Goal: Task Accomplishment & Management: Use online tool/utility

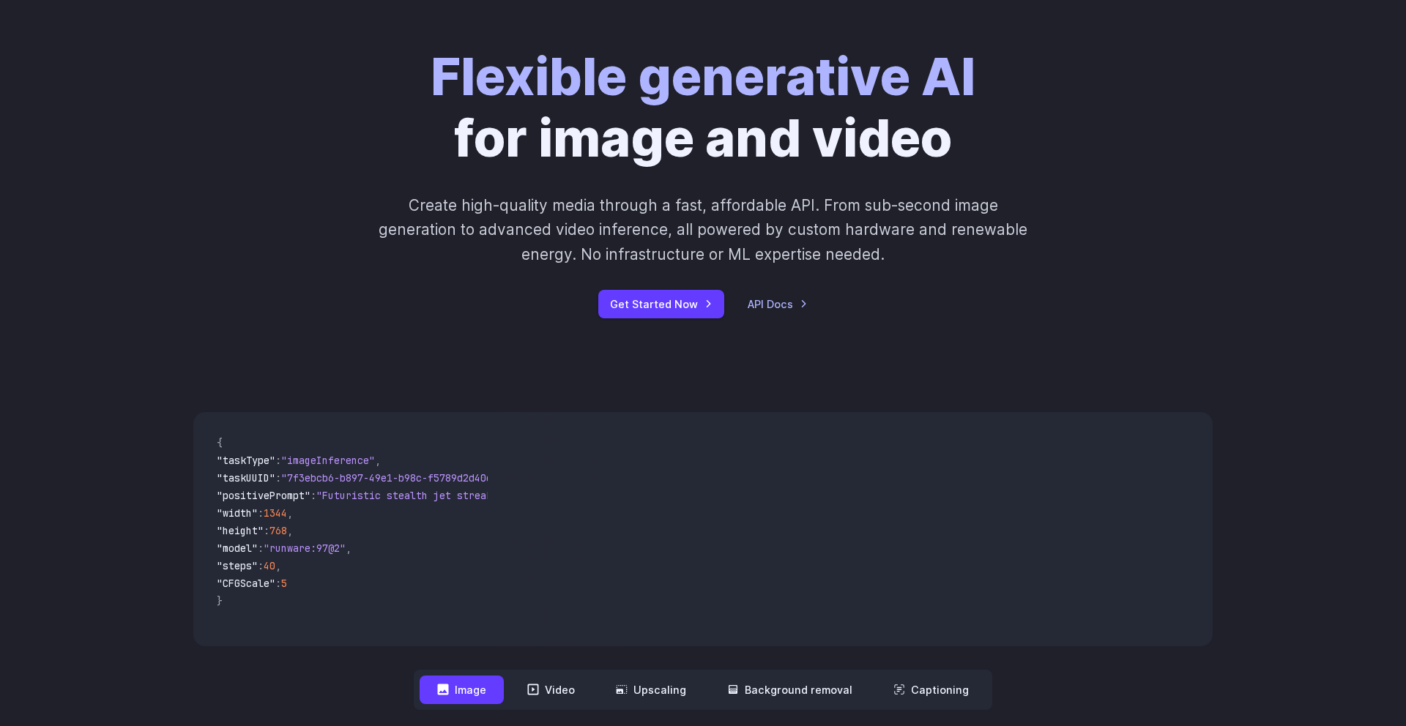
scroll to position [201, 0]
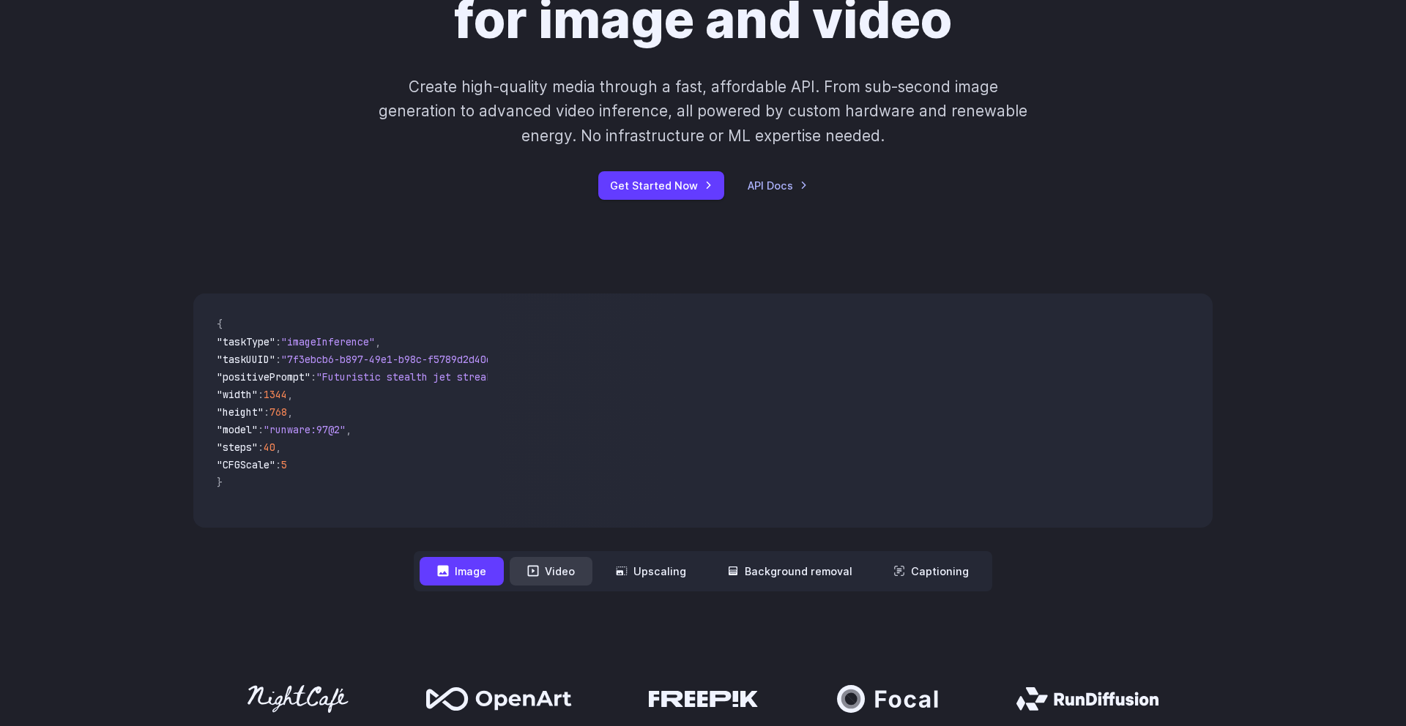
click at [547, 574] on button "Video" at bounding box center [551, 571] width 83 height 29
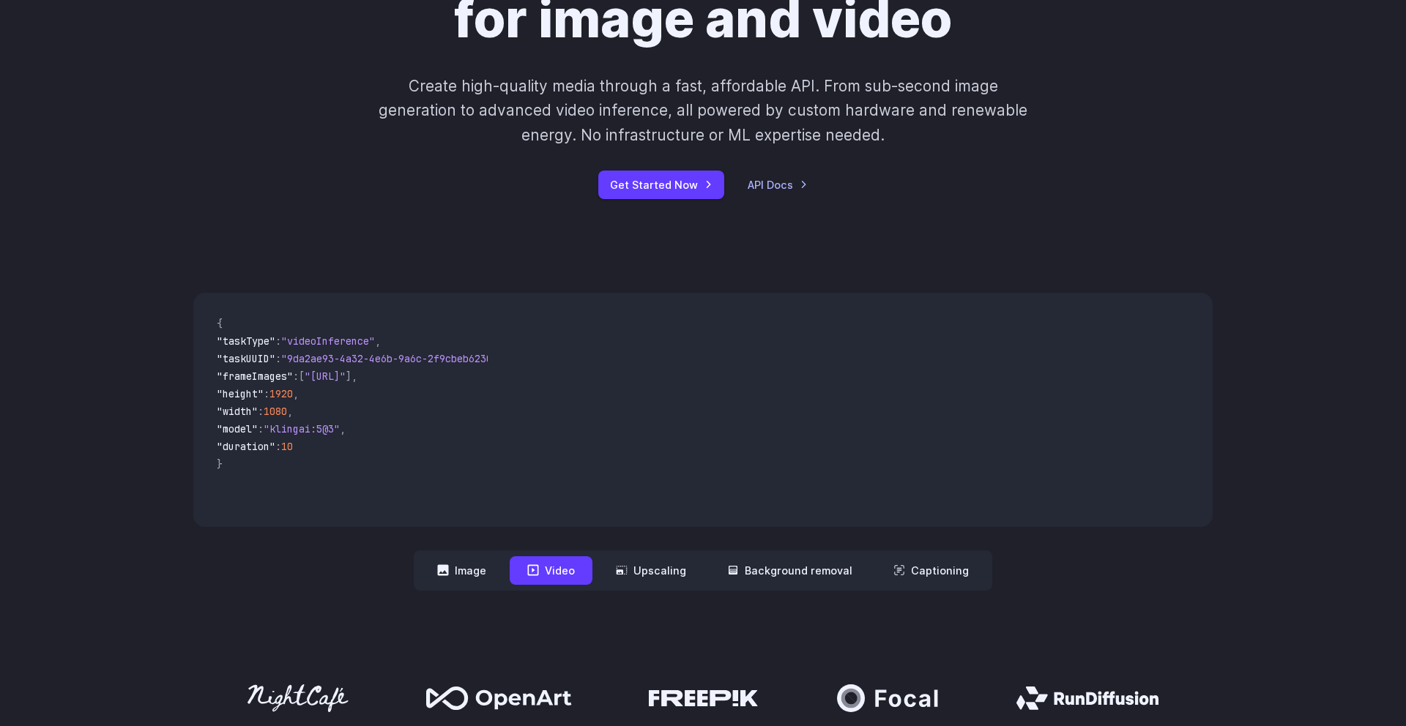
scroll to position [229, 0]
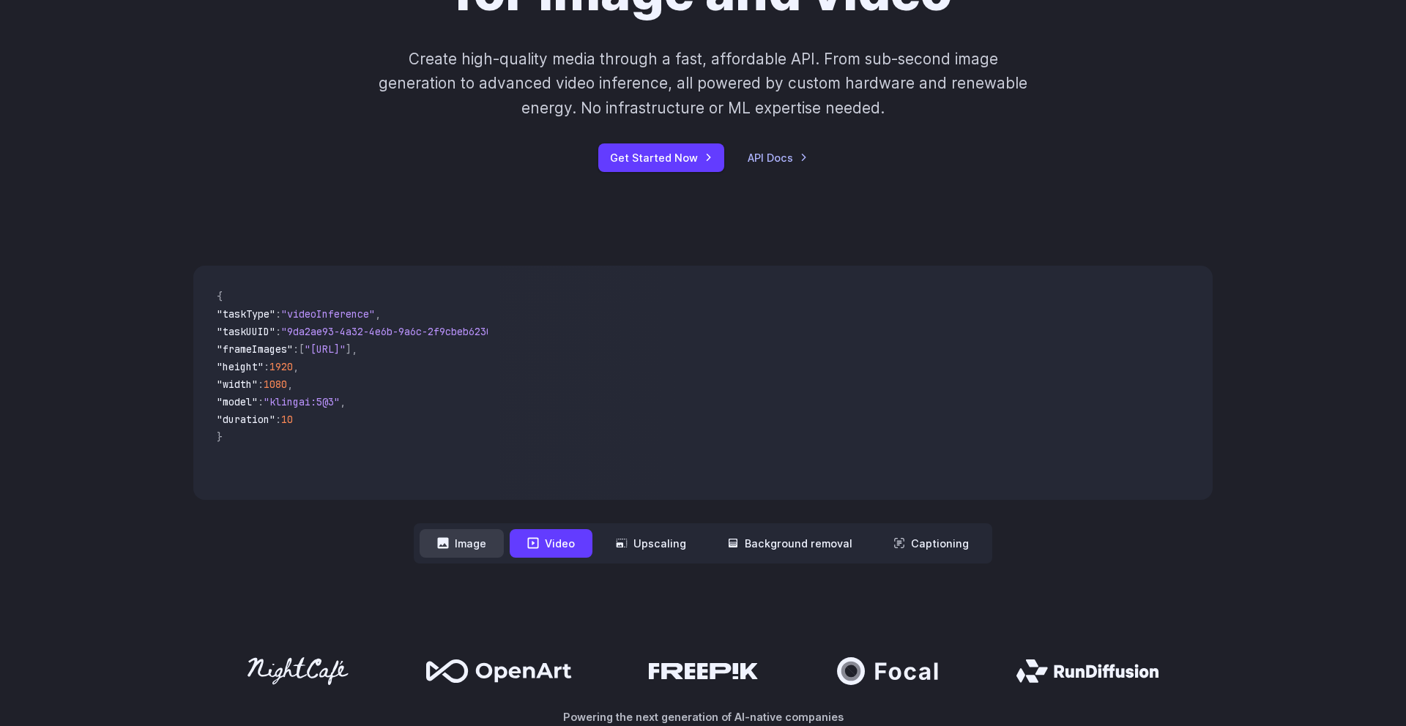
click at [471, 556] on button "Image" at bounding box center [461, 543] width 84 height 29
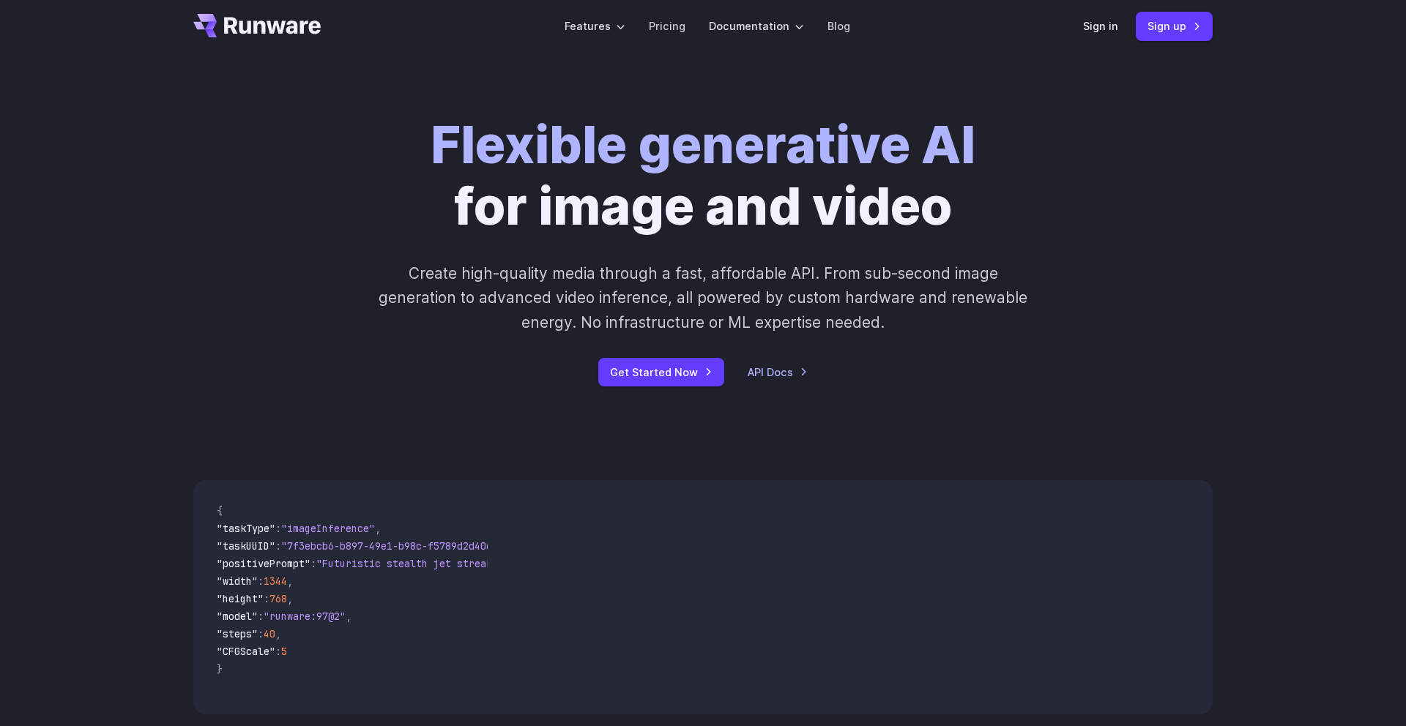
scroll to position [0, 0]
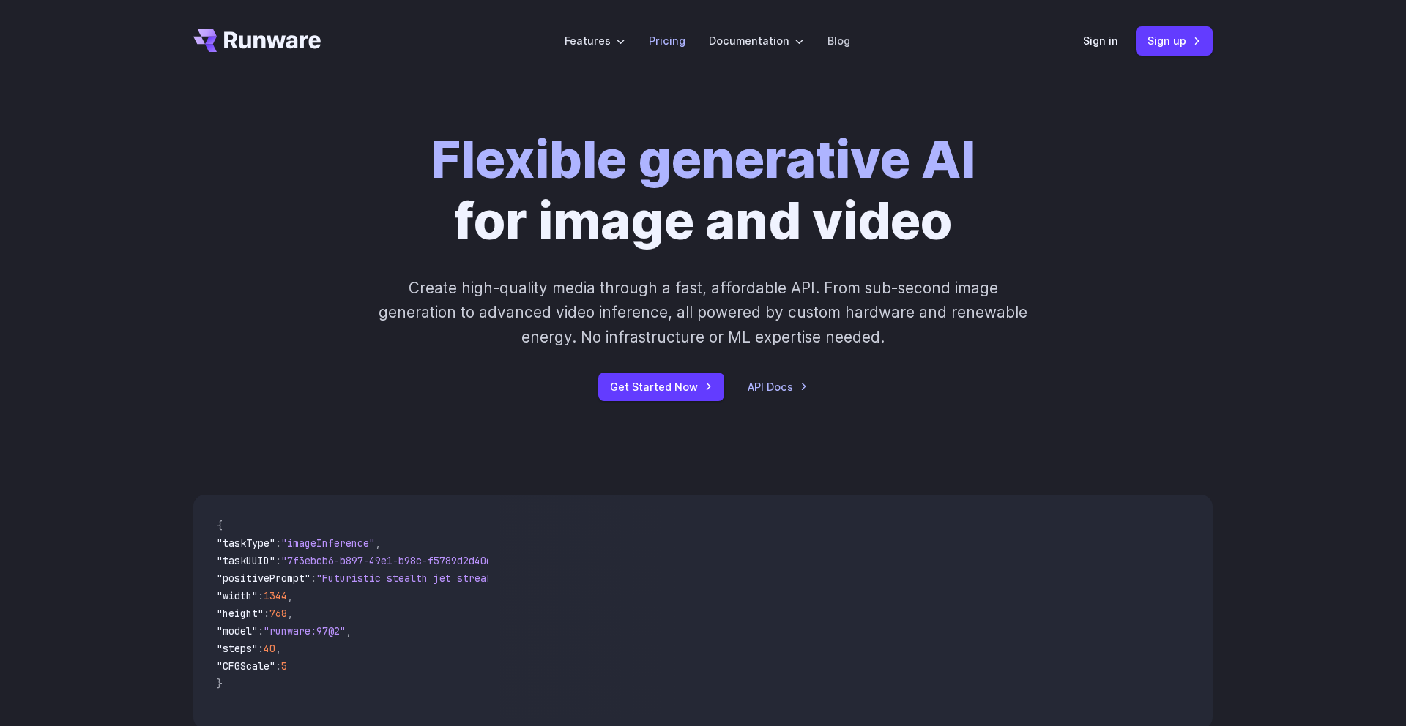
click at [675, 45] on link "Pricing" at bounding box center [667, 40] width 37 height 17
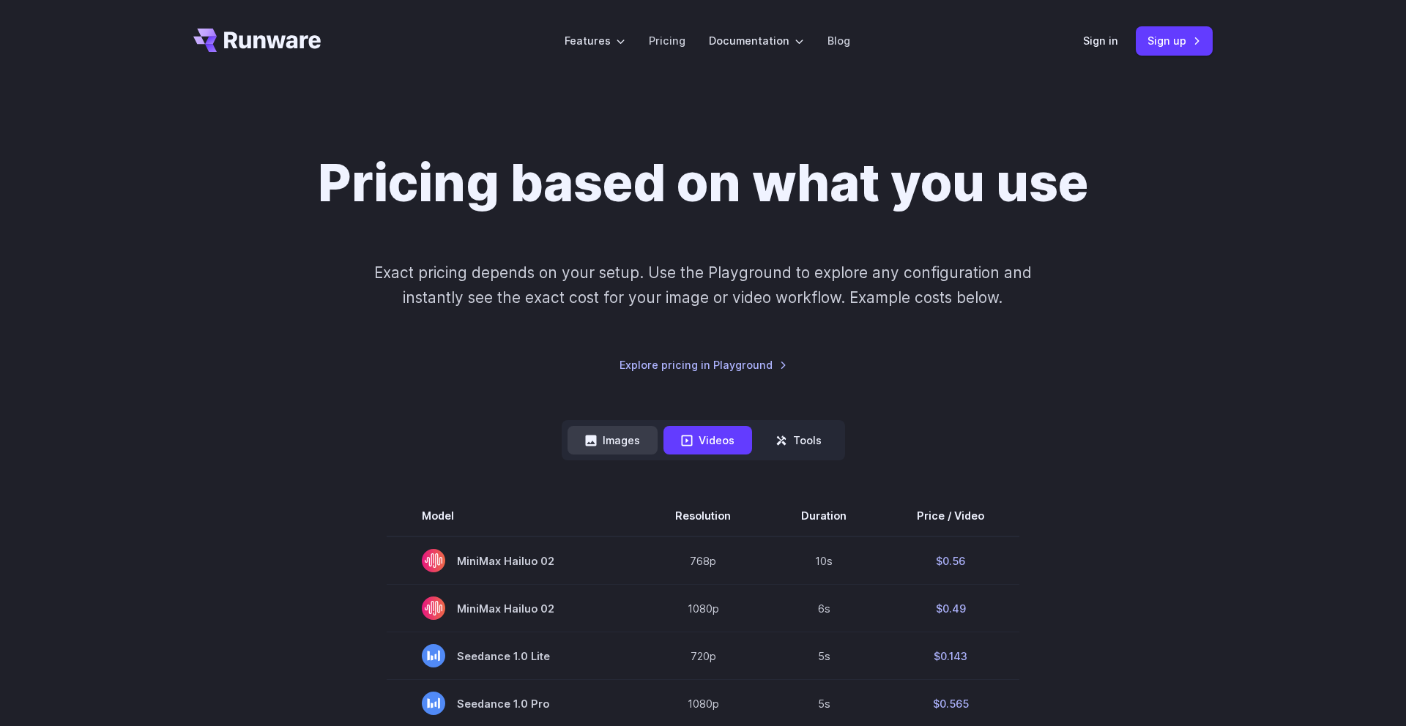
drag, startPoint x: 626, startPoint y: 444, endPoint x: 651, endPoint y: 440, distance: 25.3
click at [625, 444] on button "Images" at bounding box center [612, 440] width 90 height 29
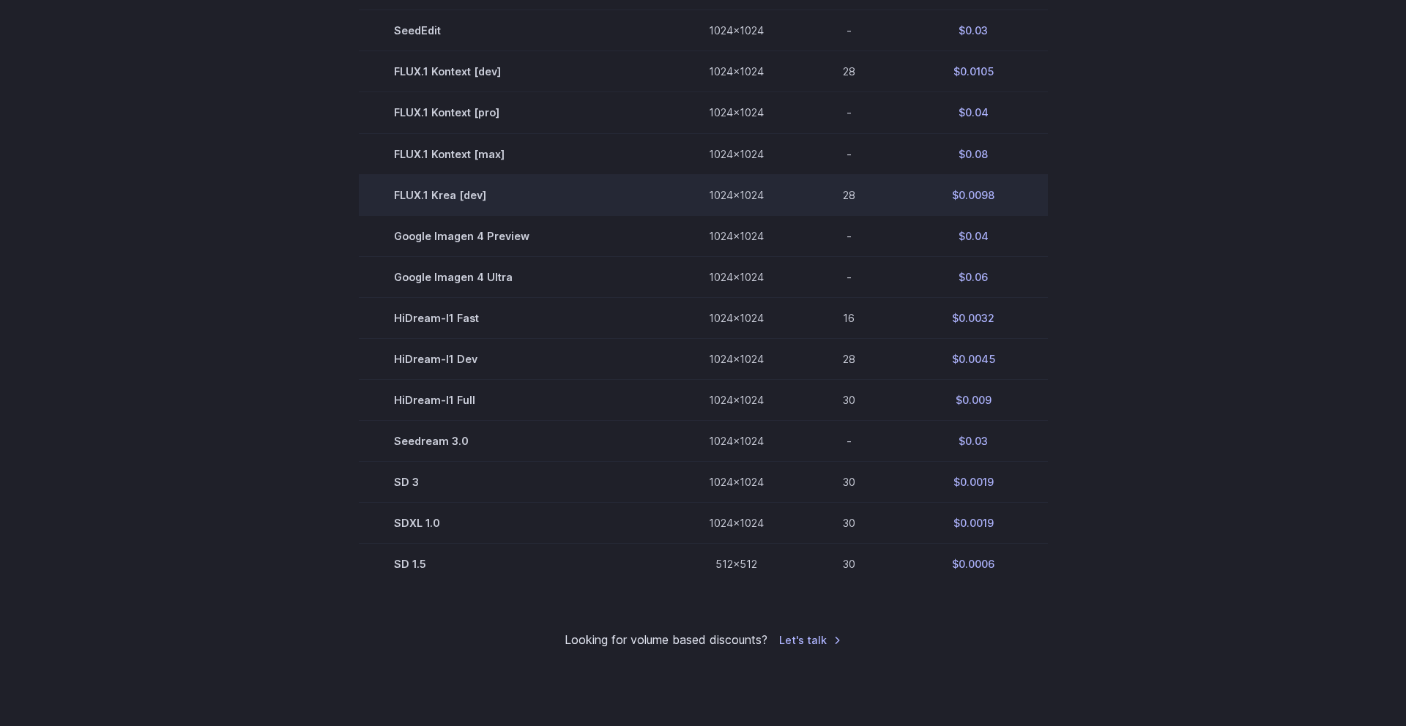
scroll to position [775, 0]
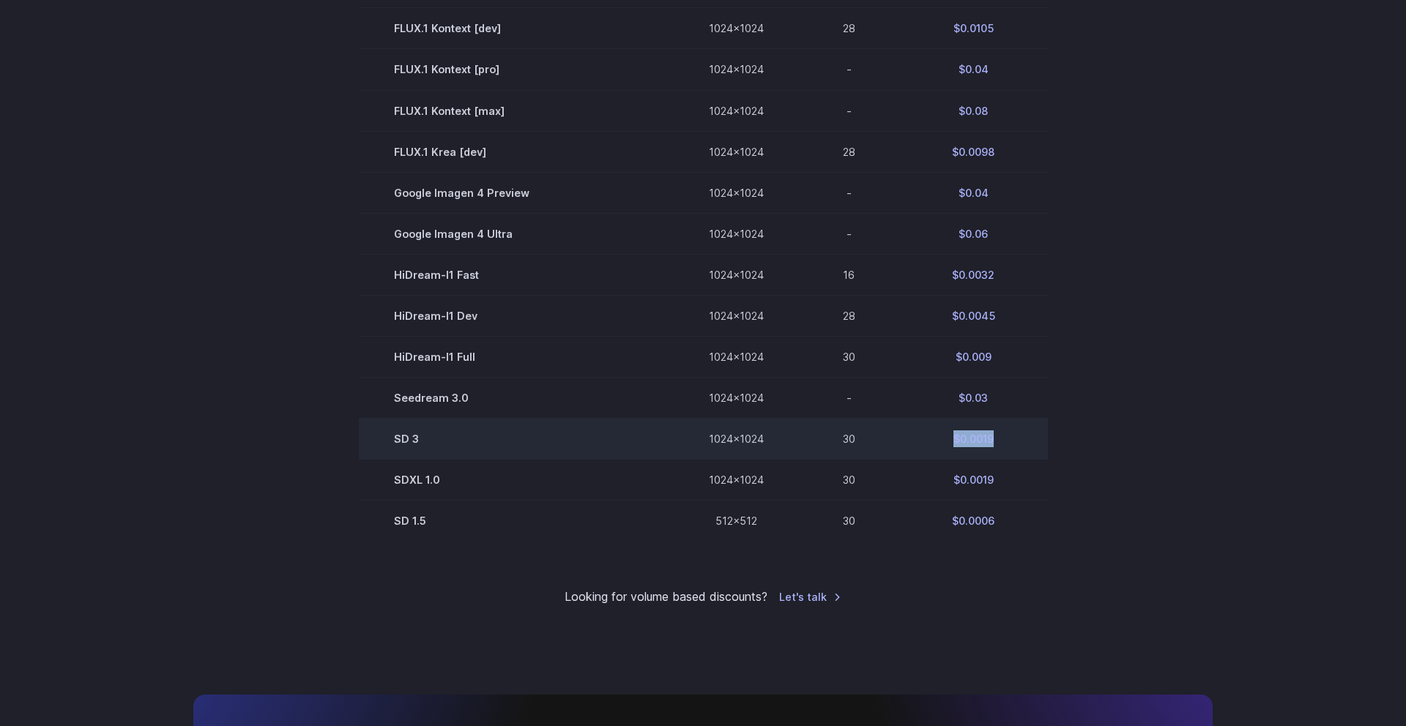
drag, startPoint x: 980, startPoint y: 439, endPoint x: 949, endPoint y: 438, distance: 31.5
click at [946, 438] on td "$0.0019" at bounding box center [973, 438] width 149 height 41
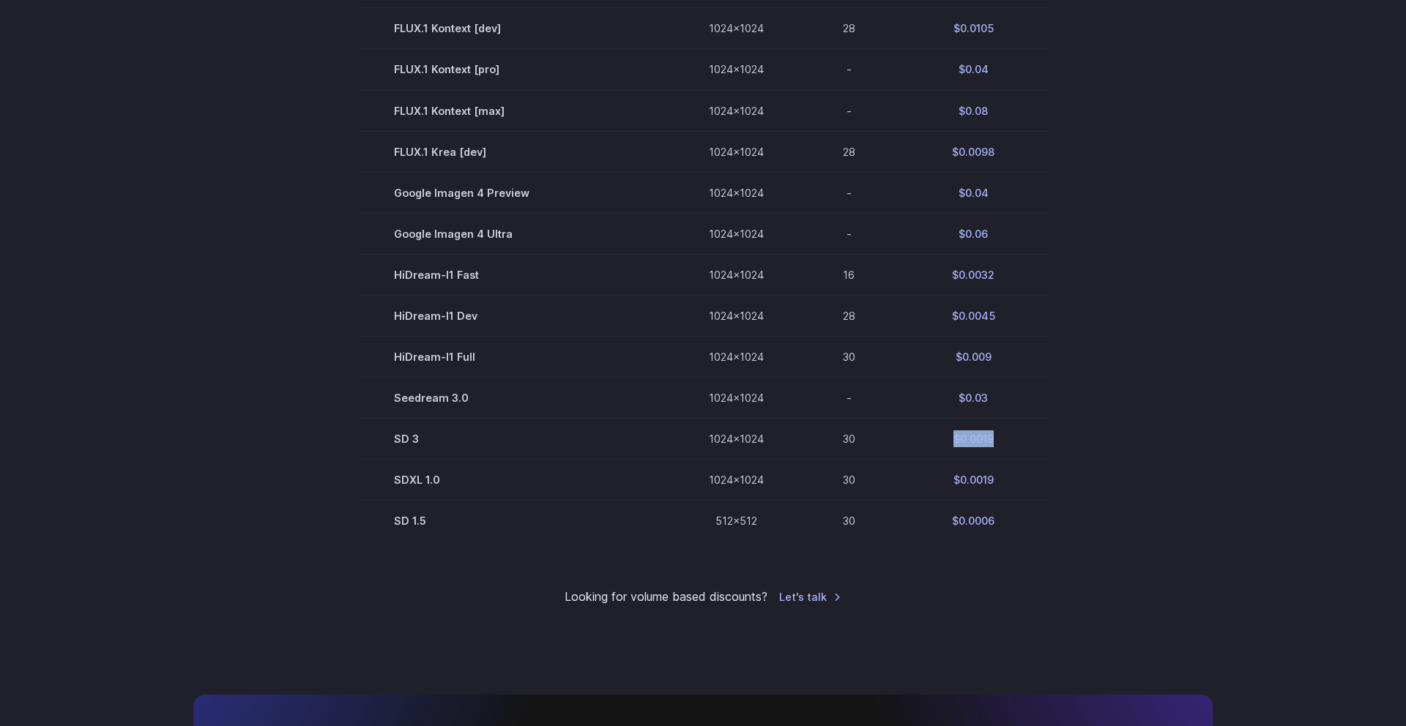
copy td "$0.0019"
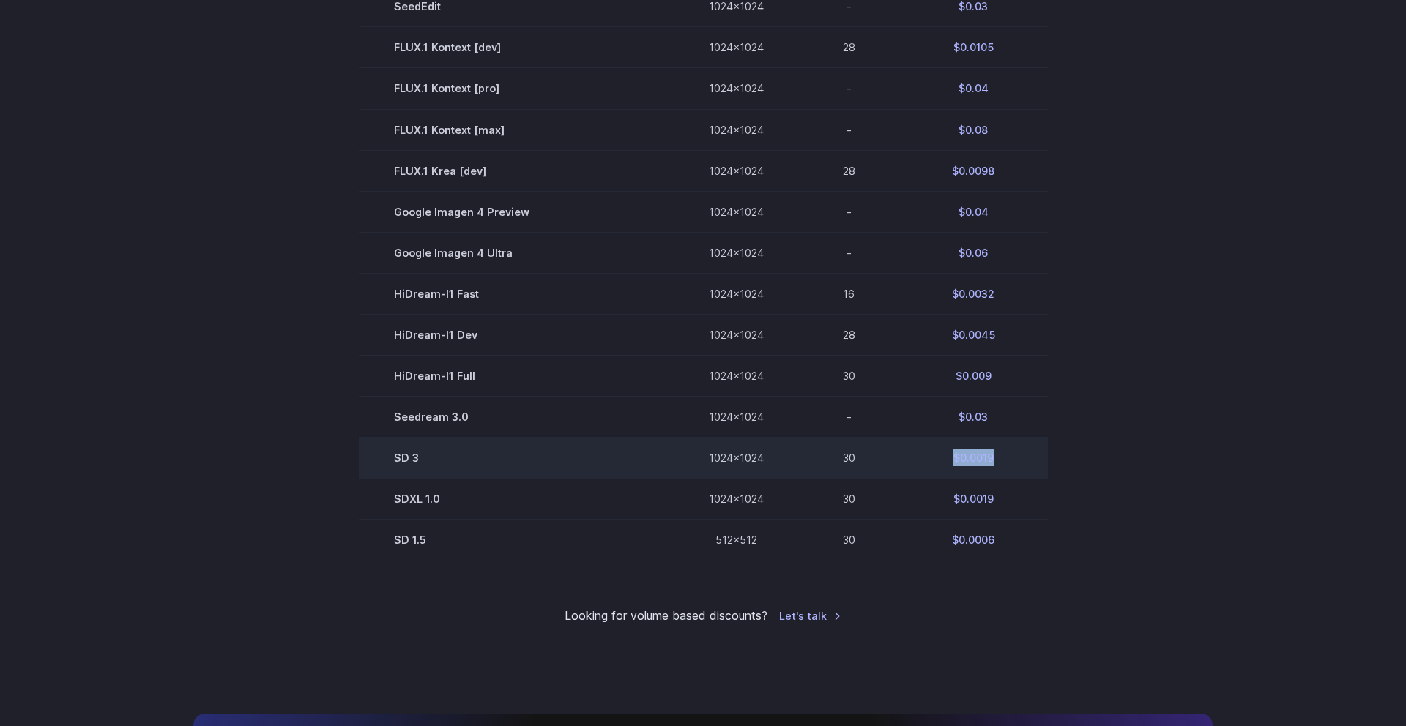
scroll to position [754, 0]
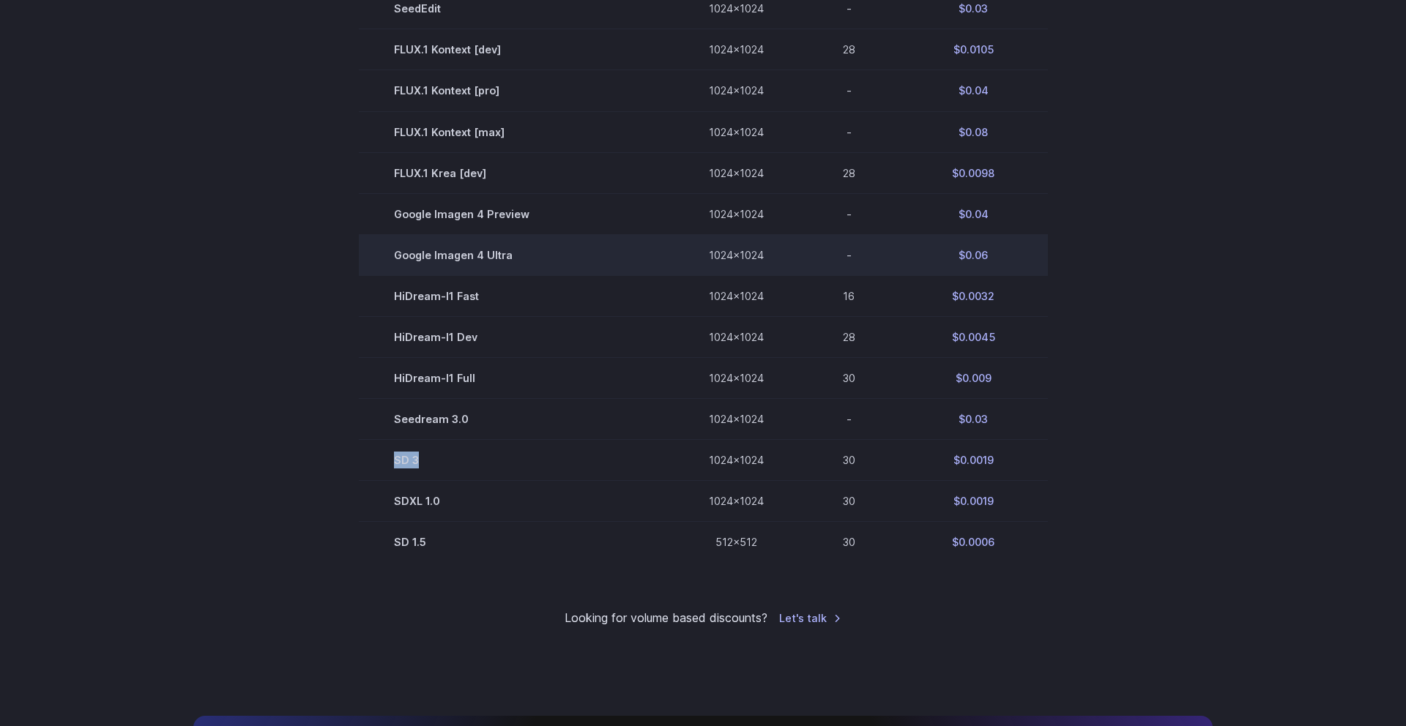
drag, startPoint x: 430, startPoint y: 469, endPoint x: 767, endPoint y: 259, distance: 396.5
click at [396, 466] on td "SD 3" at bounding box center [516, 459] width 315 height 41
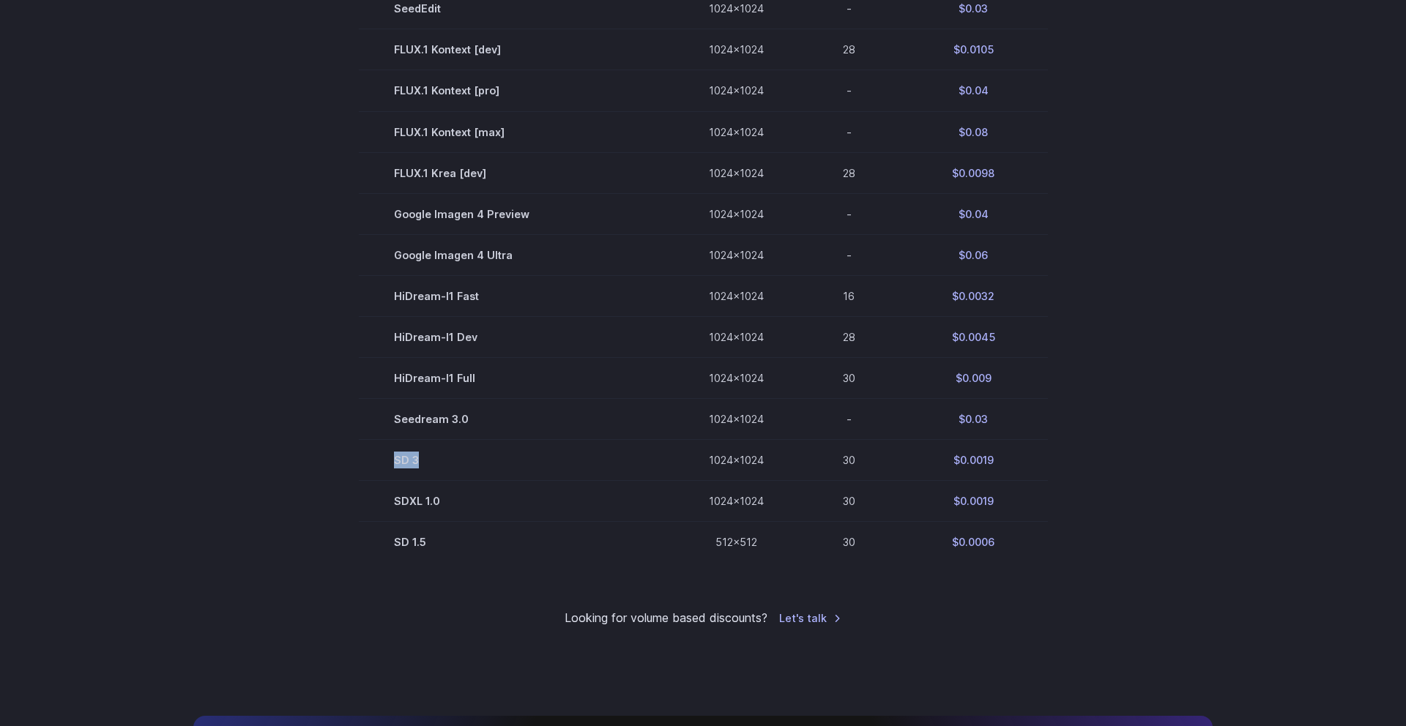
copy td "SD 3"
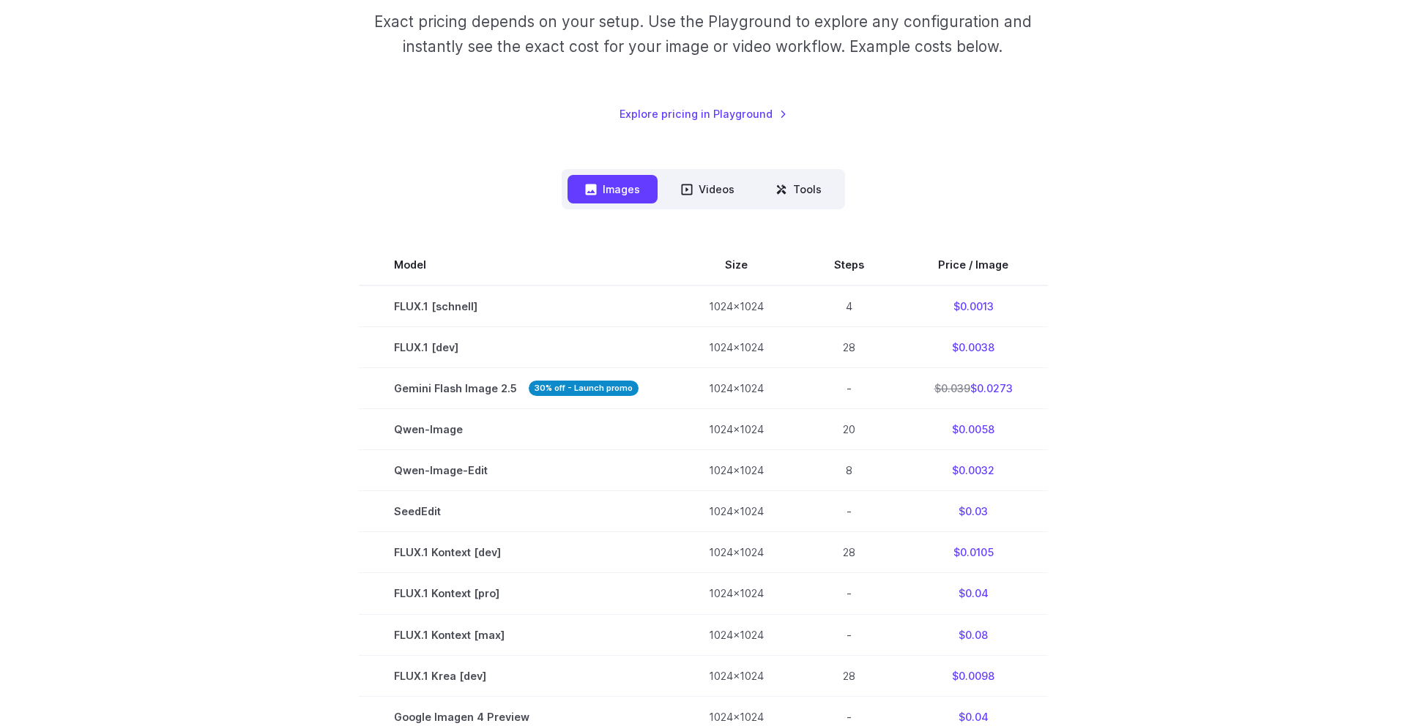
scroll to position [237, 0]
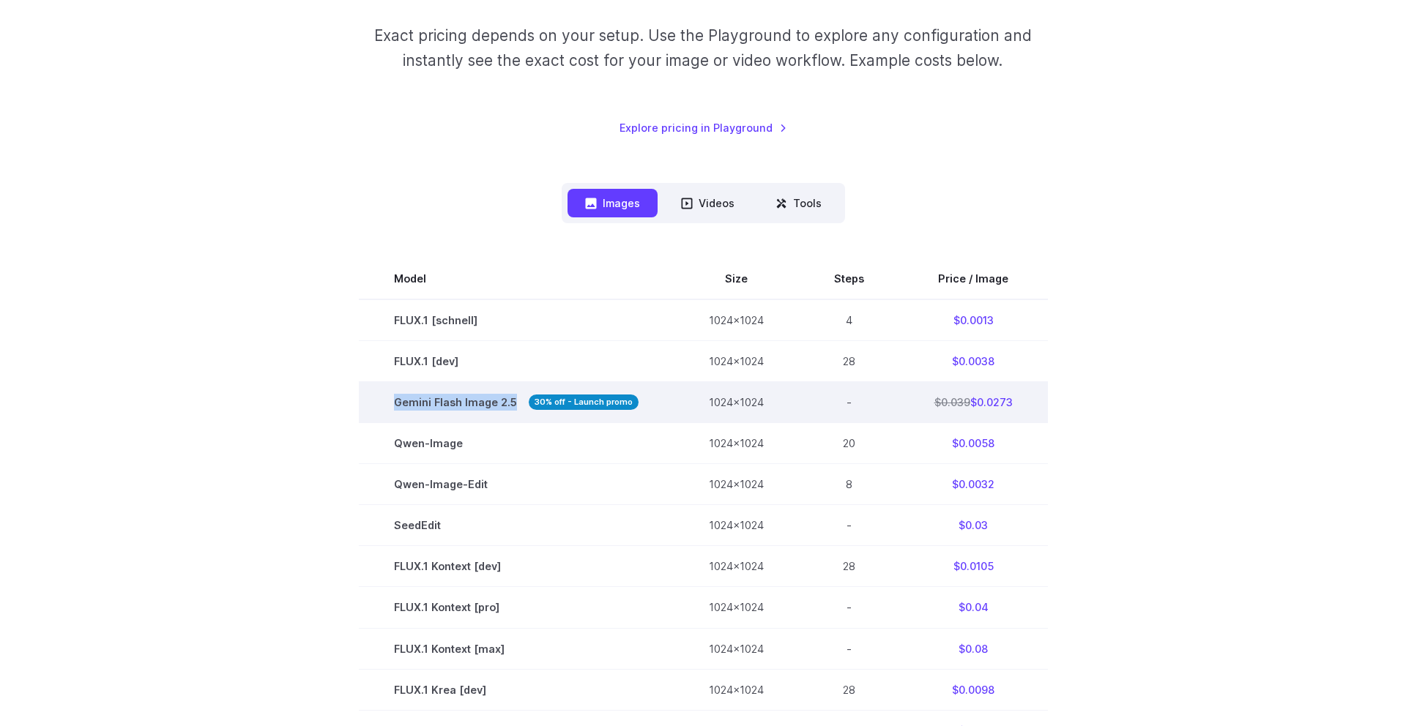
drag, startPoint x: 506, startPoint y: 405, endPoint x: 526, endPoint y: 411, distance: 20.6
click at [382, 397] on td "Gemini Flash Image 2.5 30% off - Launch promo" at bounding box center [516, 402] width 315 height 41
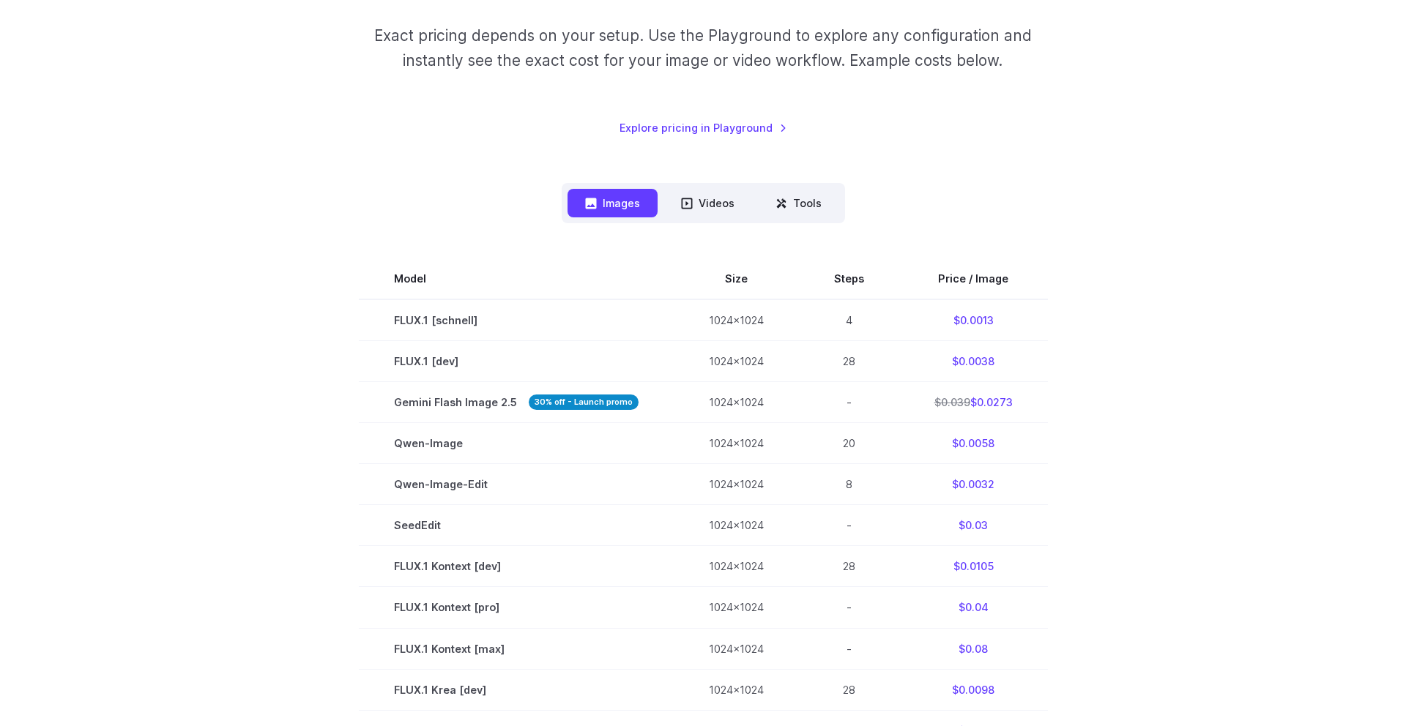
drag, startPoint x: 1211, startPoint y: 431, endPoint x: 1174, endPoint y: 448, distance: 40.3
click at [1208, 432] on section "Model Size Steps Price / Image FLUX.1 [schnell] 1024x1024 4 $0.0013 FLUX.1 [dev…" at bounding box center [702, 668] width 1019 height 821
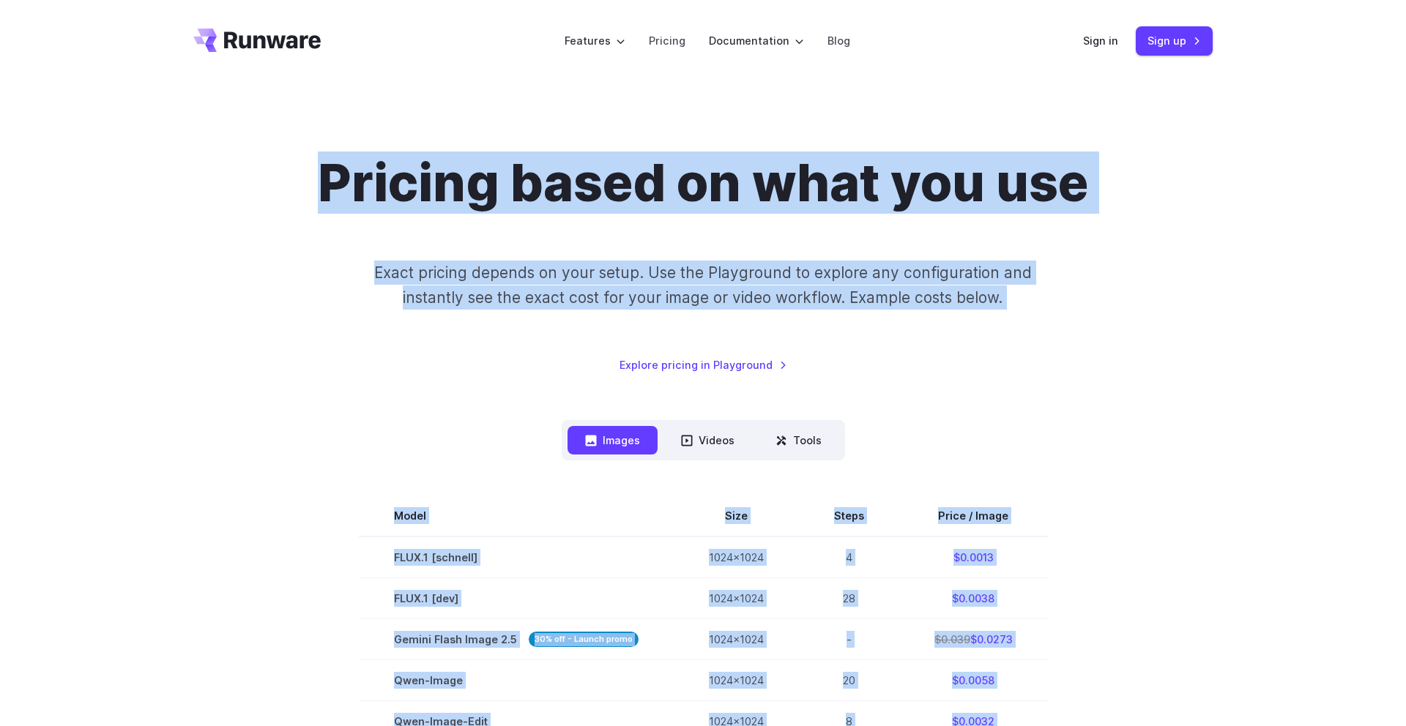
copy body "Pricing based on what you use Exact pricing depends on your setup. Use the Play…"
click at [671, 49] on link "Pricing" at bounding box center [667, 40] width 37 height 17
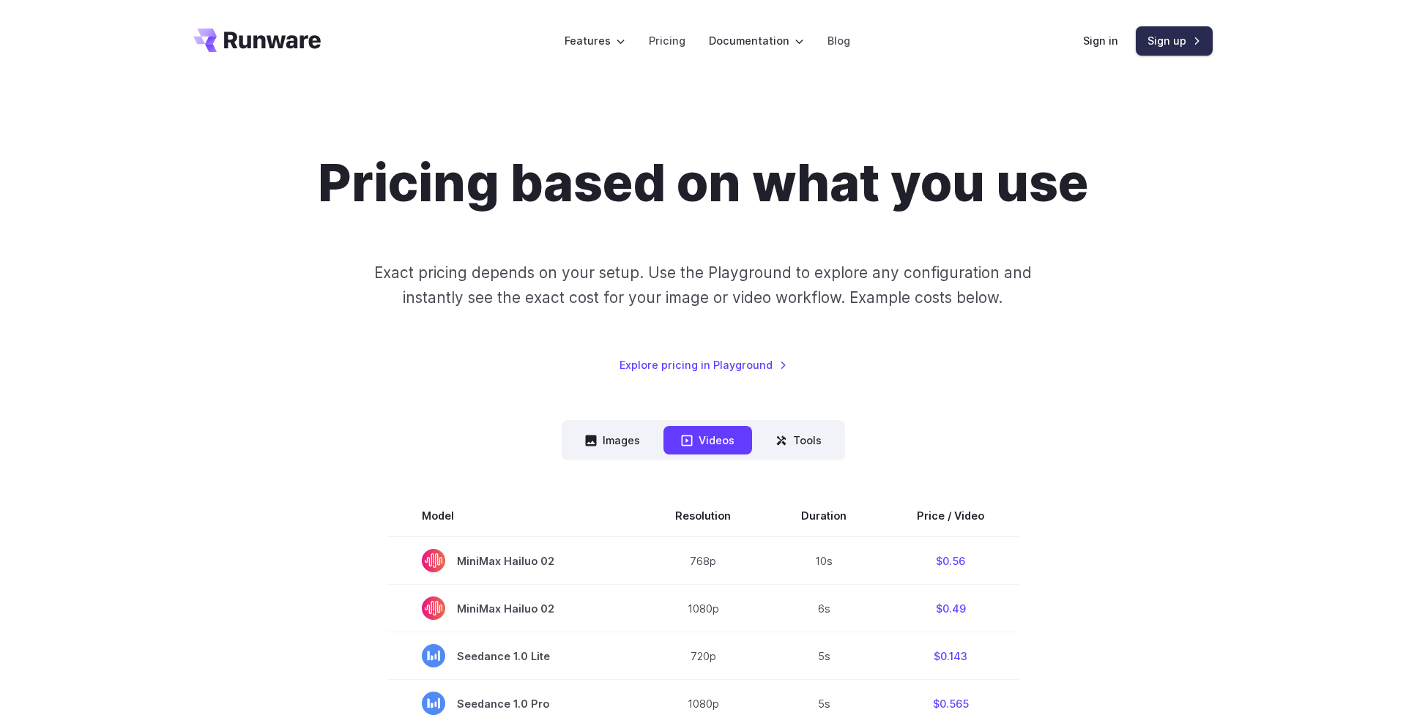
click at [1165, 42] on link "Sign up" at bounding box center [1173, 40] width 77 height 29
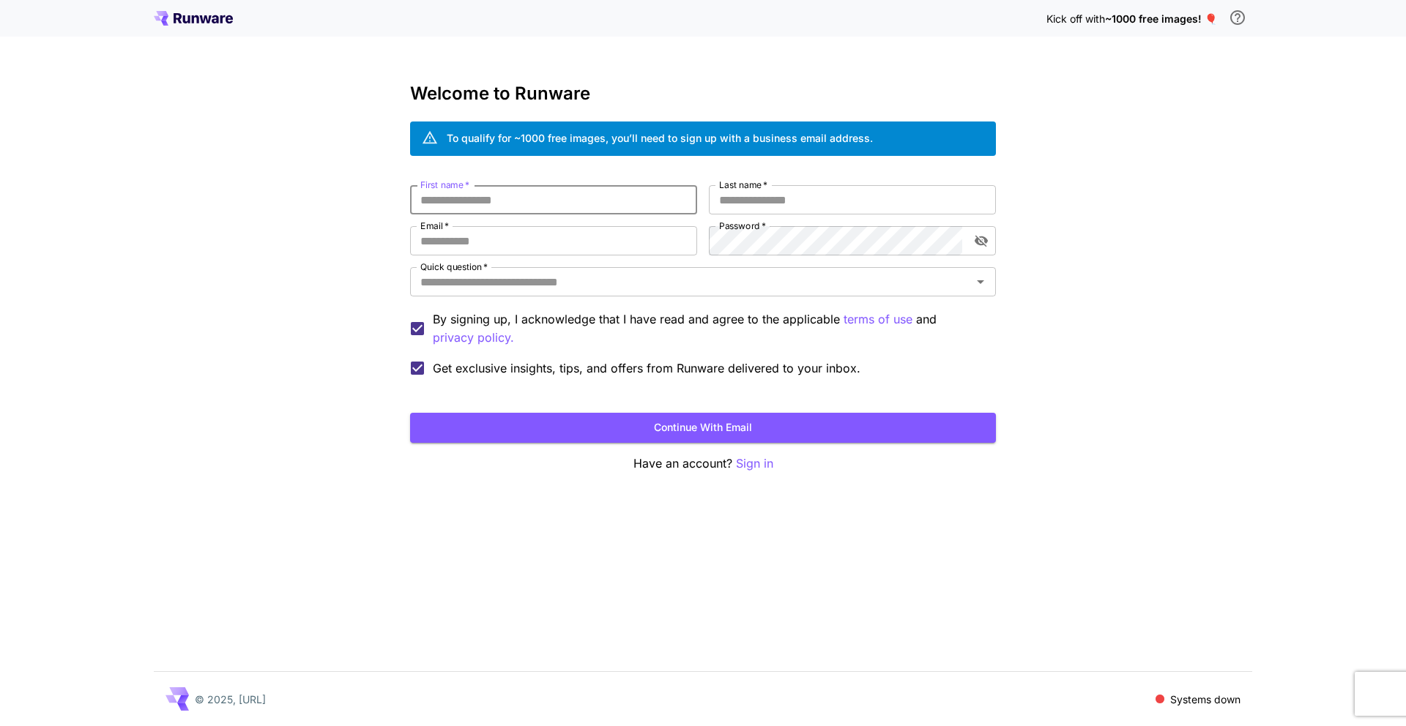
click at [628, 199] on input "First name   *" at bounding box center [553, 199] width 287 height 29
type input "*"
type input "****"
type input "*"
type input "**********"
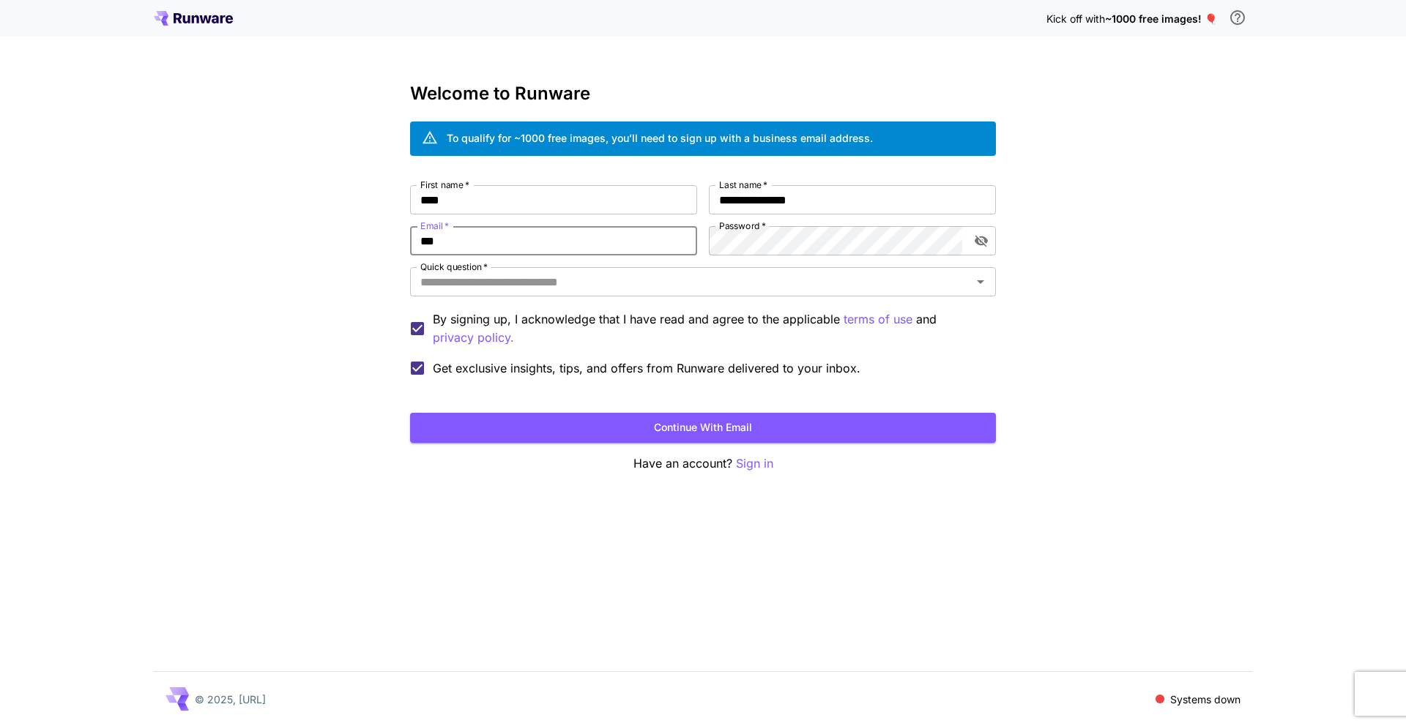
type input "**********"
click at [985, 247] on icon "toggle password visibility" at bounding box center [981, 241] width 15 height 15
drag, startPoint x: 1135, startPoint y: 287, endPoint x: 1093, endPoint y: 288, distance: 42.5
click at [1135, 287] on div "**********" at bounding box center [703, 363] width 1406 height 726
click at [884, 290] on input "Quick question   *" at bounding box center [690, 282] width 553 height 20
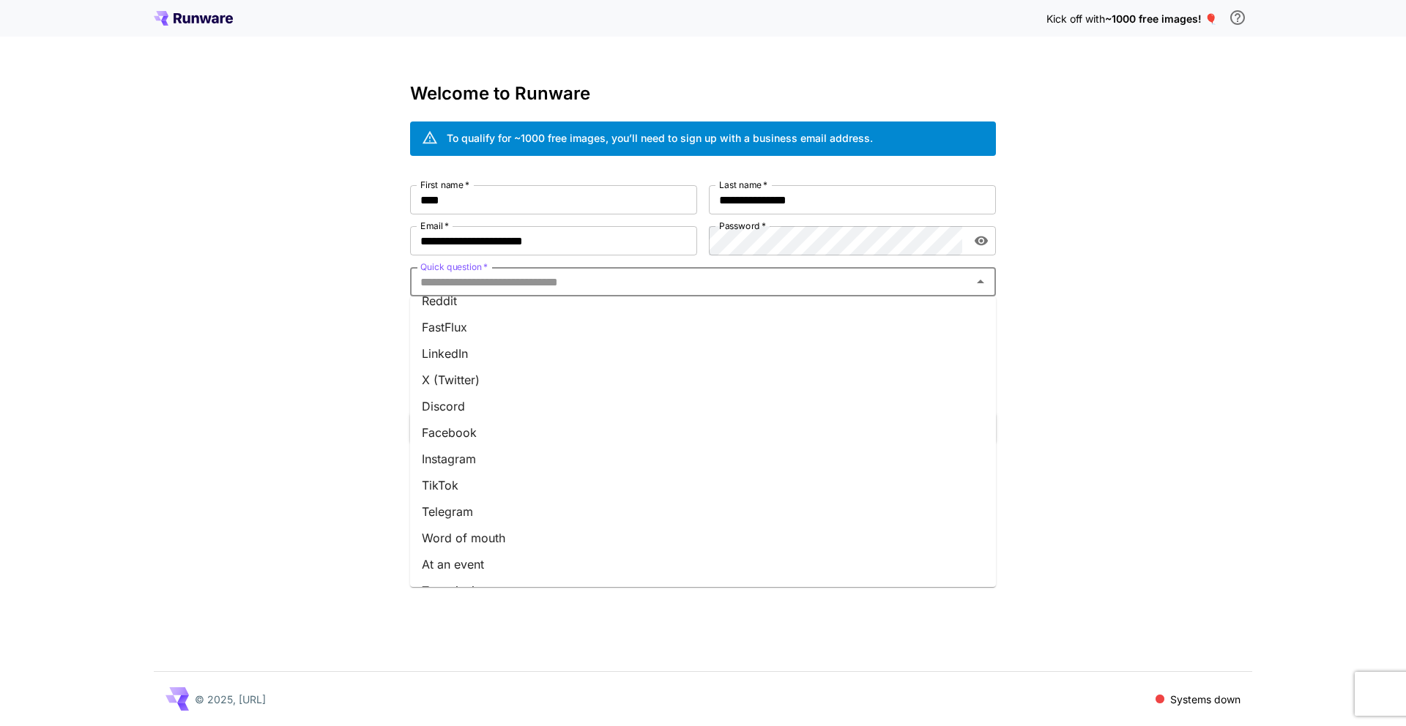
scroll to position [116, 0]
click at [439, 570] on li "Other" at bounding box center [703, 568] width 586 height 26
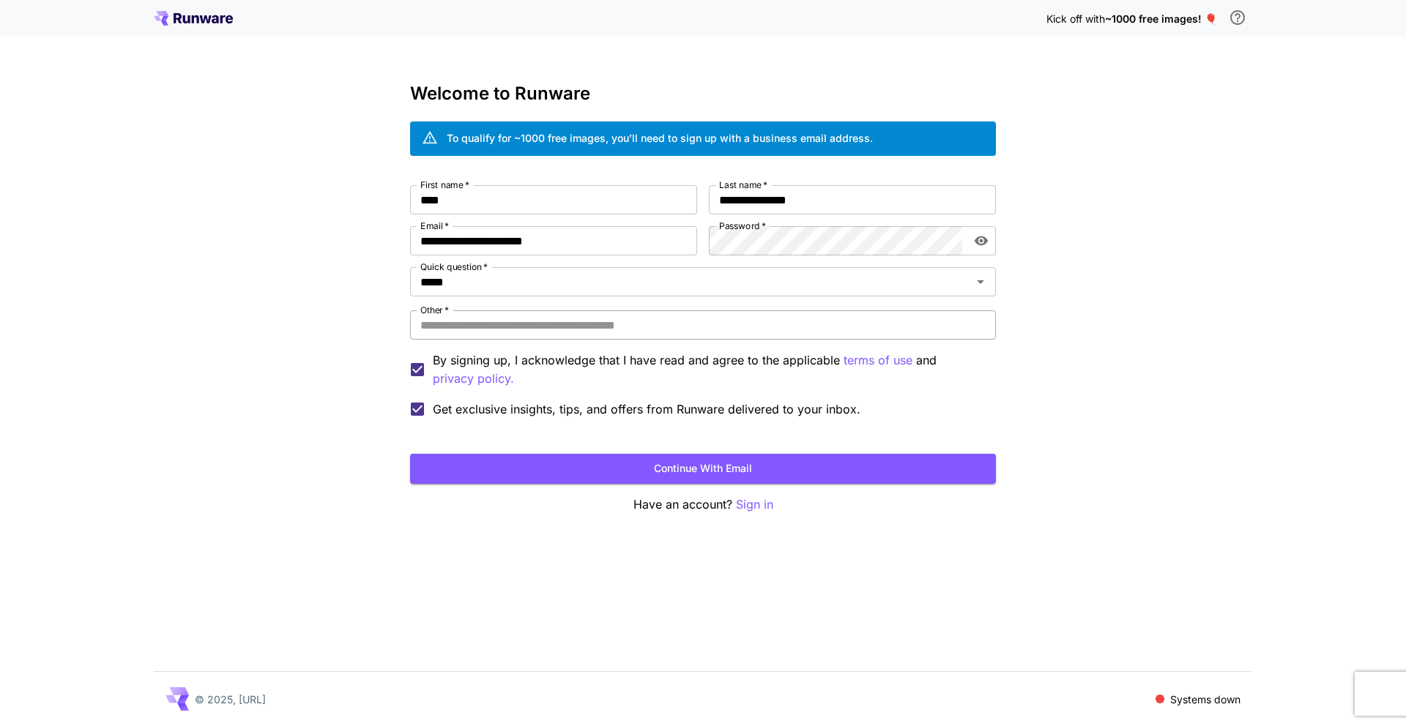
click at [575, 333] on input "Other   *" at bounding box center [703, 324] width 586 height 29
type input "*******"
click at [734, 464] on button "Continue with email" at bounding box center [703, 469] width 586 height 30
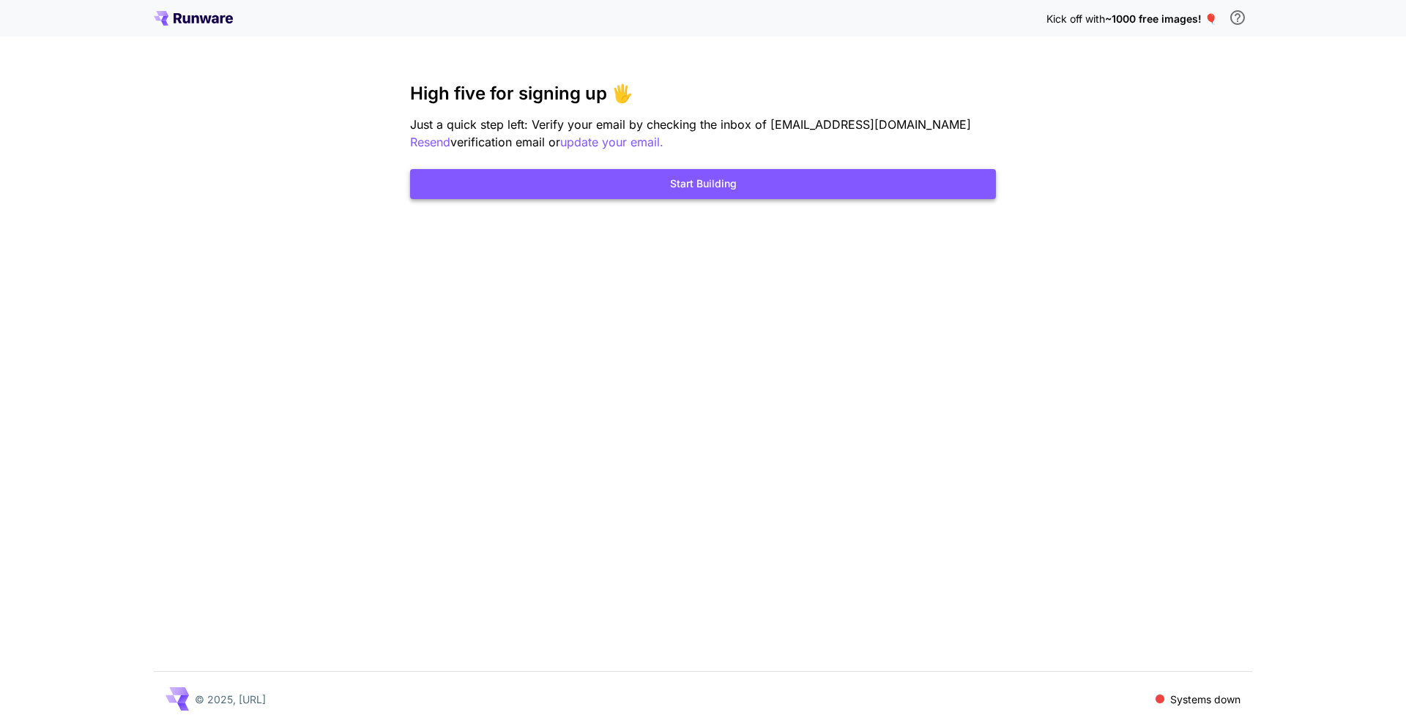
click at [711, 189] on button "Start Building" at bounding box center [703, 184] width 586 height 30
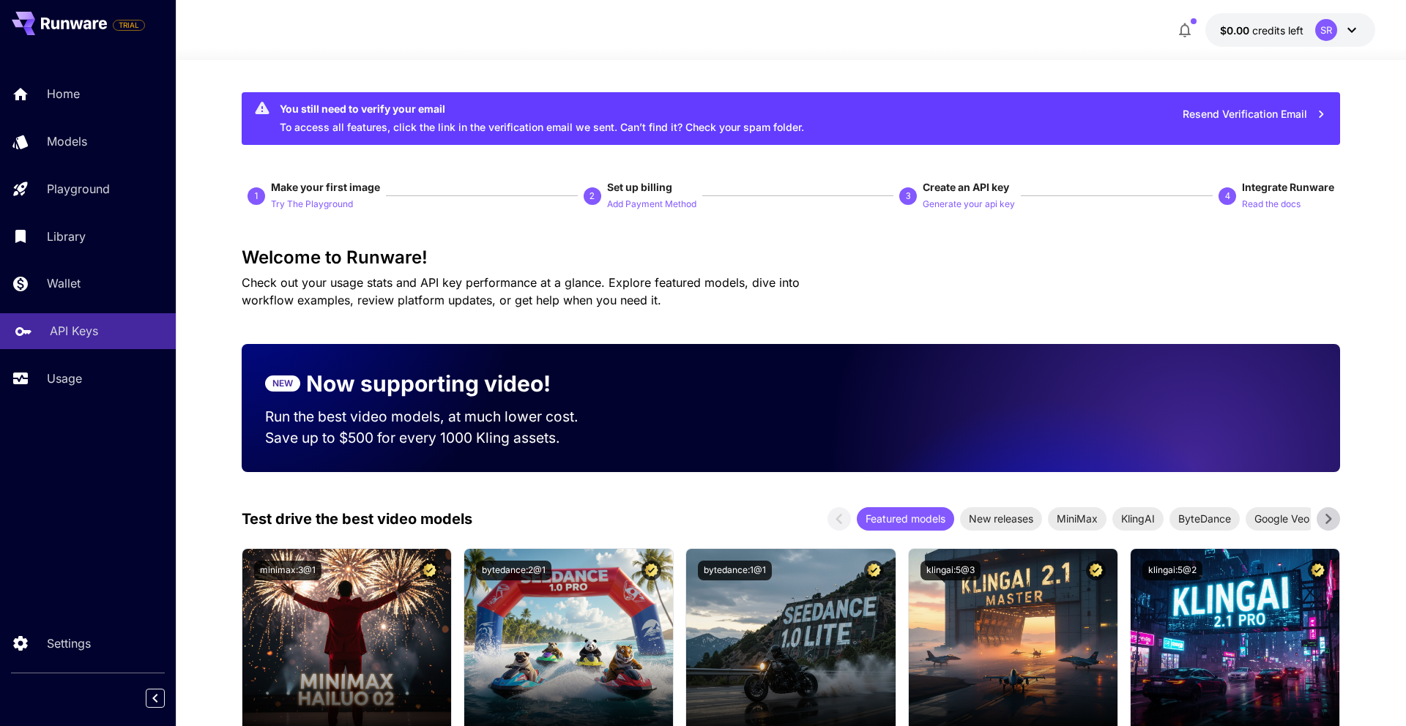
click at [53, 328] on p "API Keys" at bounding box center [74, 331] width 48 height 18
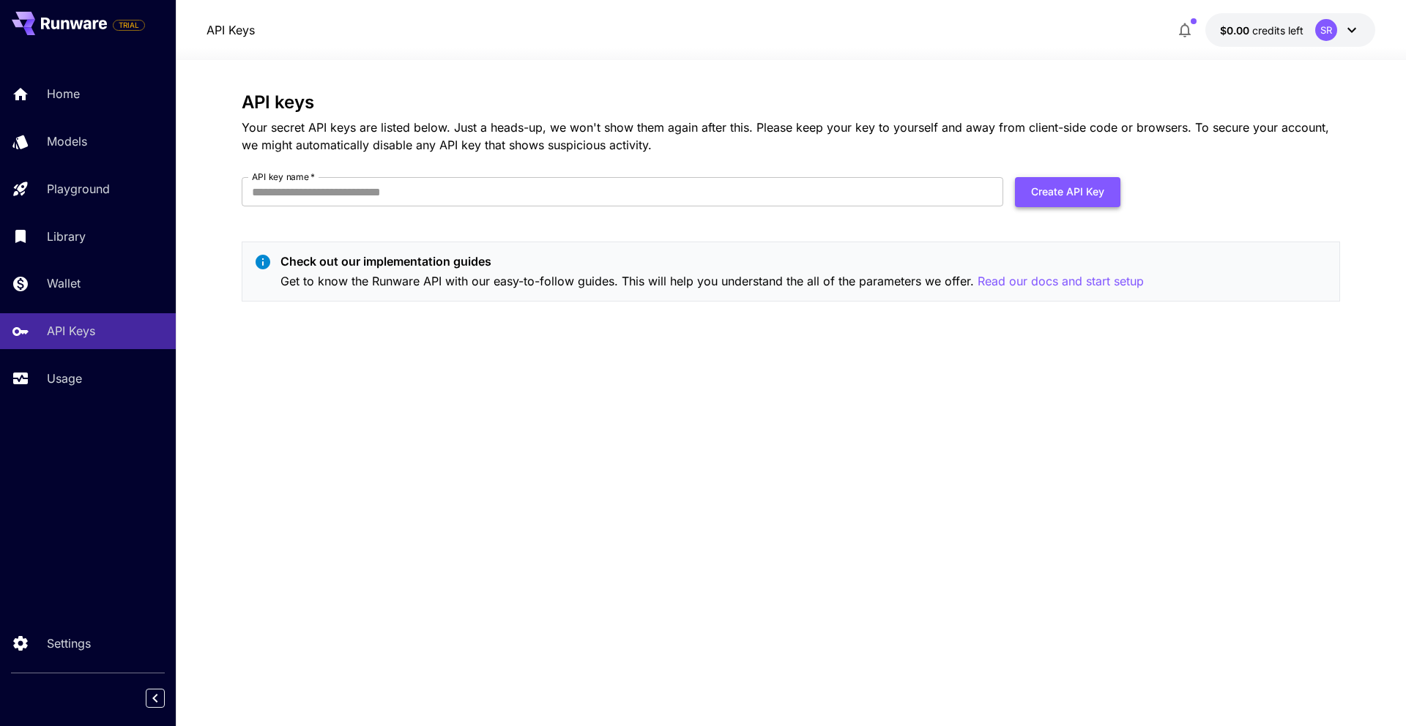
click at [1064, 192] on button "Create API Key" at bounding box center [1067, 192] width 105 height 30
type input "**********"
click at [1046, 190] on button "Create API Key" at bounding box center [1067, 192] width 105 height 30
click at [97, 300] on link "Wallet" at bounding box center [88, 284] width 176 height 36
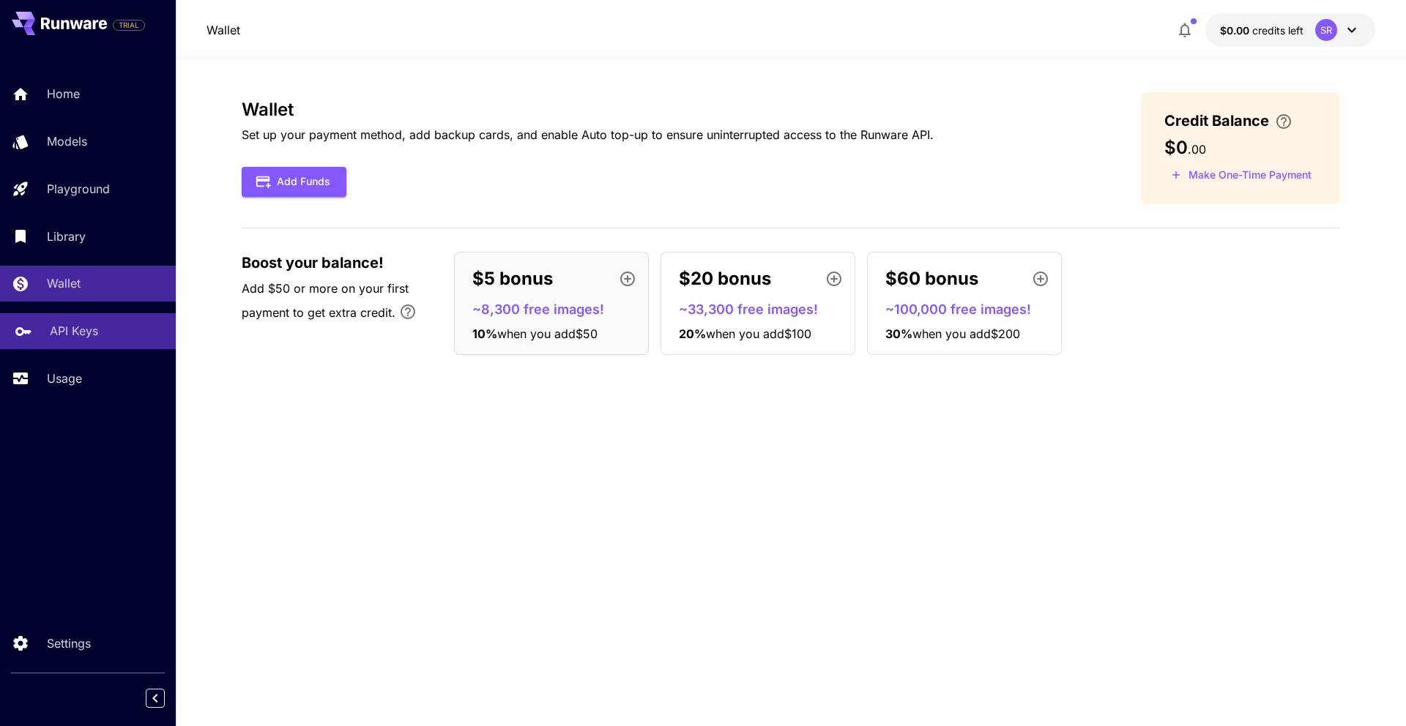
click at [92, 326] on p "API Keys" at bounding box center [74, 331] width 48 height 18
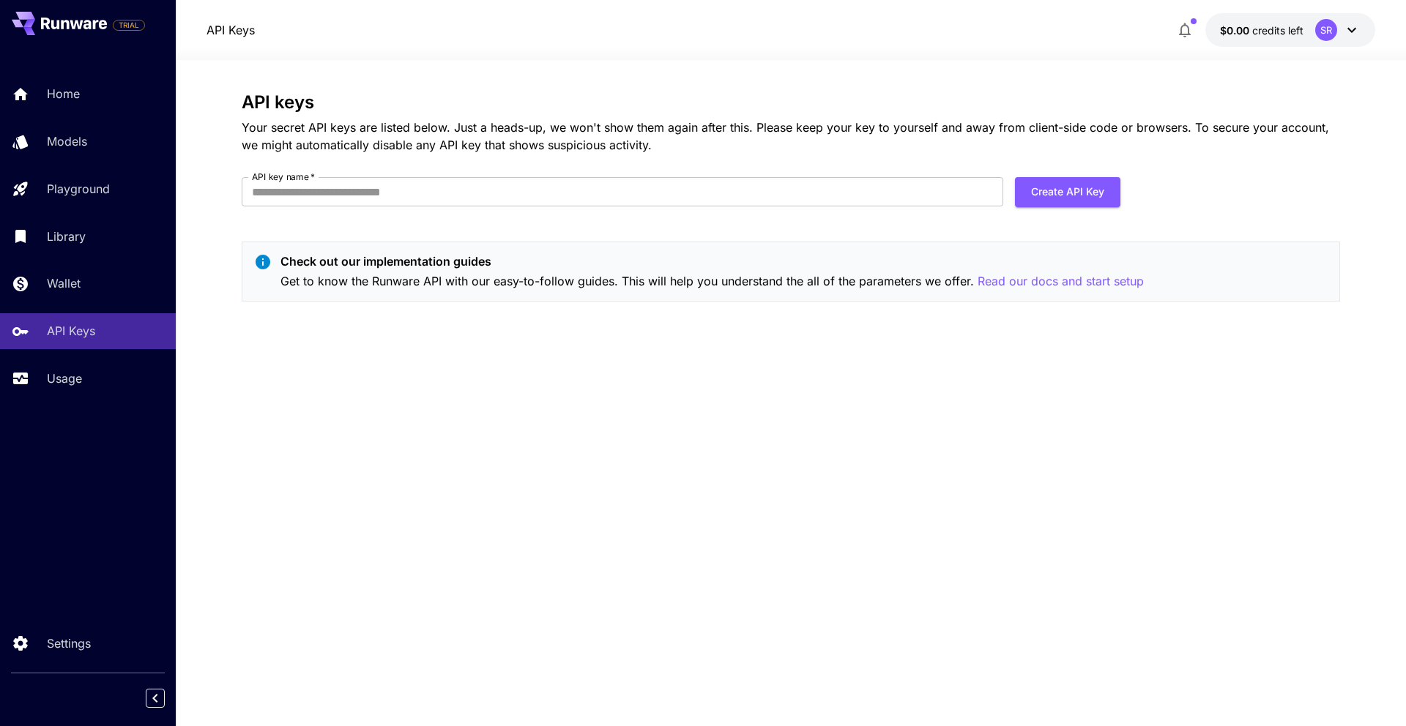
click at [99, 302] on div "Home Models Playground Library Wallet API Keys Usage" at bounding box center [88, 236] width 176 height 320
click at [99, 292] on link "Wallet" at bounding box center [88, 284] width 176 height 36
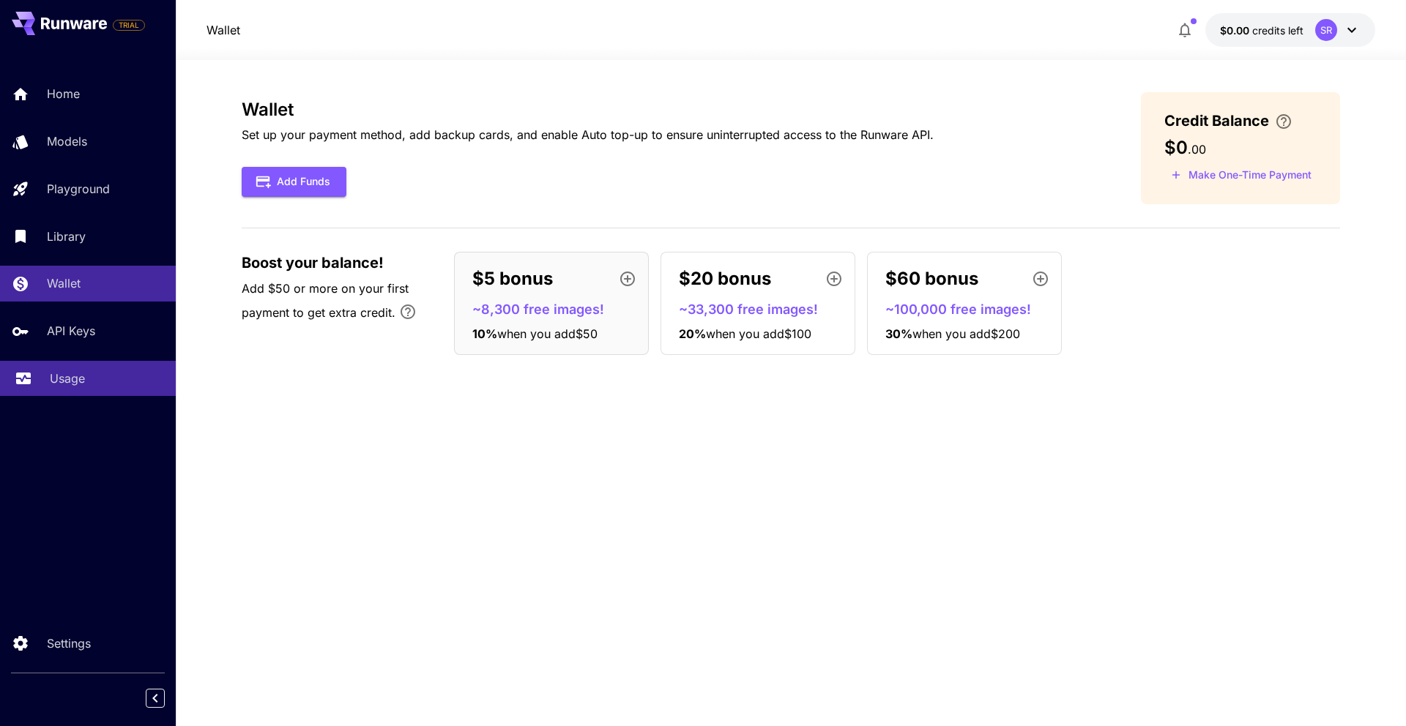
click at [99, 384] on div "Usage" at bounding box center [107, 379] width 114 height 18
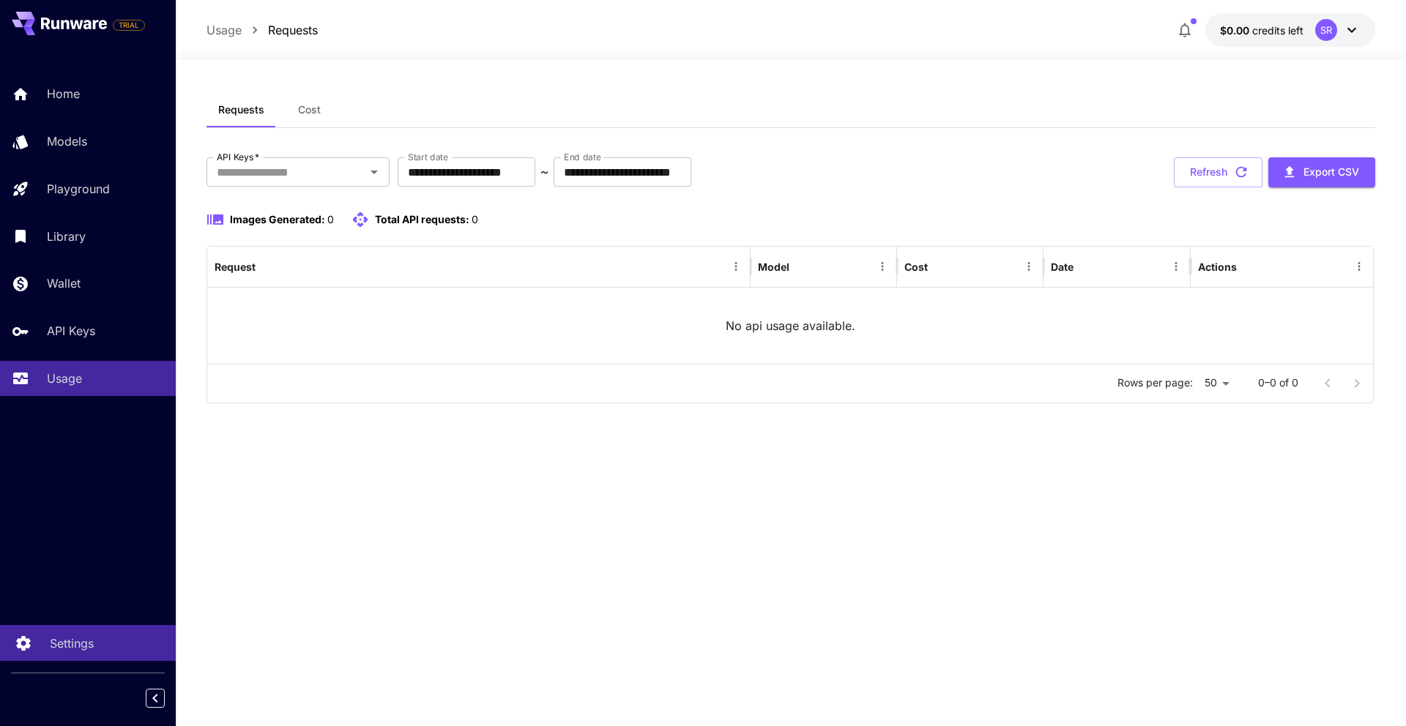
click at [105, 652] on link "Settings" at bounding box center [88, 643] width 176 height 36
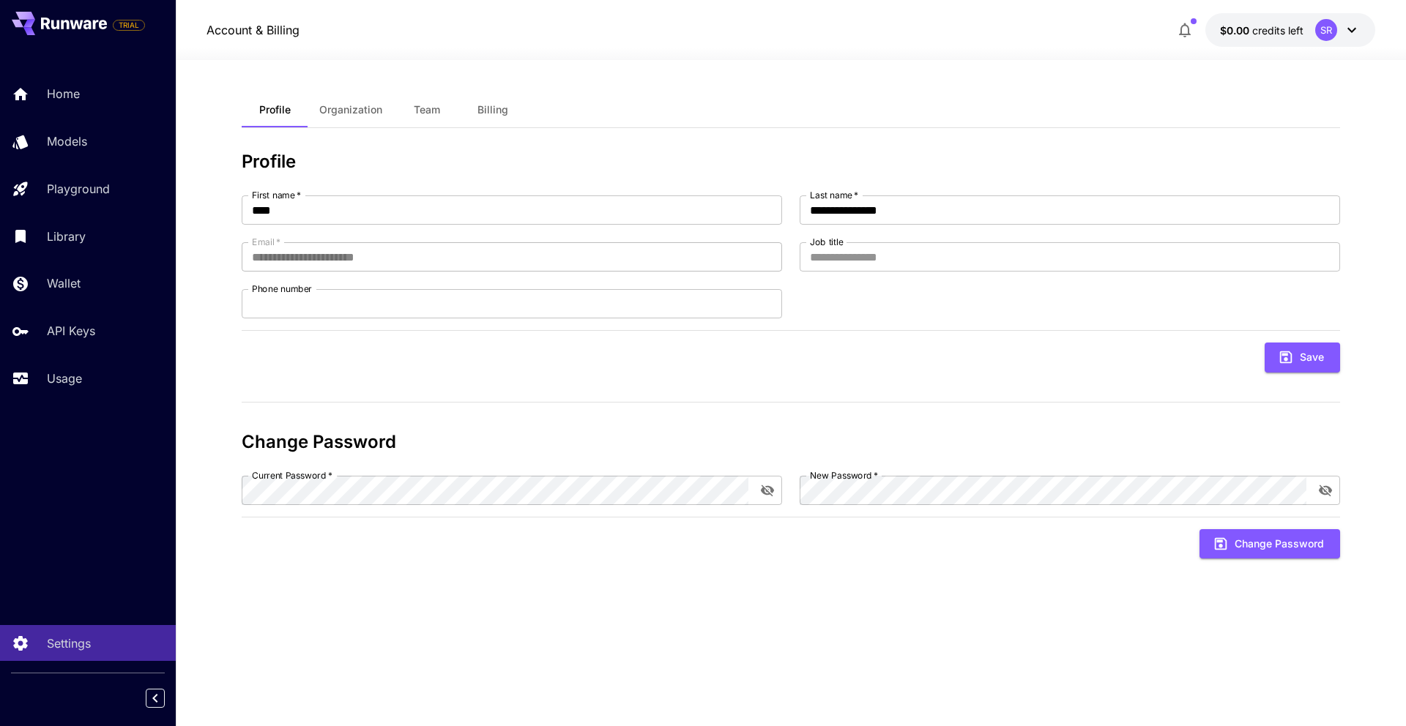
click at [492, 108] on span "Billing" at bounding box center [492, 109] width 31 height 13
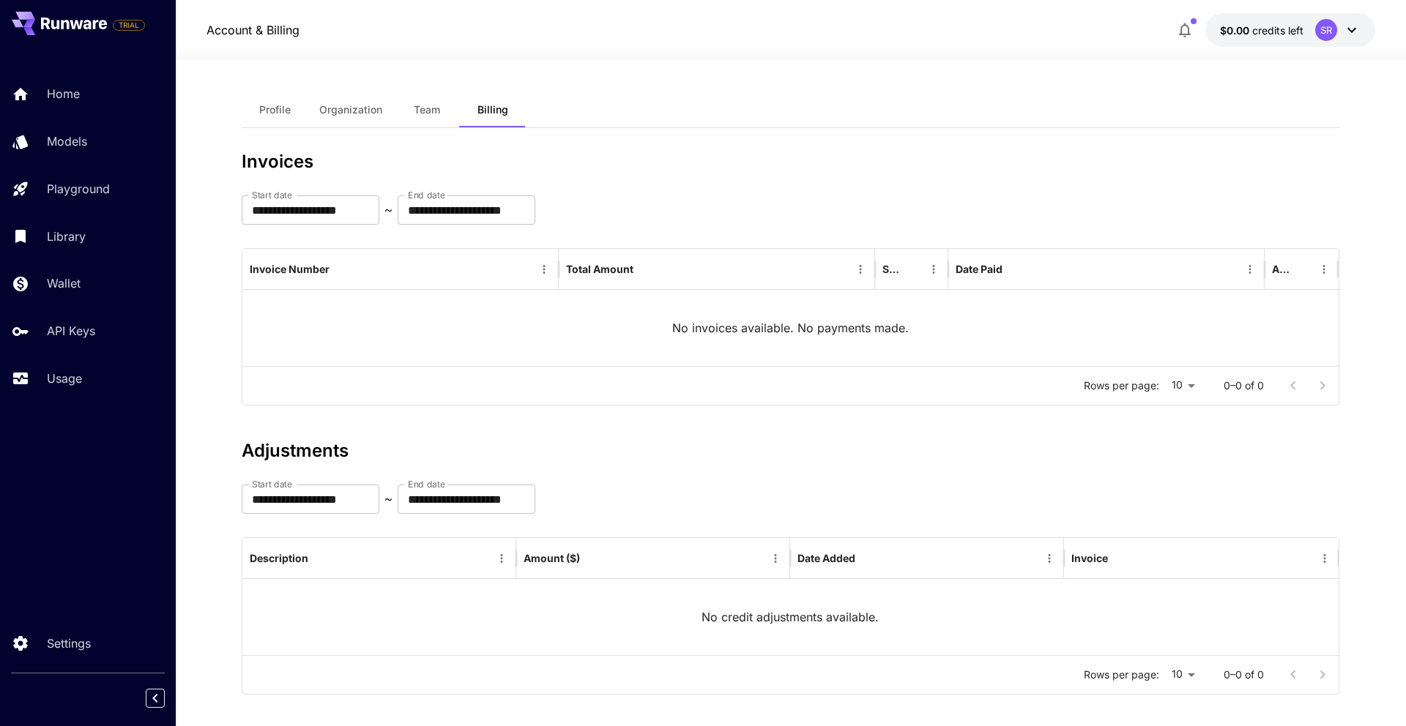
click at [96, 255] on div "Home Models Playground Library Wallet API Keys Usage" at bounding box center [88, 236] width 176 height 320
click at [88, 287] on div "Wallet" at bounding box center [107, 284] width 114 height 18
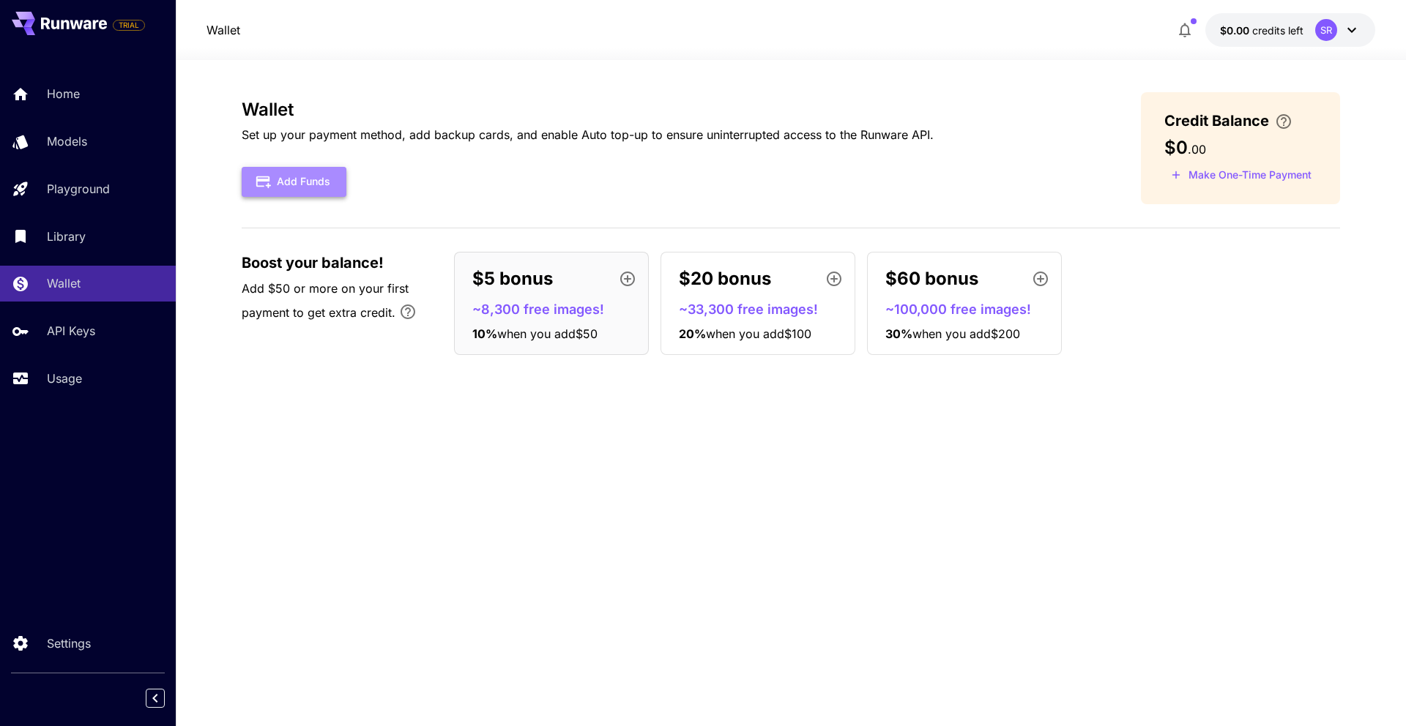
click at [304, 180] on button "Add Funds" at bounding box center [294, 182] width 105 height 30
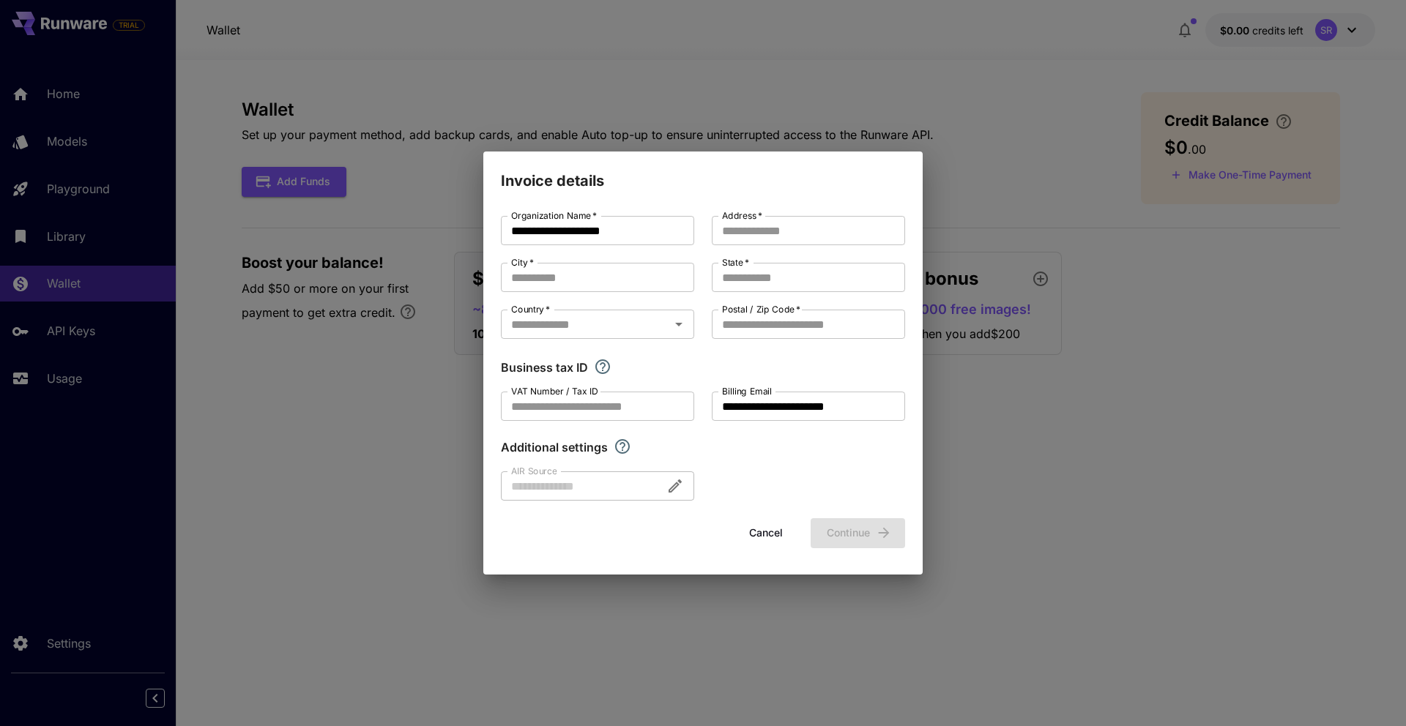
click at [958, 568] on div "**********" at bounding box center [703, 363] width 1406 height 726
click at [774, 531] on button "Cancel" at bounding box center [766, 533] width 66 height 30
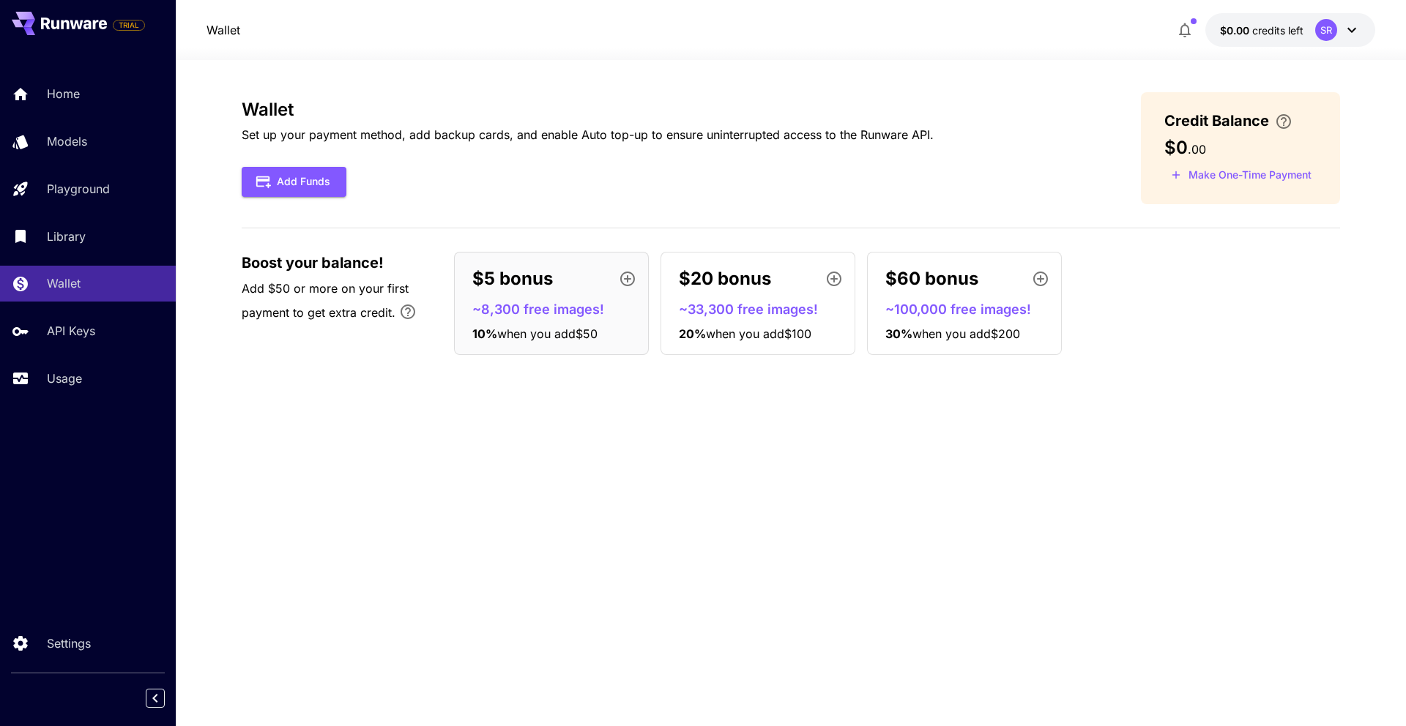
click at [1357, 30] on icon at bounding box center [1352, 30] width 18 height 18
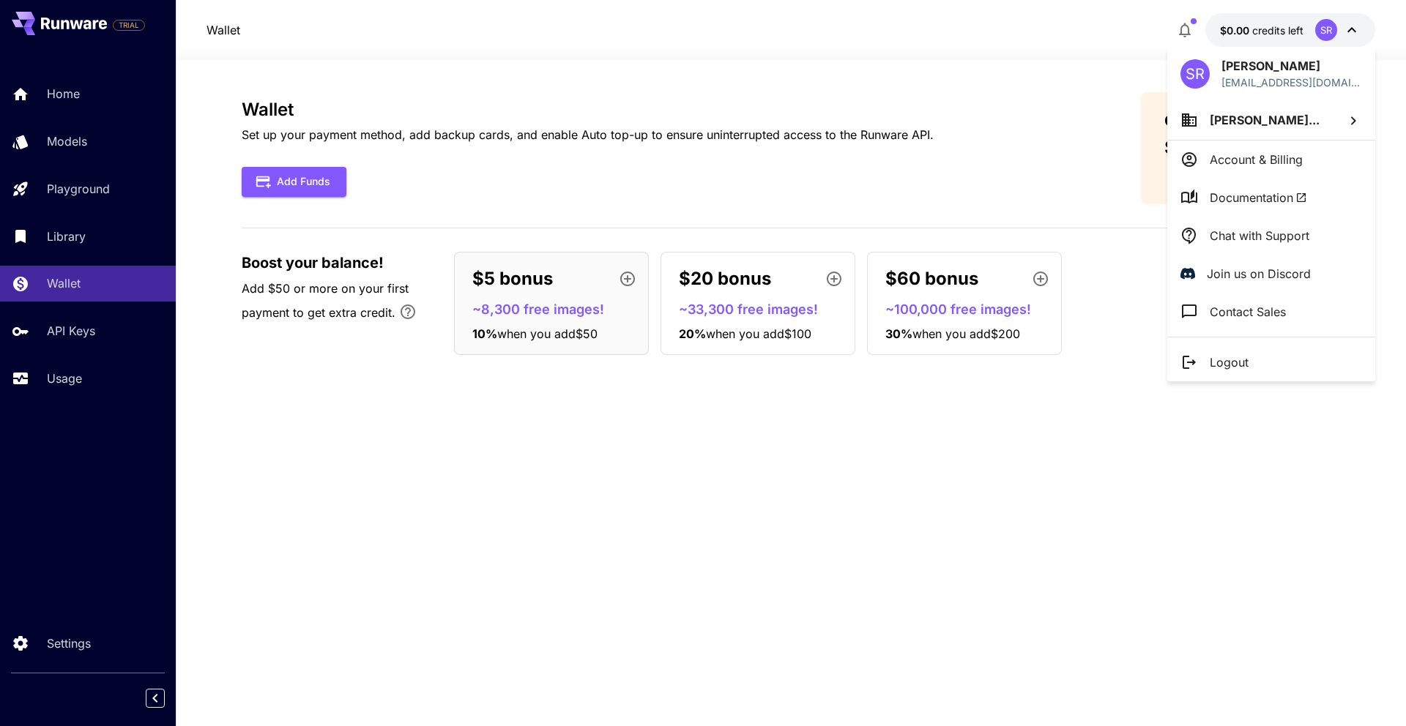
click at [993, 213] on div at bounding box center [703, 363] width 1406 height 726
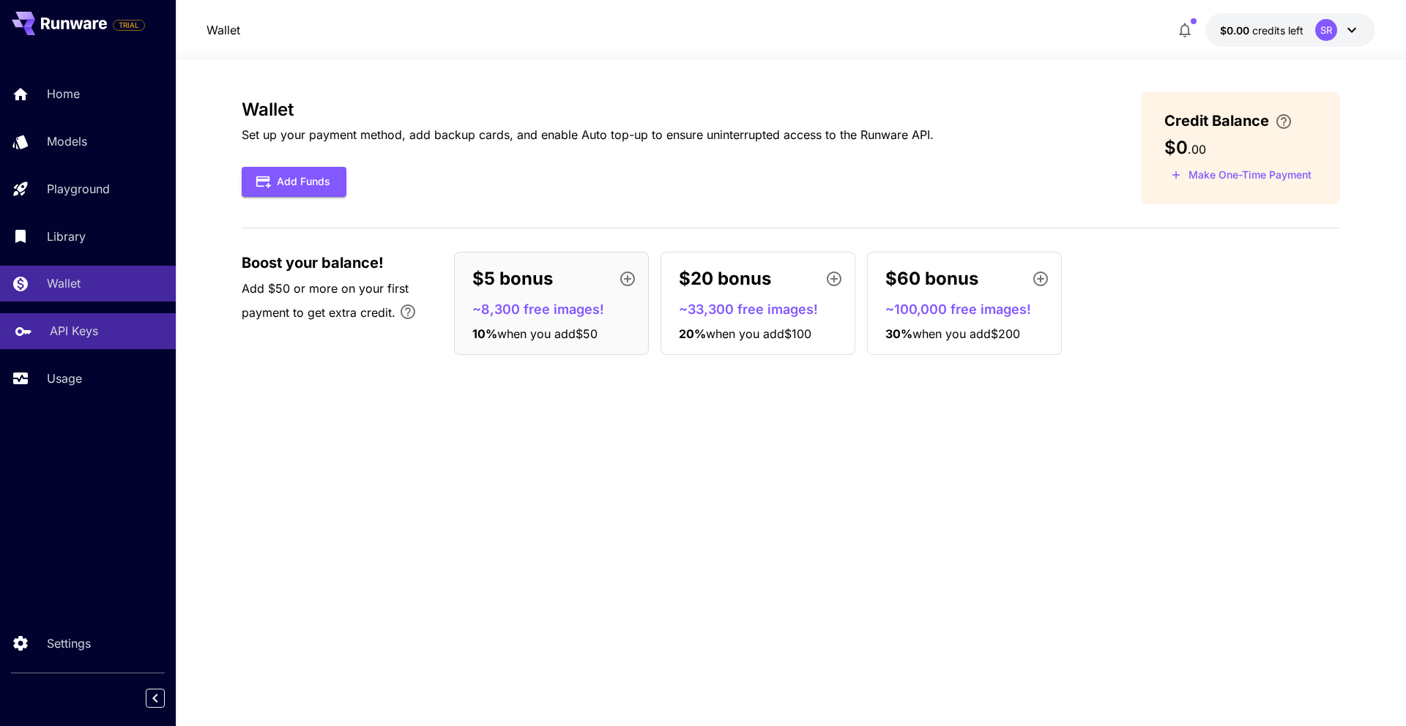
click at [75, 340] on link "API Keys" at bounding box center [88, 331] width 176 height 36
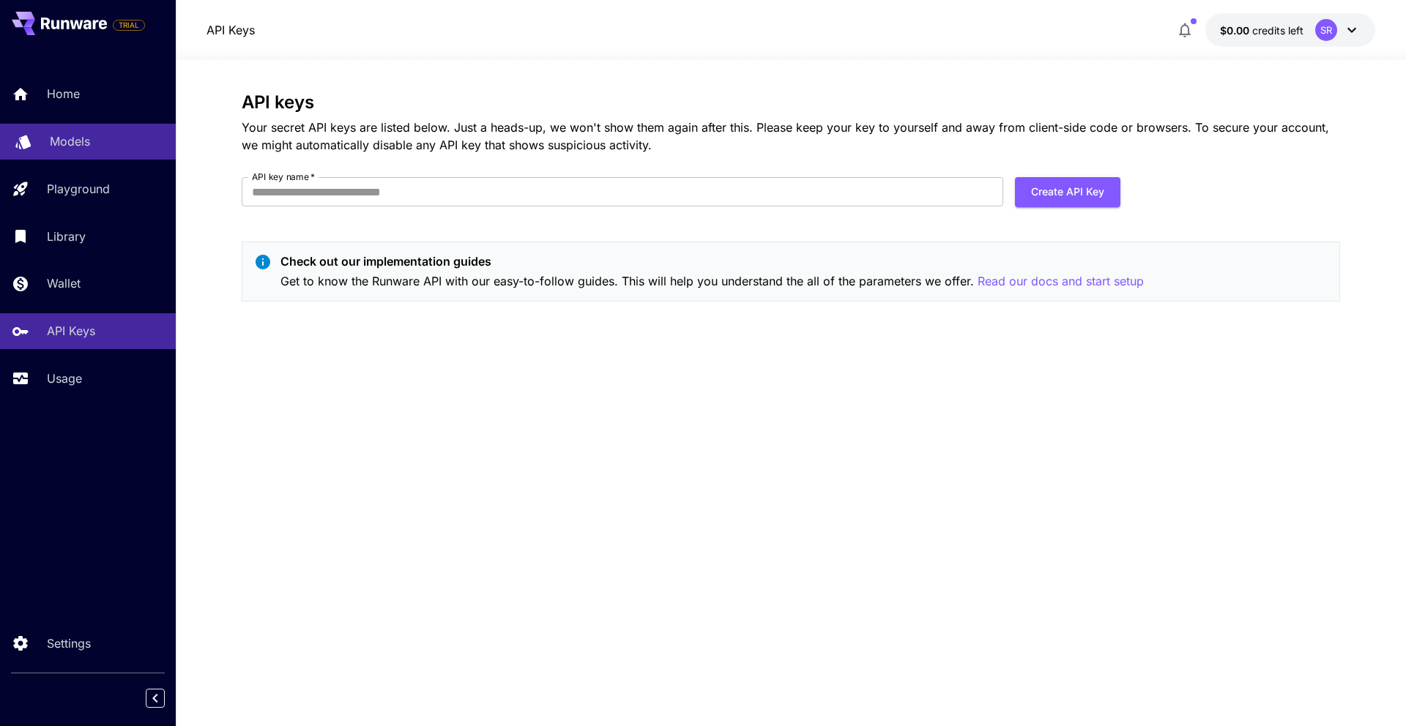
click at [76, 143] on p "Models" at bounding box center [70, 142] width 40 height 18
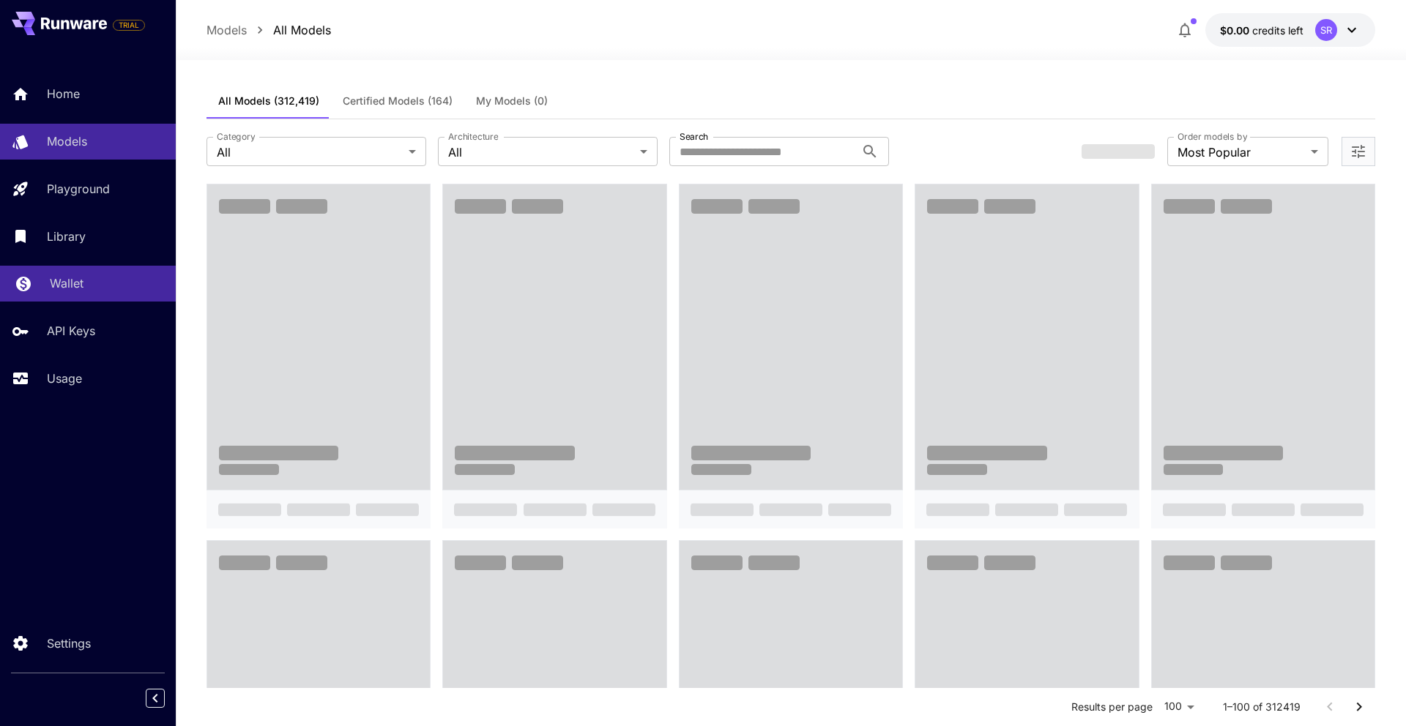
click at [100, 286] on div "Wallet" at bounding box center [107, 284] width 114 height 18
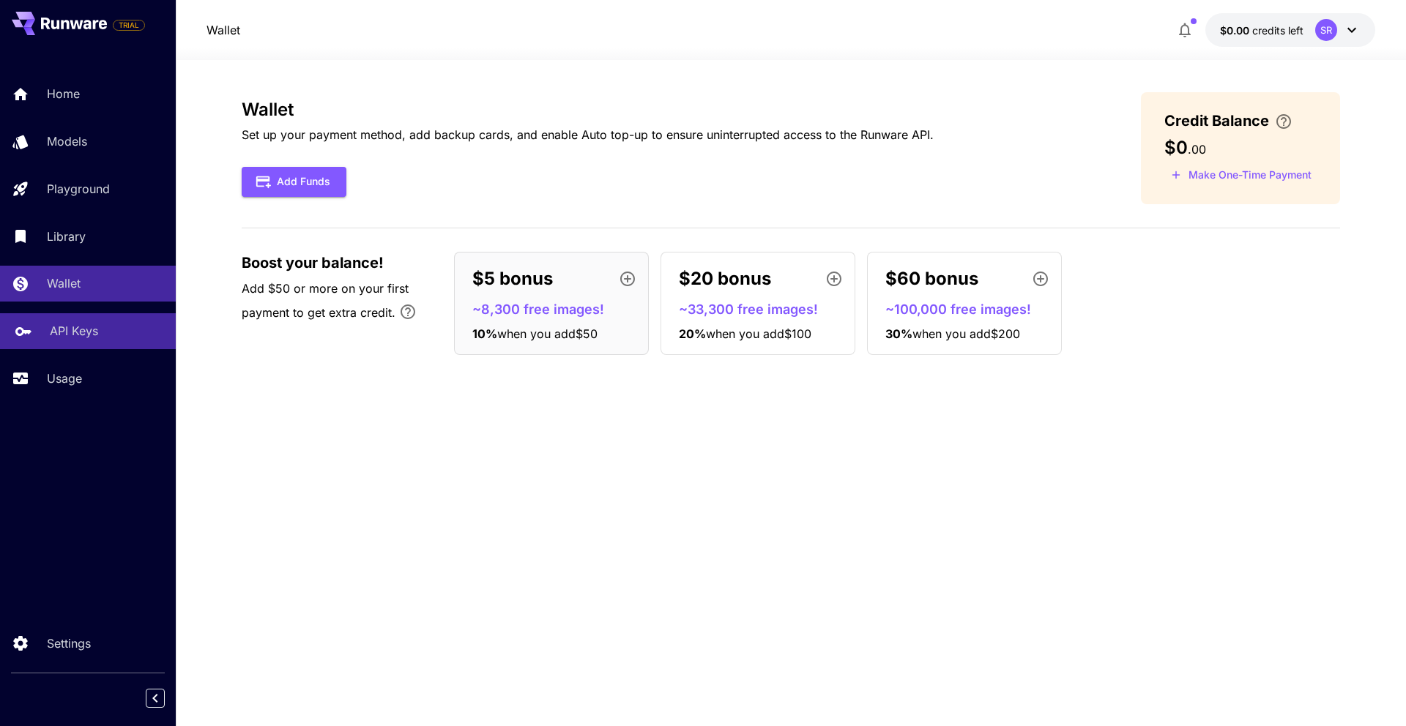
click at [61, 335] on p "API Keys" at bounding box center [74, 331] width 48 height 18
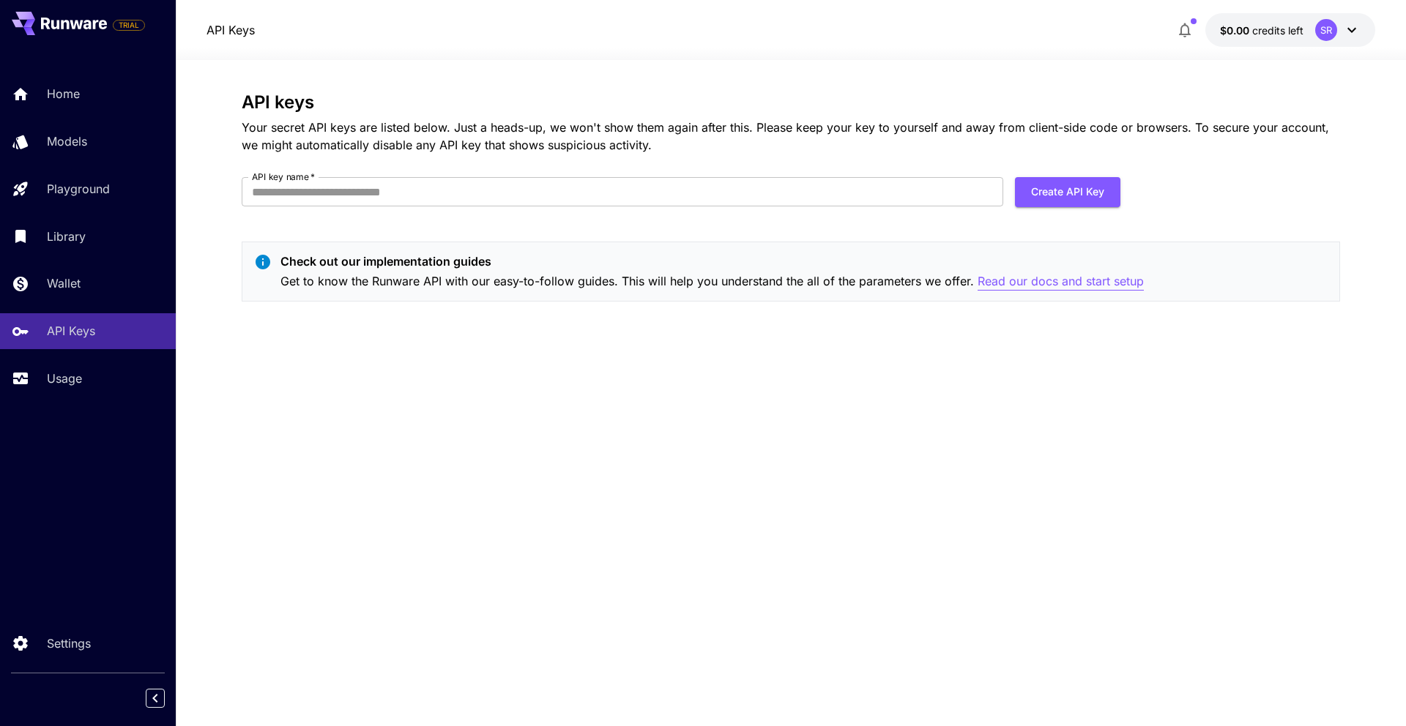
click at [1078, 285] on p "Read our docs and start setup" at bounding box center [1060, 281] width 166 height 18
click at [1045, 282] on p "Read our docs and start setup" at bounding box center [1060, 281] width 166 height 18
click at [712, 199] on input "API key name   *" at bounding box center [622, 191] width 761 height 29
type input "**********"
drag, startPoint x: 1055, startPoint y: 198, endPoint x: 1068, endPoint y: 198, distance: 13.2
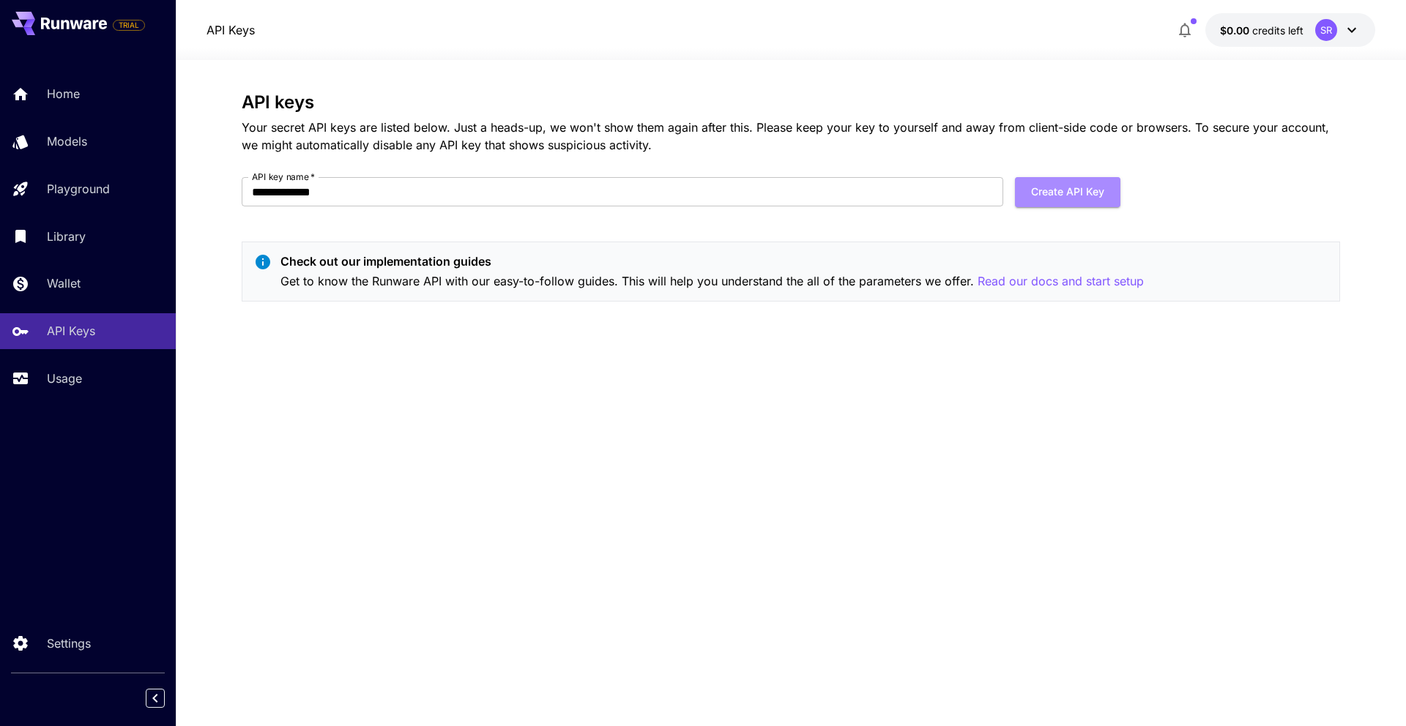
click at [1055, 198] on button "Create API Key" at bounding box center [1067, 192] width 105 height 30
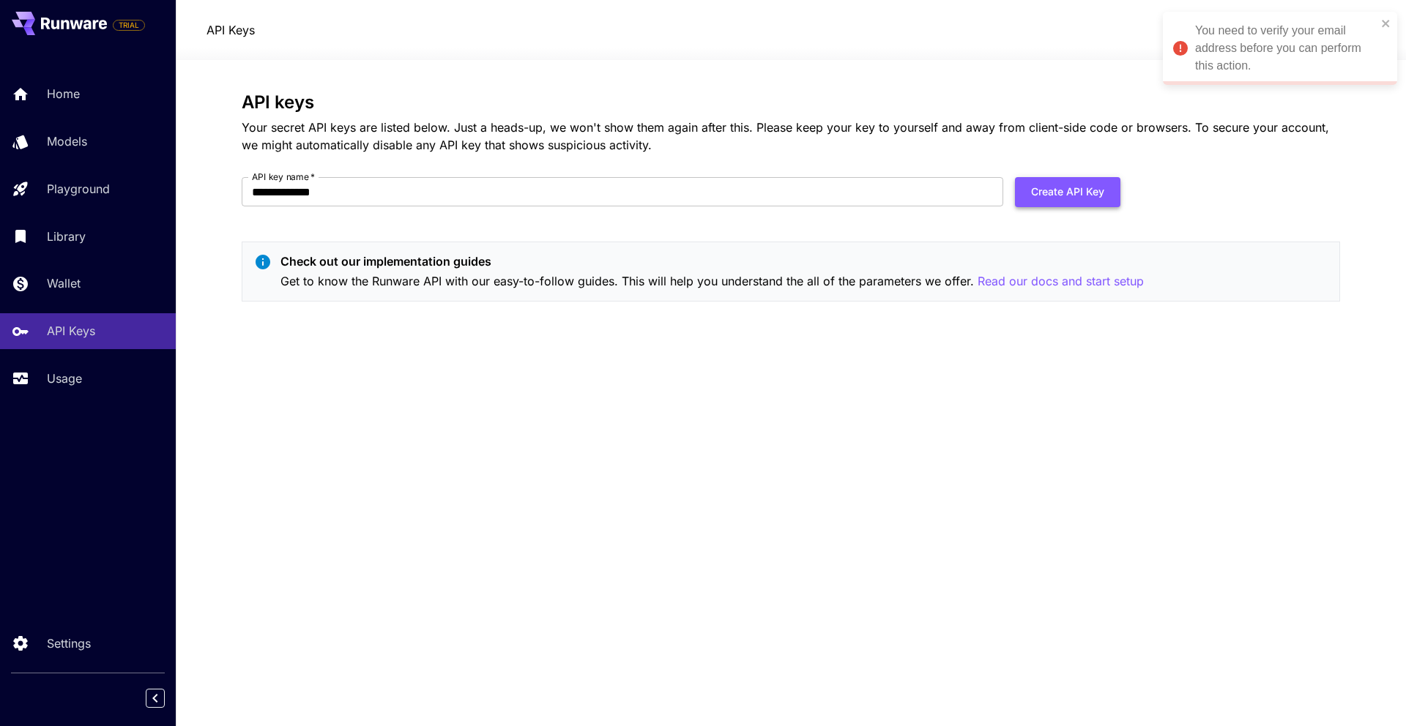
click at [1080, 184] on button "Create API Key" at bounding box center [1067, 192] width 105 height 30
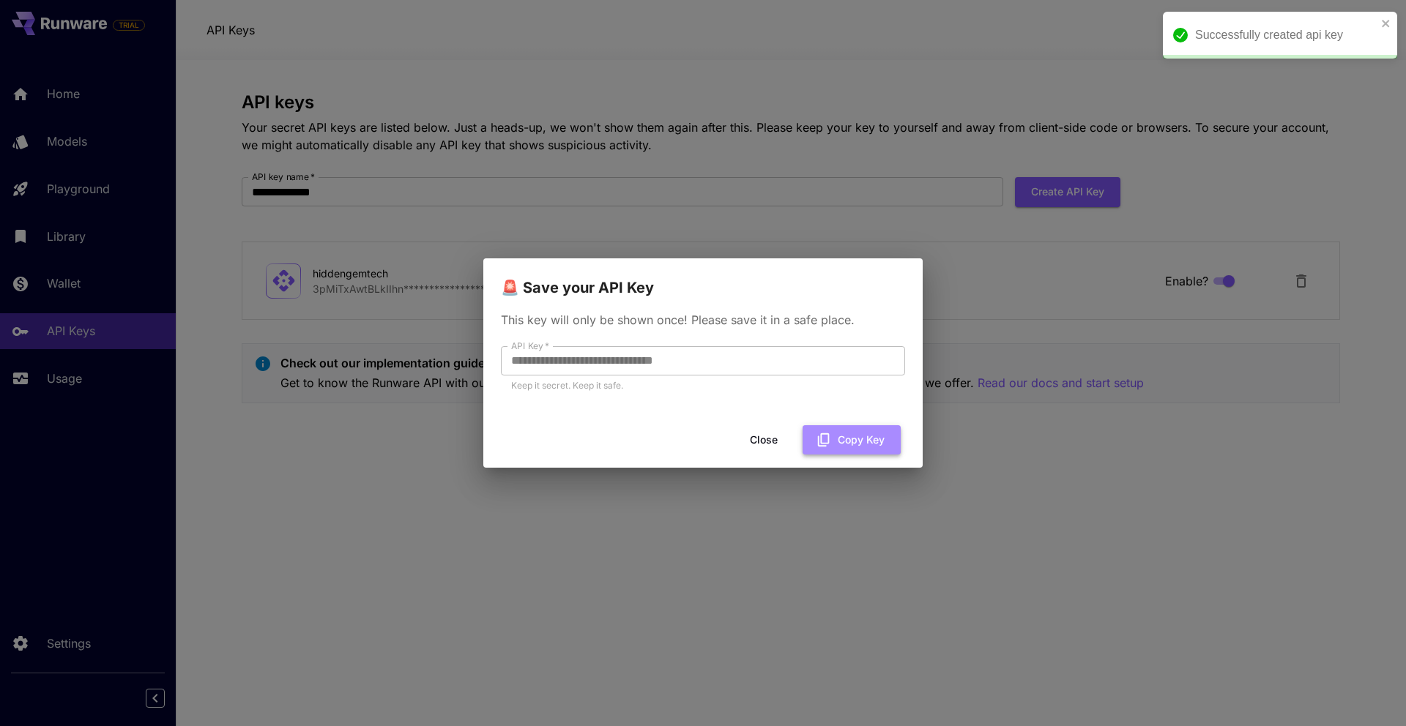
click at [851, 434] on button "Copy Key" at bounding box center [851, 440] width 98 height 30
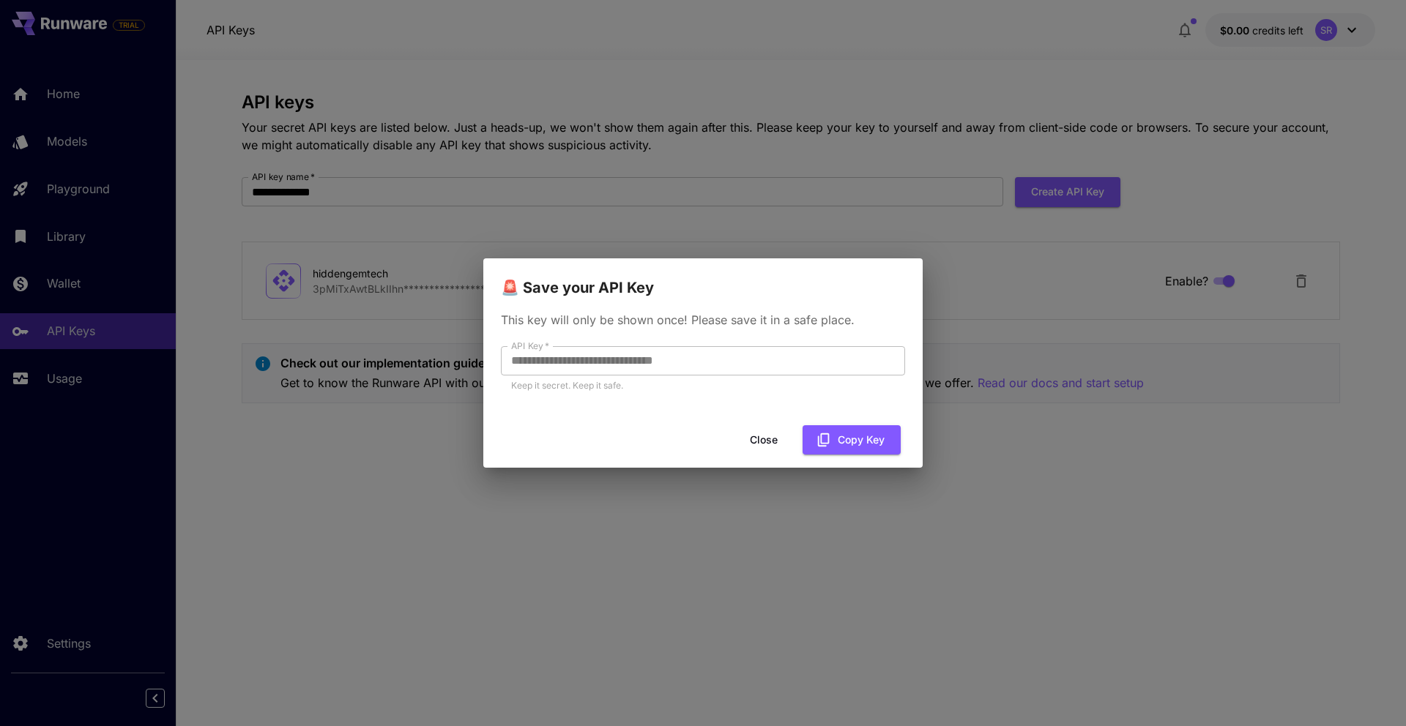
click at [765, 442] on button "Close" at bounding box center [764, 440] width 66 height 30
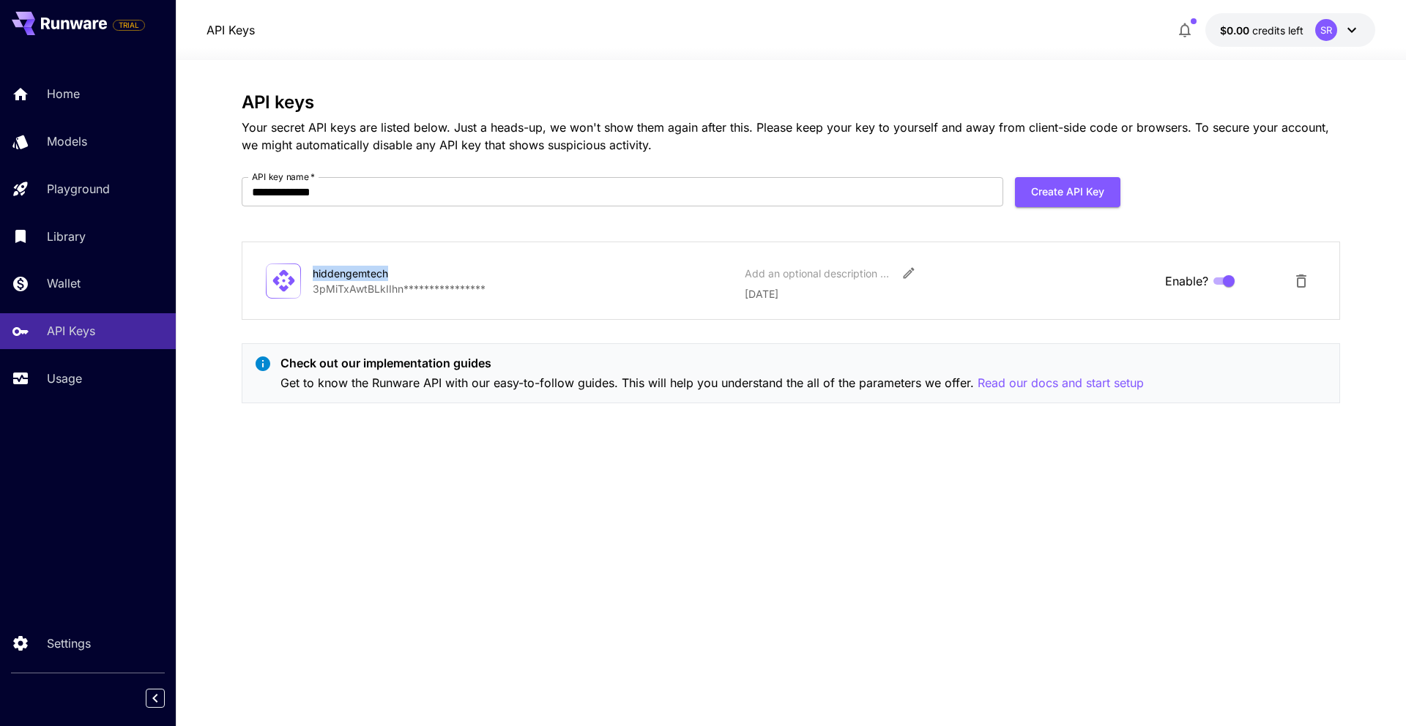
drag, startPoint x: 387, startPoint y: 273, endPoint x: 318, endPoint y: 272, distance: 68.1
click at [311, 272] on div "**********" at bounding box center [791, 281] width 1050 height 42
copy div "hiddengemtech"
click at [903, 277] on icon "Edit" at bounding box center [908, 273] width 11 height 11
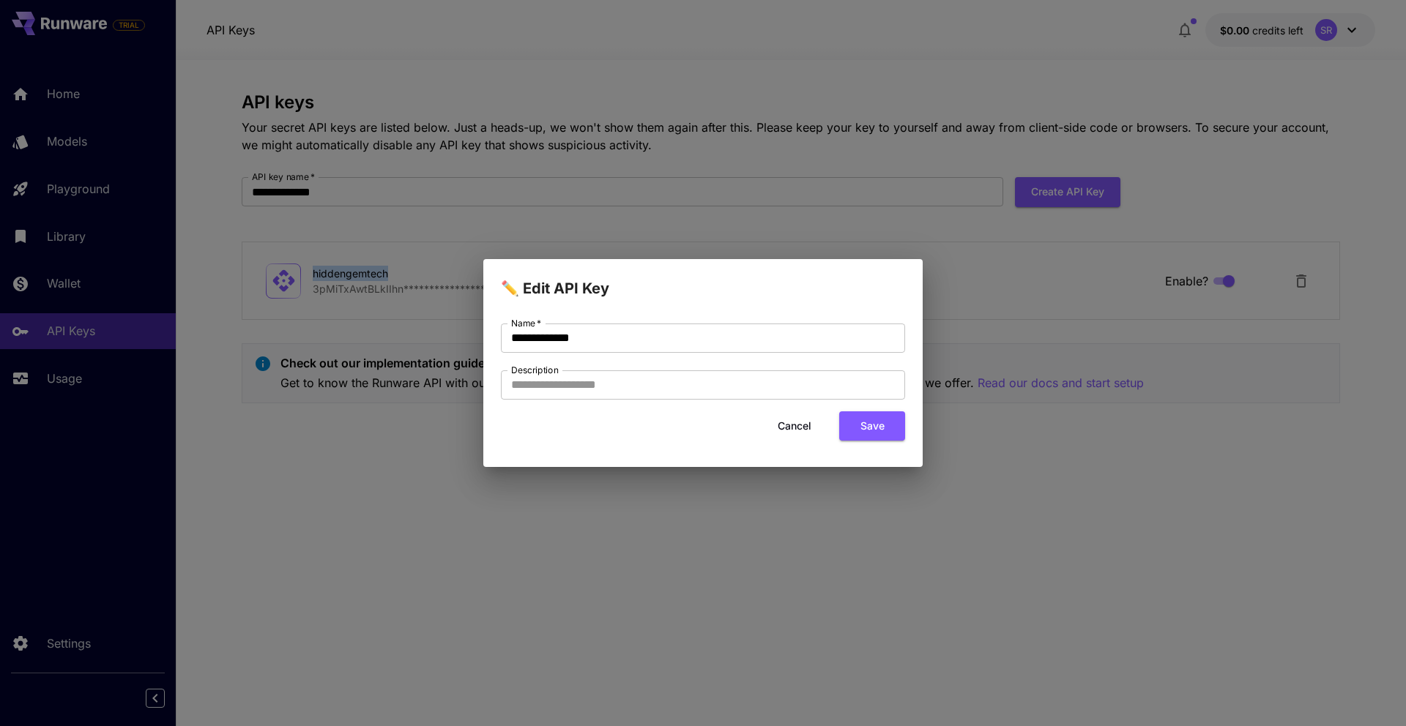
click at [803, 426] on button "Cancel" at bounding box center [794, 426] width 66 height 30
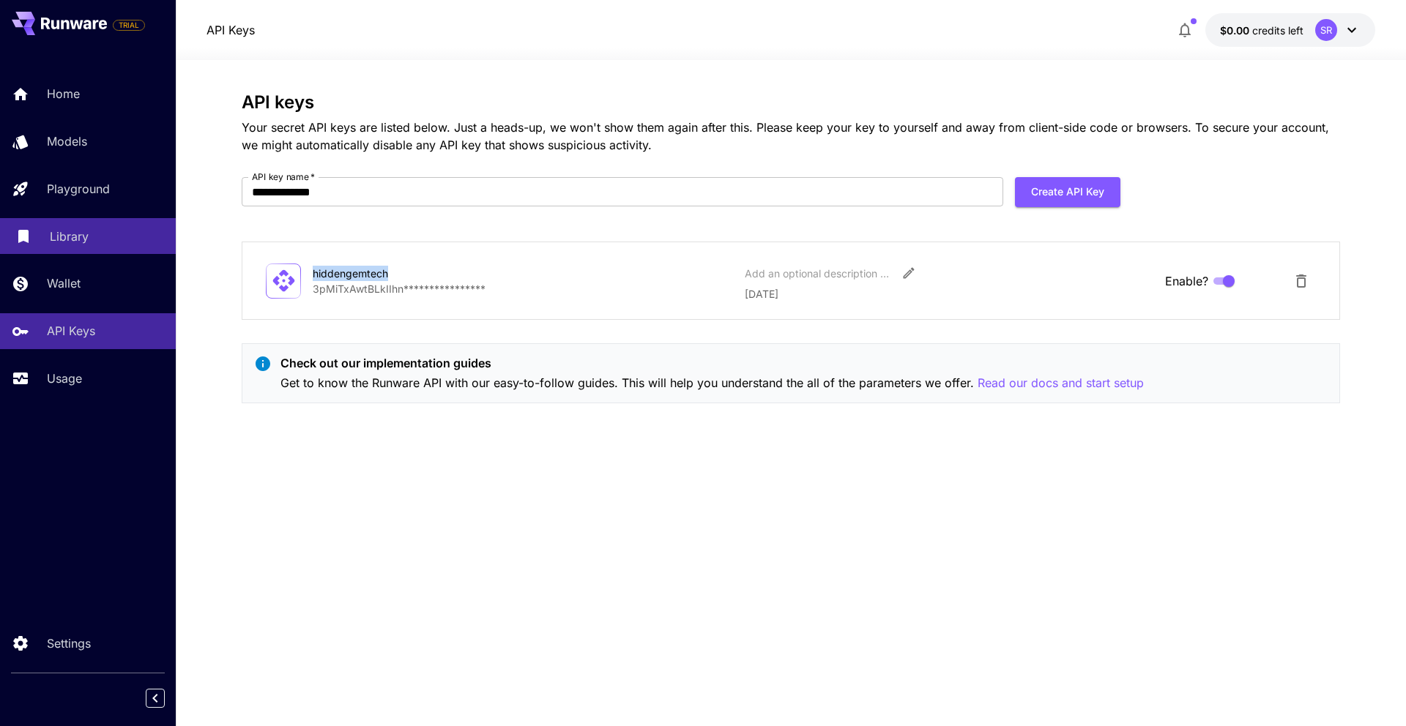
click at [64, 238] on p "Library" at bounding box center [69, 237] width 39 height 18
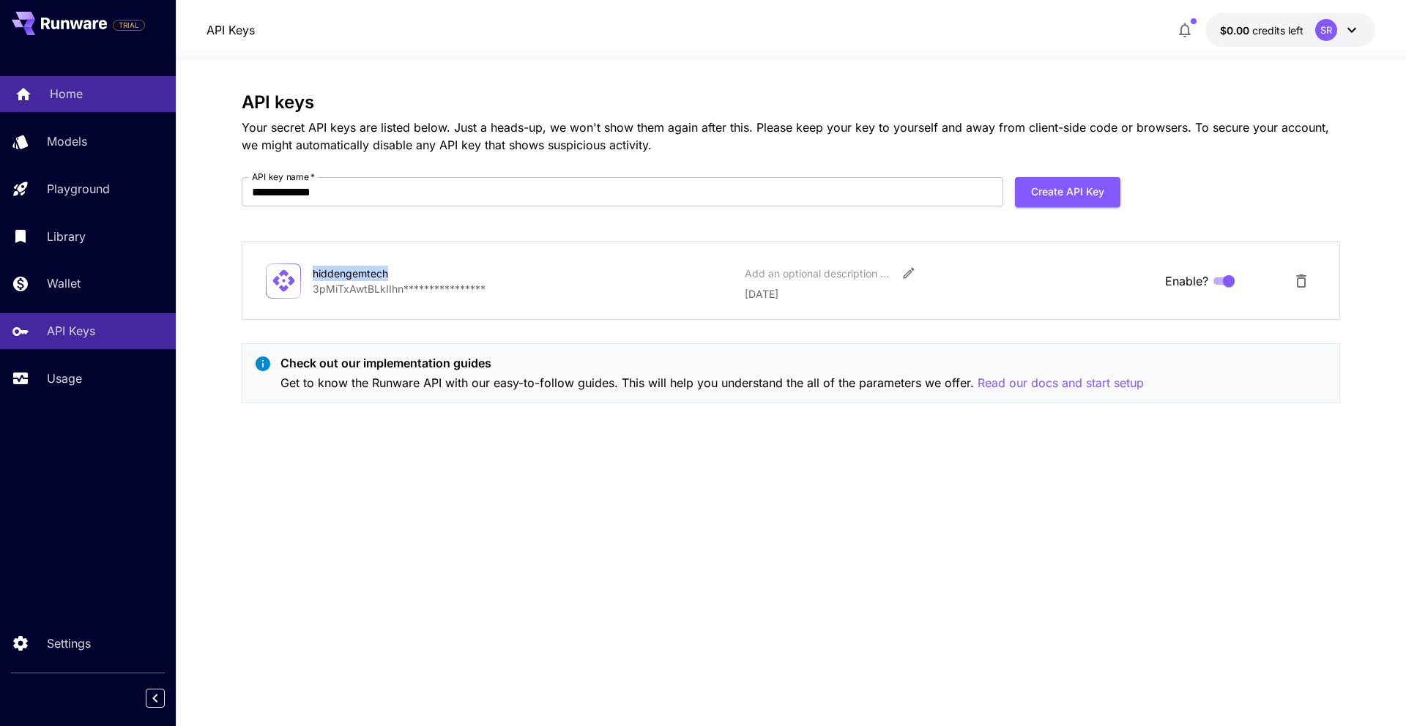
click at [47, 96] on link "Home" at bounding box center [88, 94] width 176 height 36
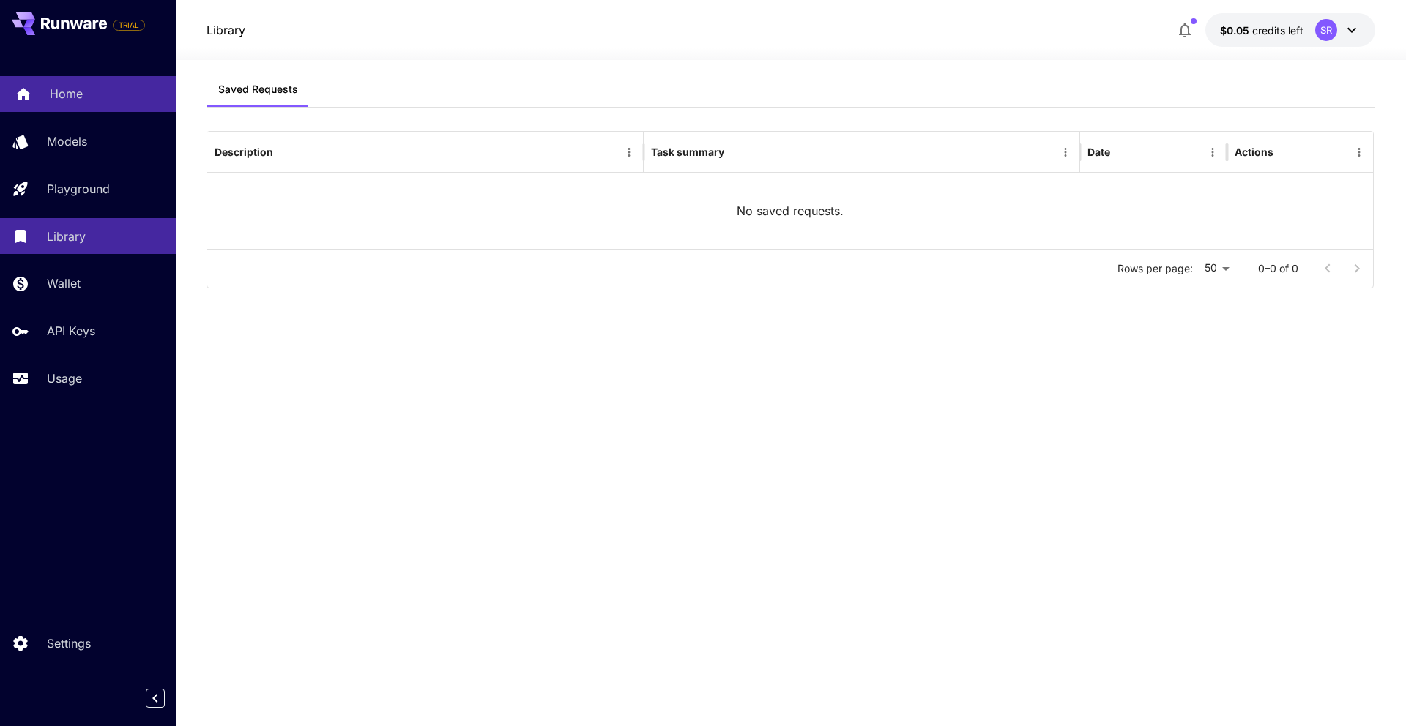
click at [75, 105] on link "Home" at bounding box center [88, 94] width 176 height 36
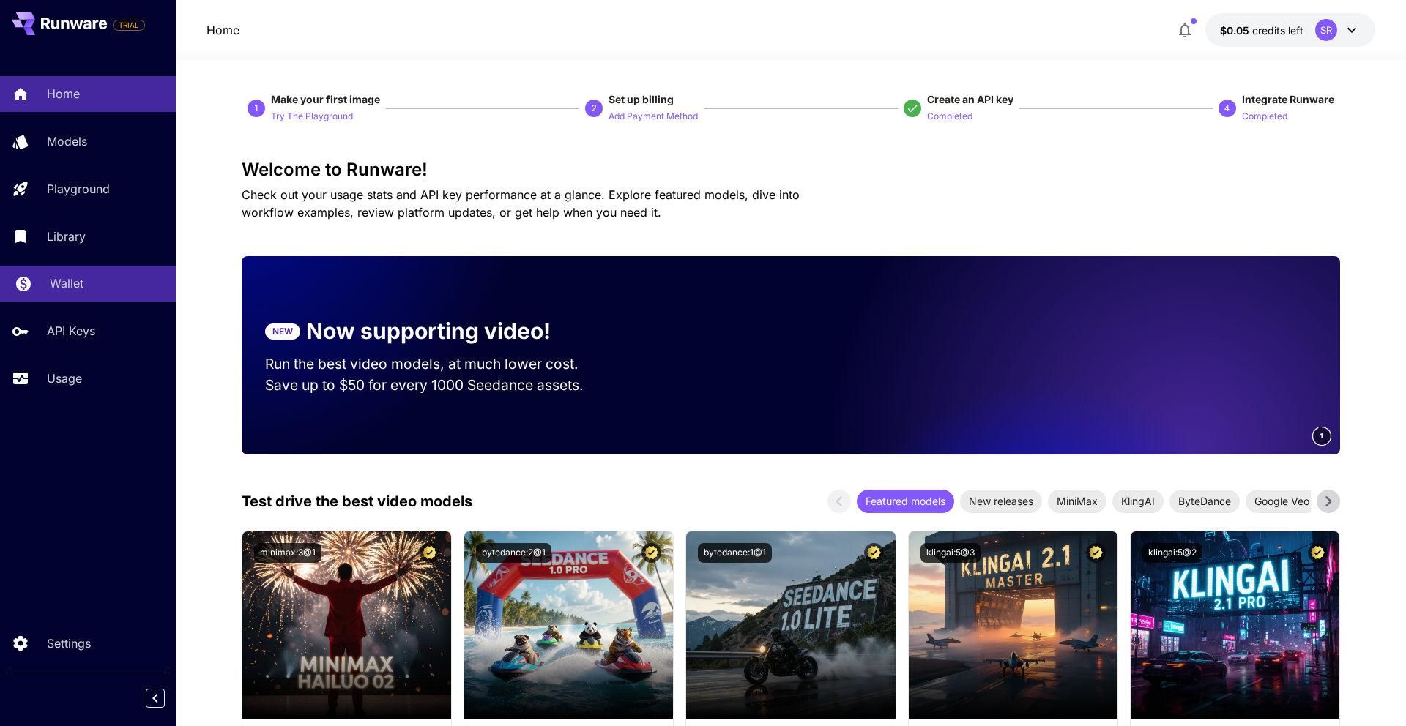
click at [89, 282] on div "Wallet" at bounding box center [107, 284] width 114 height 18
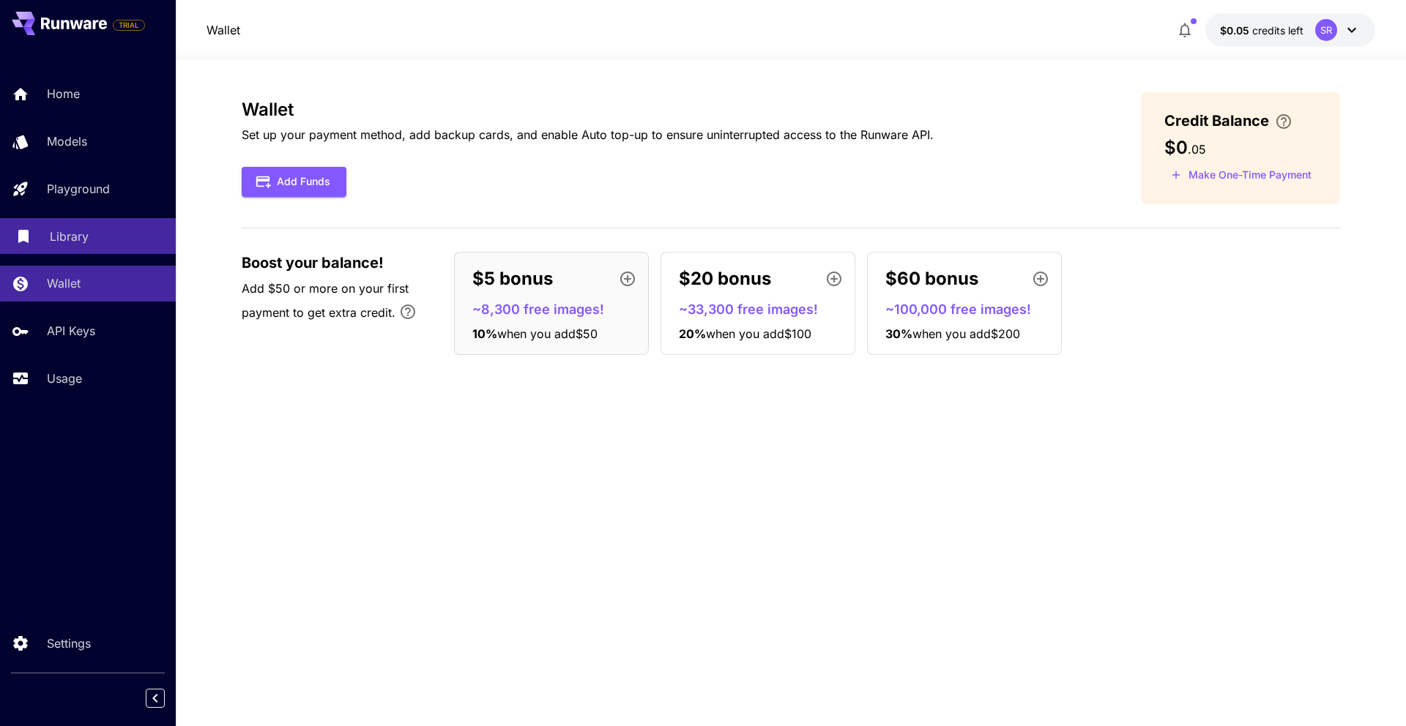
click at [92, 247] on link "Library" at bounding box center [88, 236] width 176 height 36
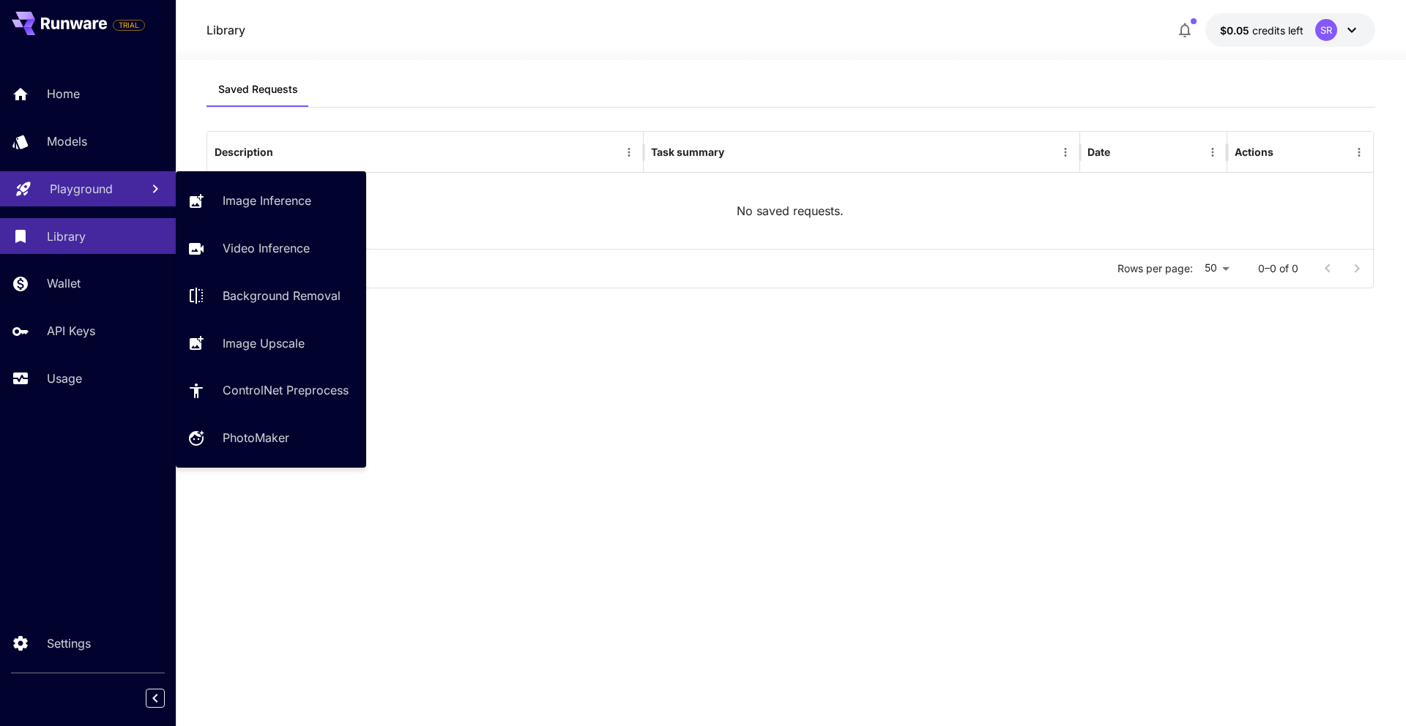
click at [102, 189] on p "Playground" at bounding box center [81, 189] width 63 height 18
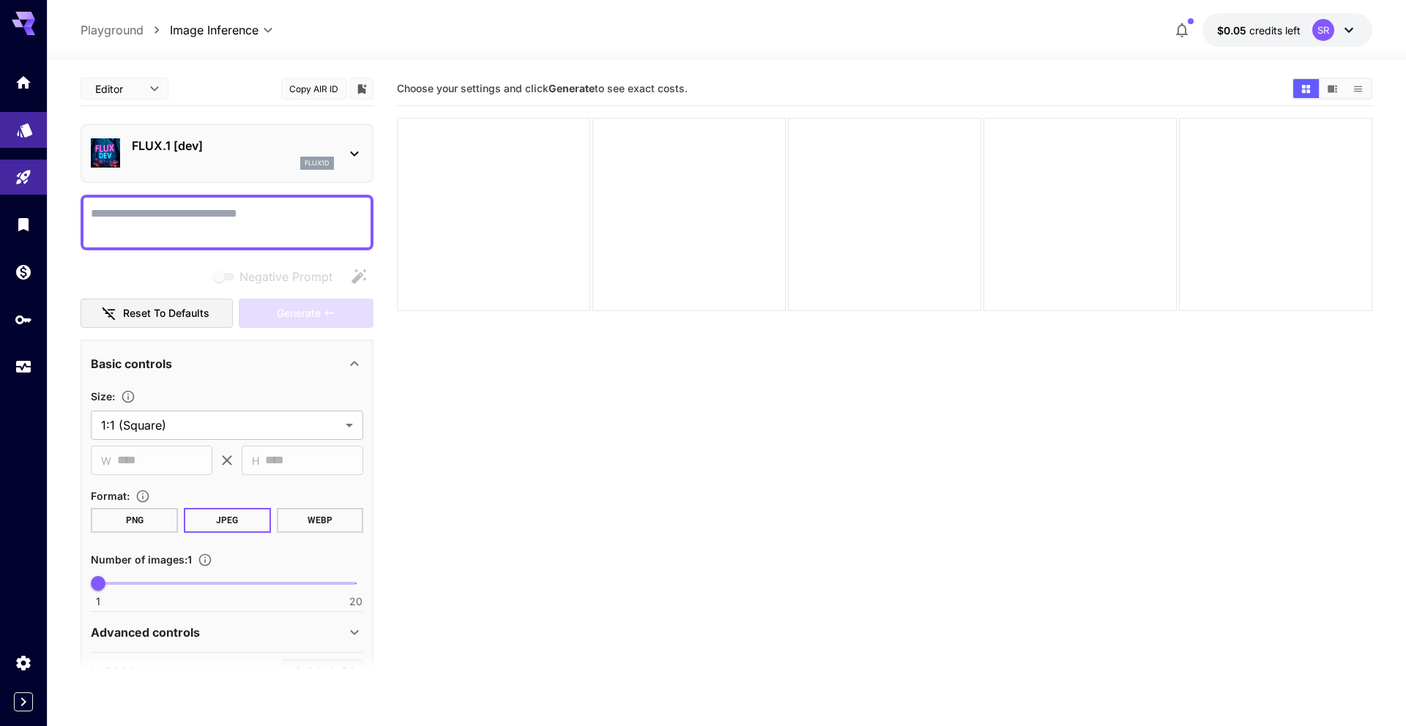
scroll to position [1, 0]
click at [20, 130] on icon "Models" at bounding box center [25, 125] width 18 height 18
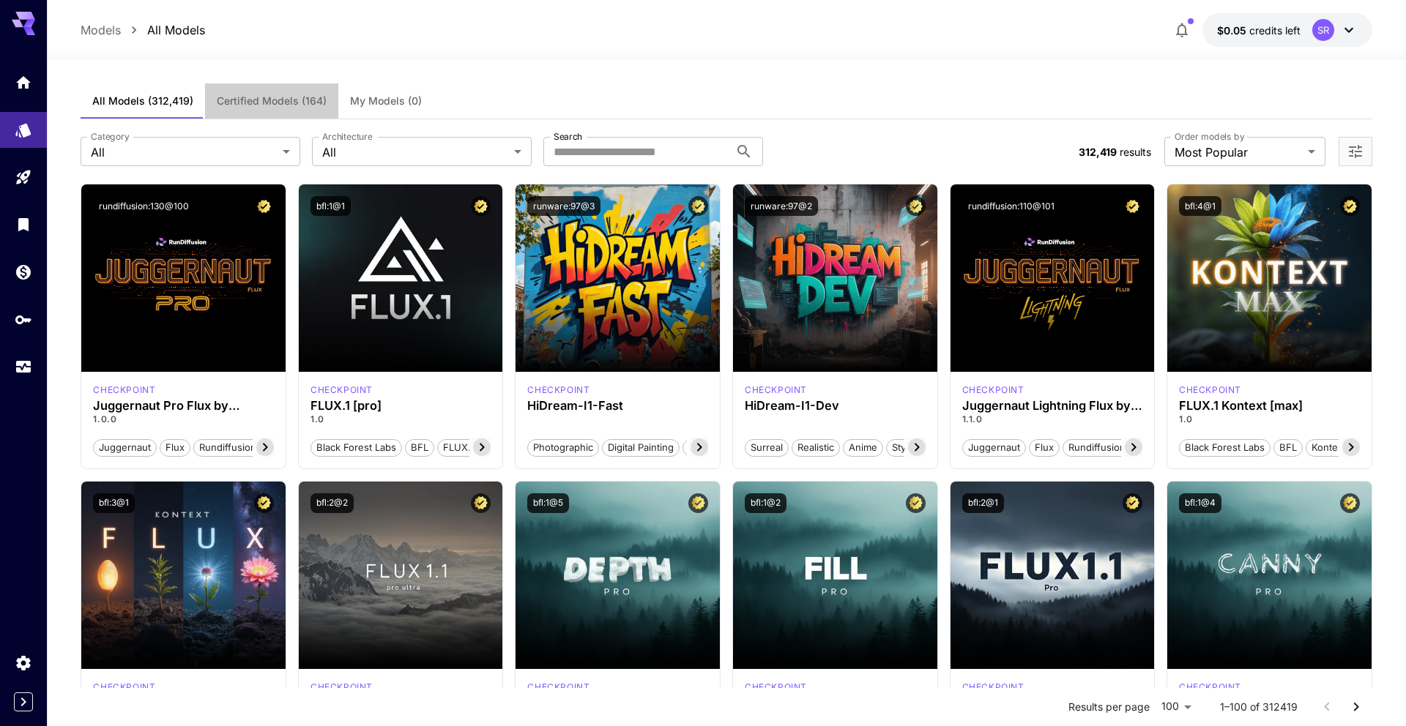
click at [266, 108] on button "Certified Models (164)" at bounding box center [271, 100] width 133 height 35
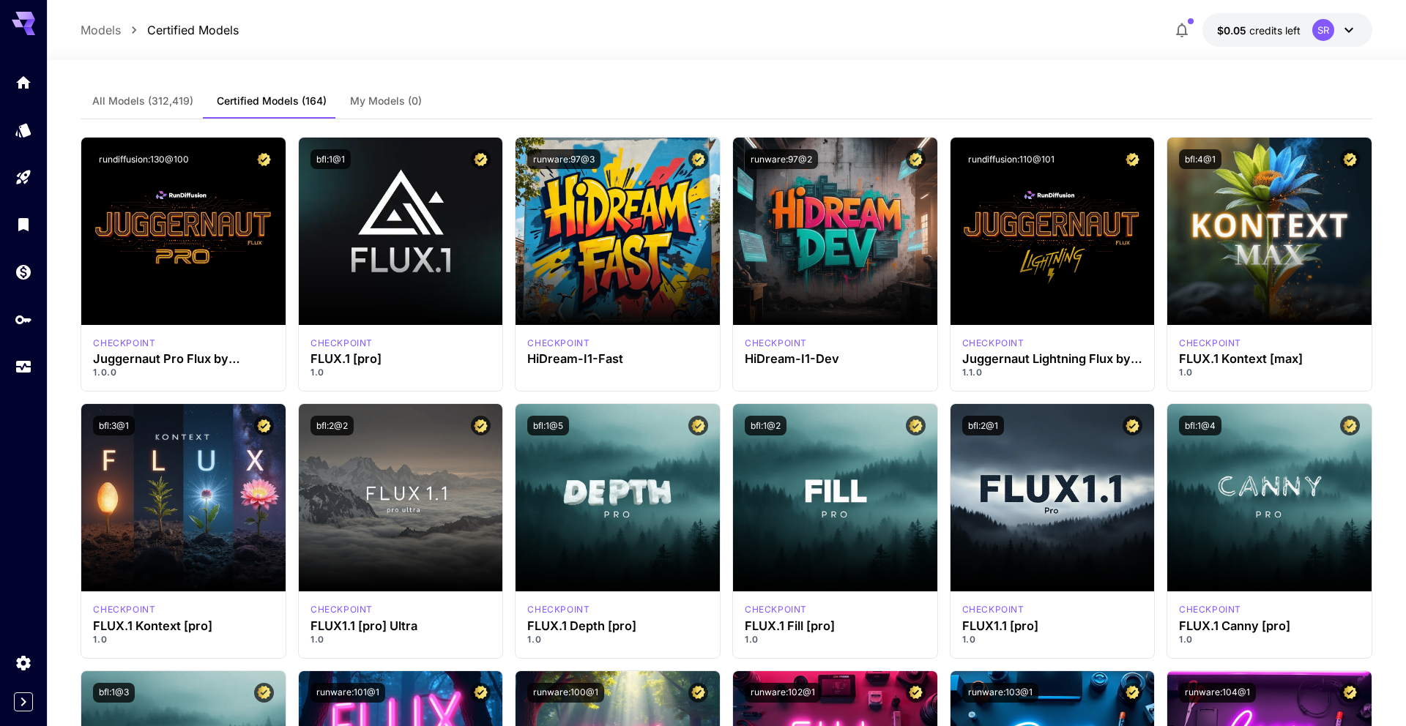
click at [385, 103] on span "My Models (0)" at bounding box center [386, 100] width 72 height 13
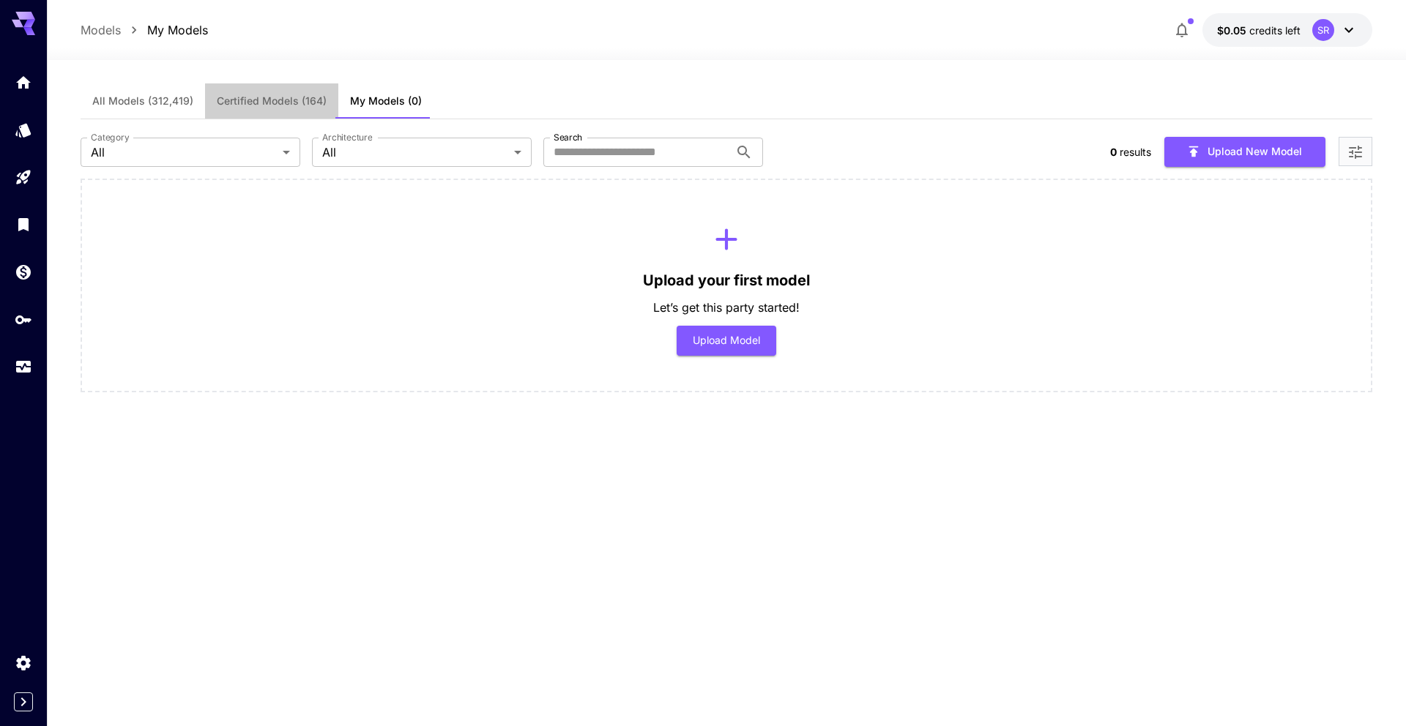
click at [290, 101] on span "Certified Models (164)" at bounding box center [272, 100] width 110 height 13
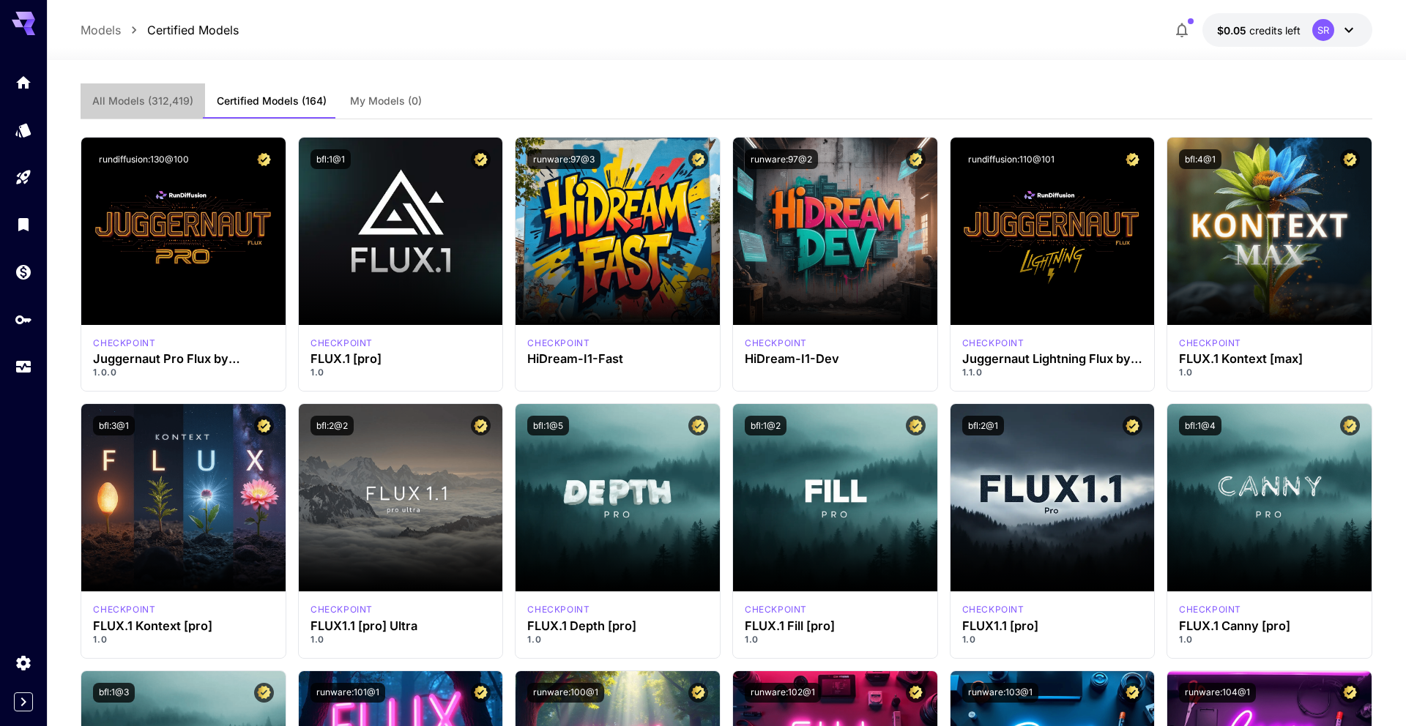
click at [180, 111] on button "All Models (312,419)" at bounding box center [143, 100] width 124 height 35
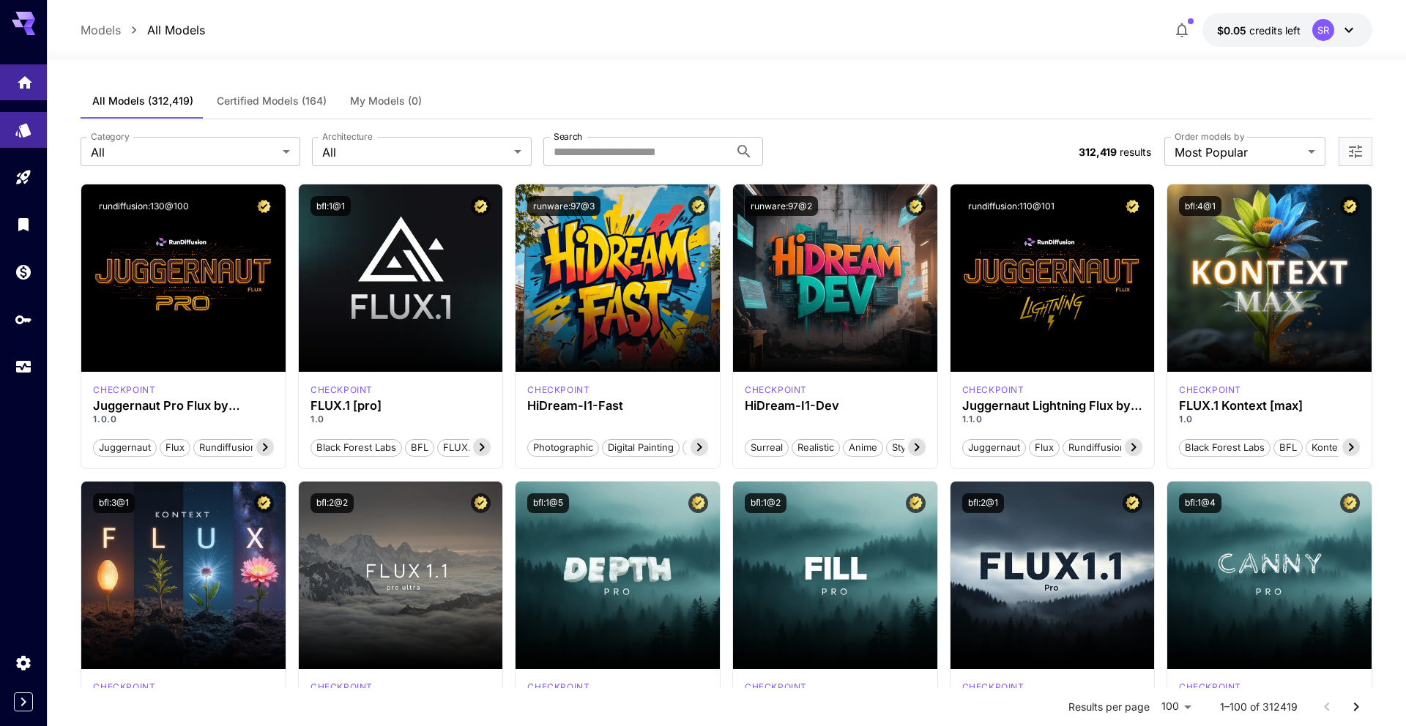
scroll to position [3, 0]
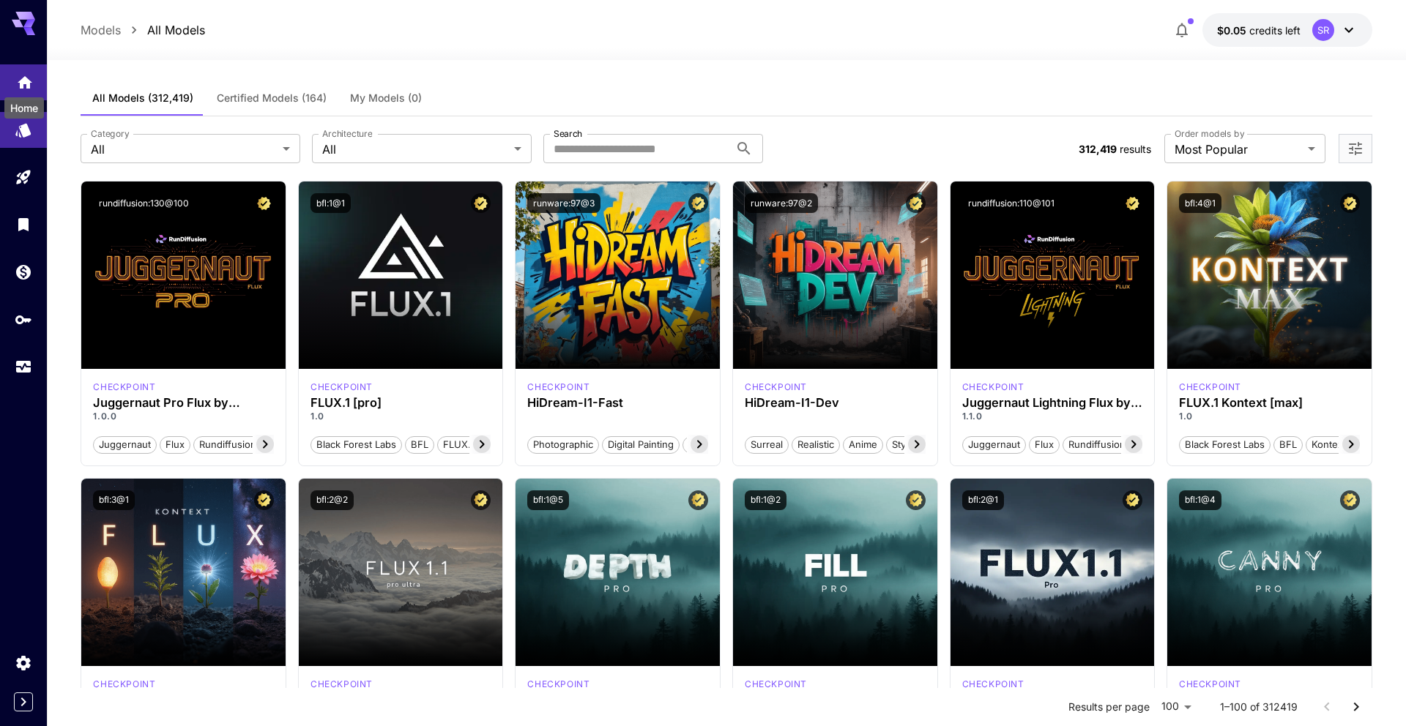
click at [30, 75] on icon "Home" at bounding box center [25, 79] width 18 height 18
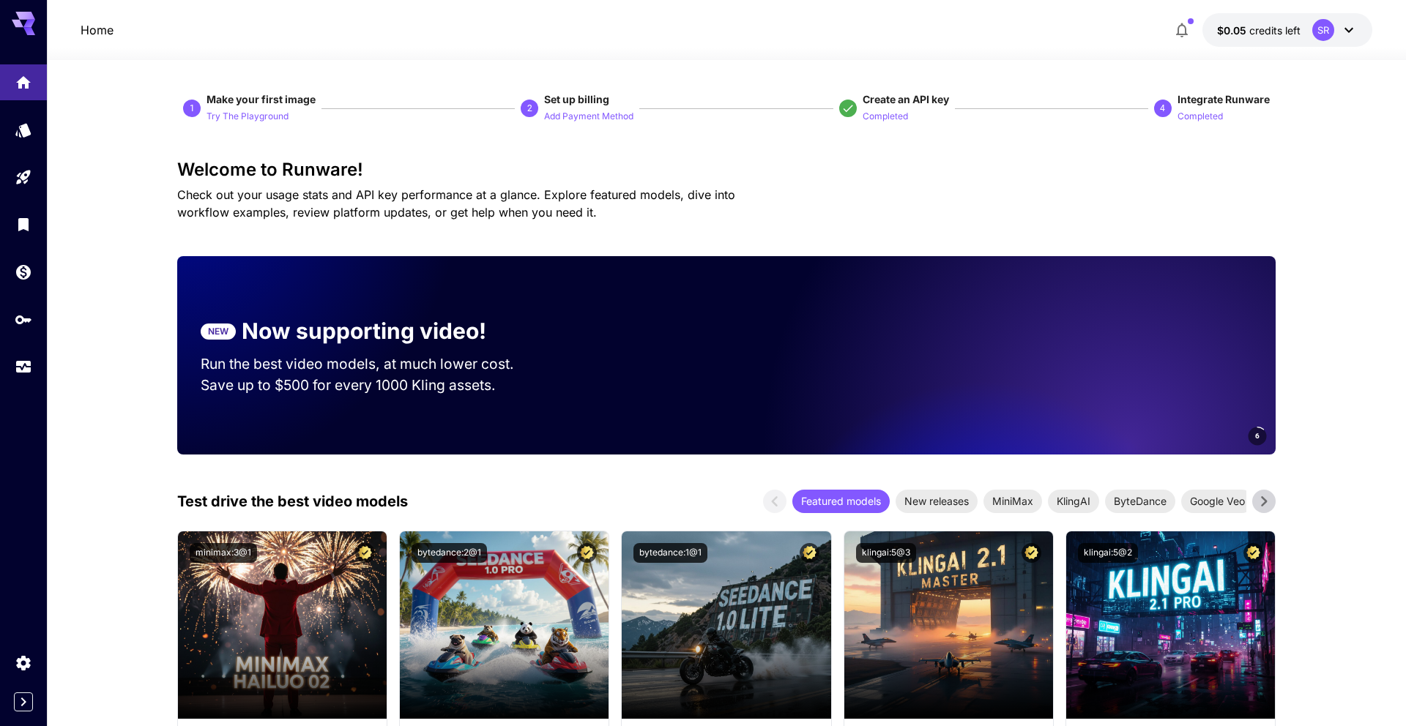
click at [4, 33] on div at bounding box center [23, 17] width 47 height 35
click at [20, 24] on icon at bounding box center [23, 19] width 23 height 15
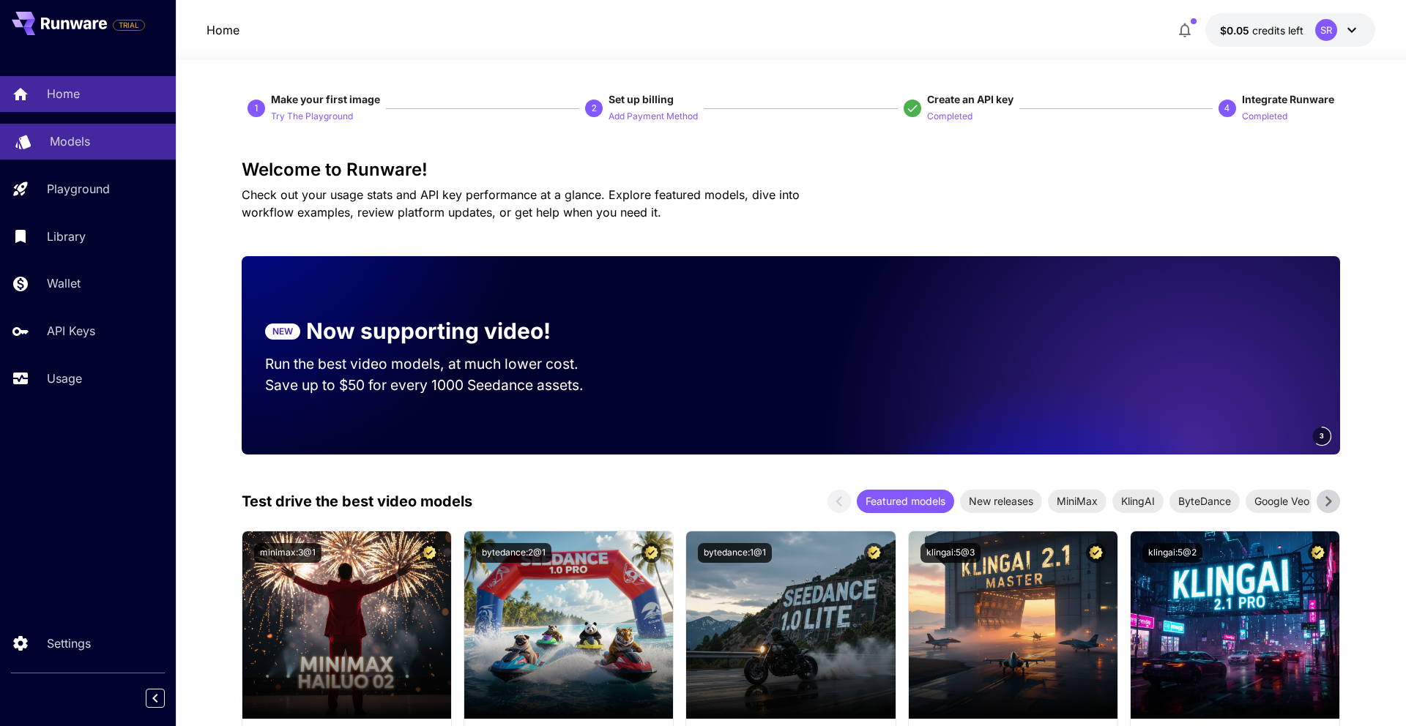
click at [60, 149] on p "Models" at bounding box center [70, 142] width 40 height 18
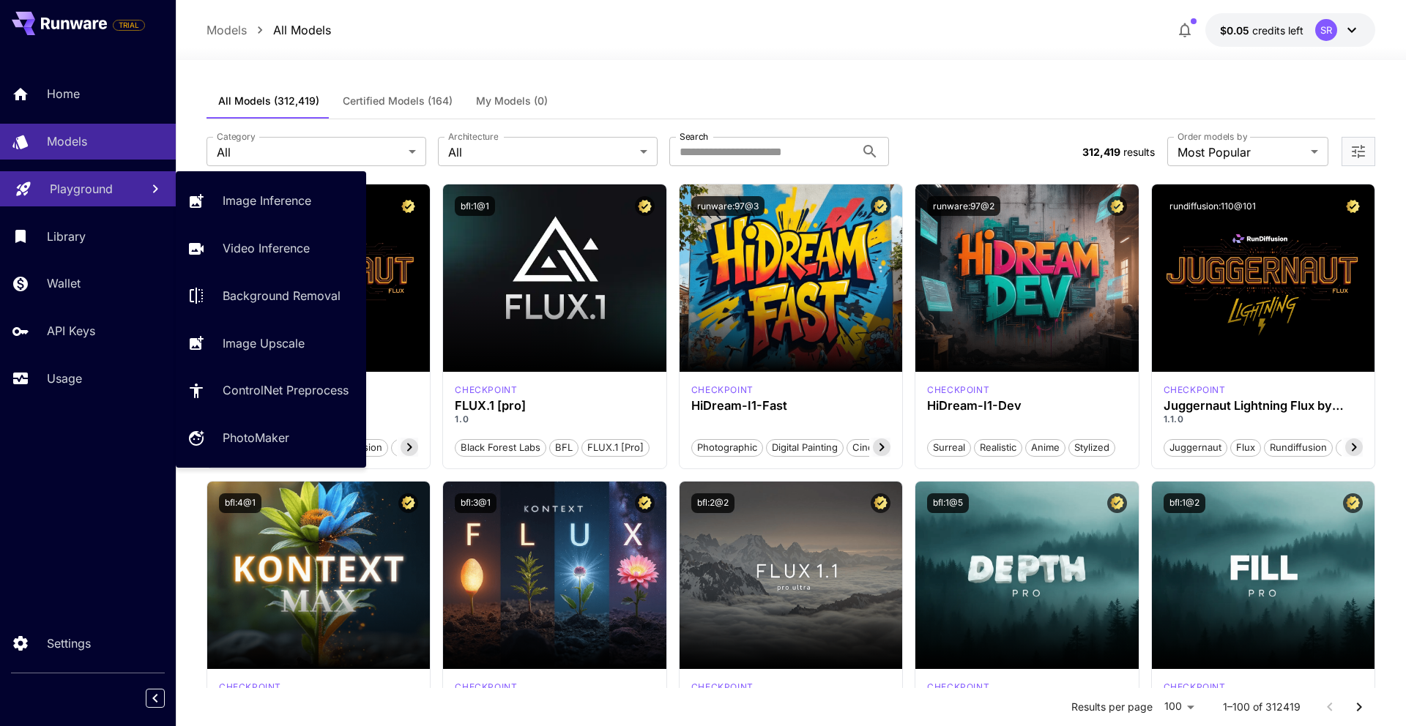
click at [94, 182] on p "Playground" at bounding box center [81, 189] width 63 height 18
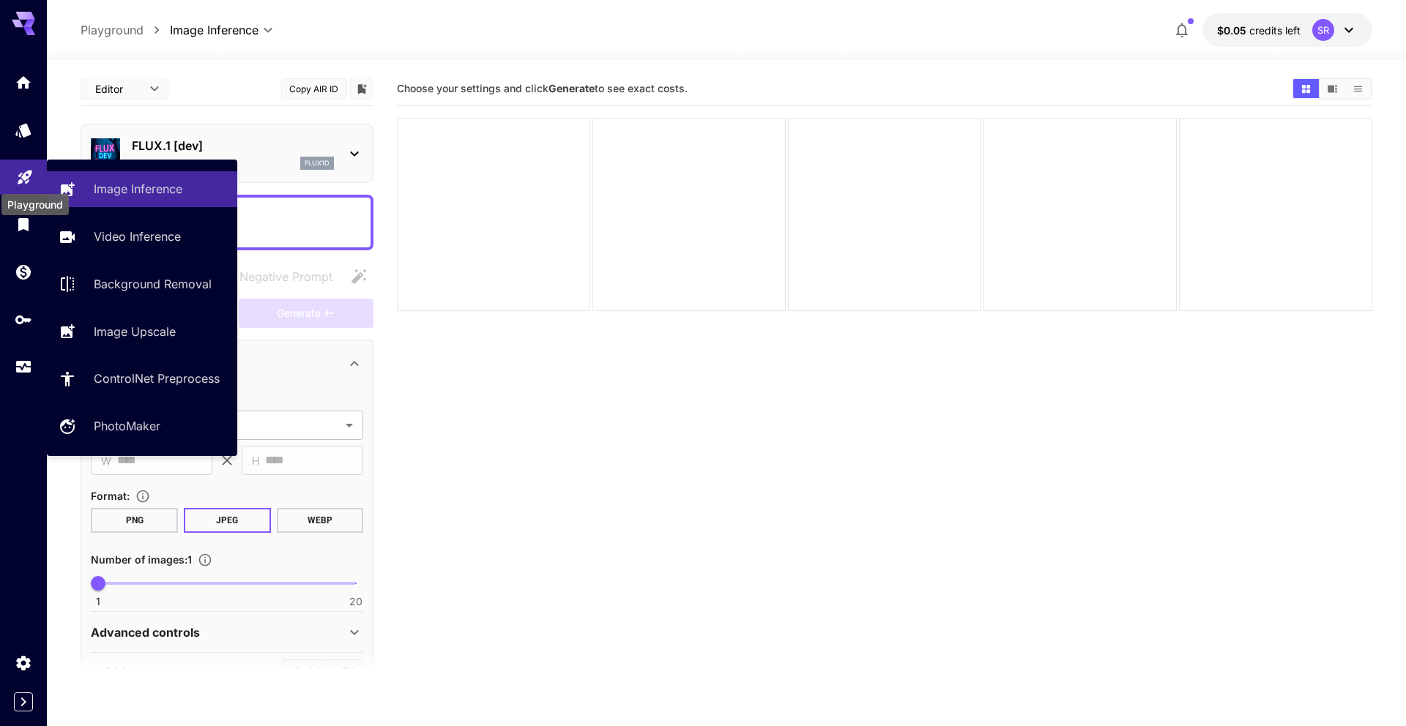
click at [26, 172] on icon "Playground" at bounding box center [25, 173] width 18 height 18
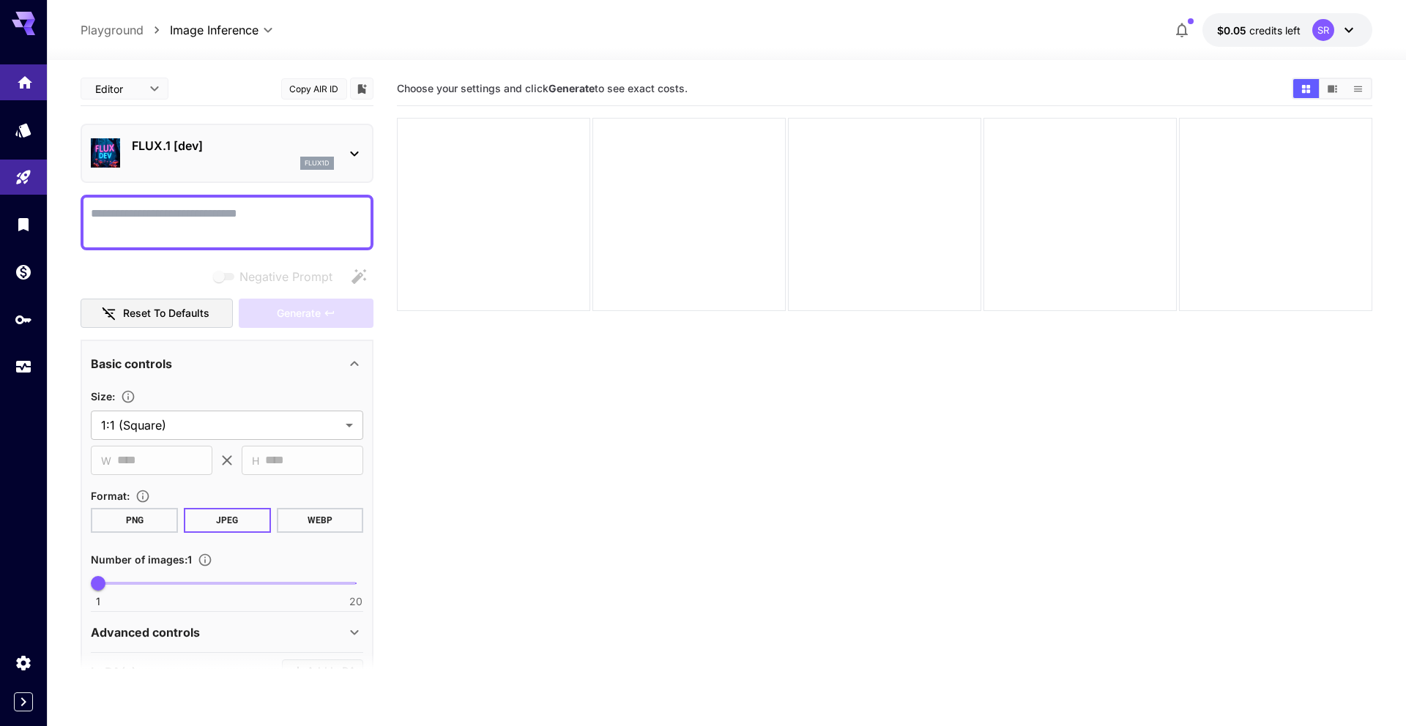
click at [26, 81] on icon "Home" at bounding box center [25, 79] width 18 height 18
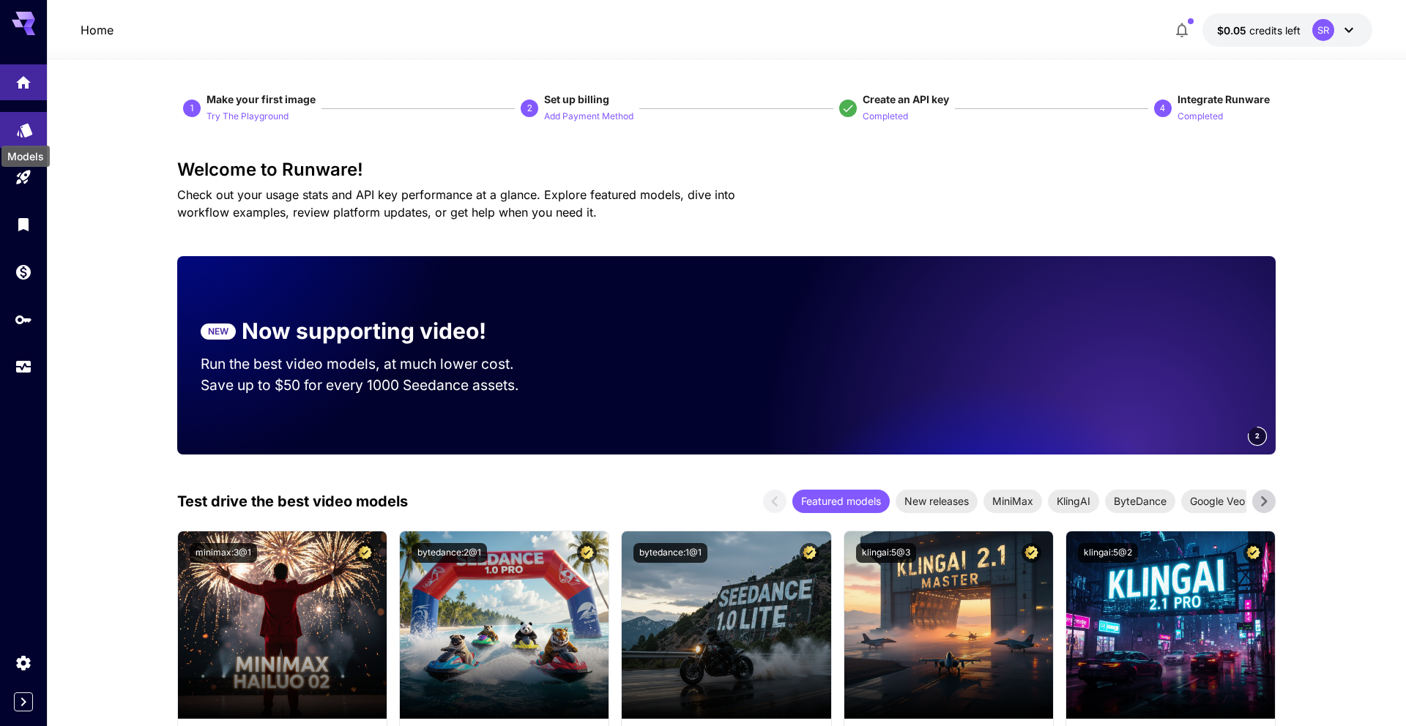
click at [28, 130] on icon "Models" at bounding box center [24, 126] width 15 height 14
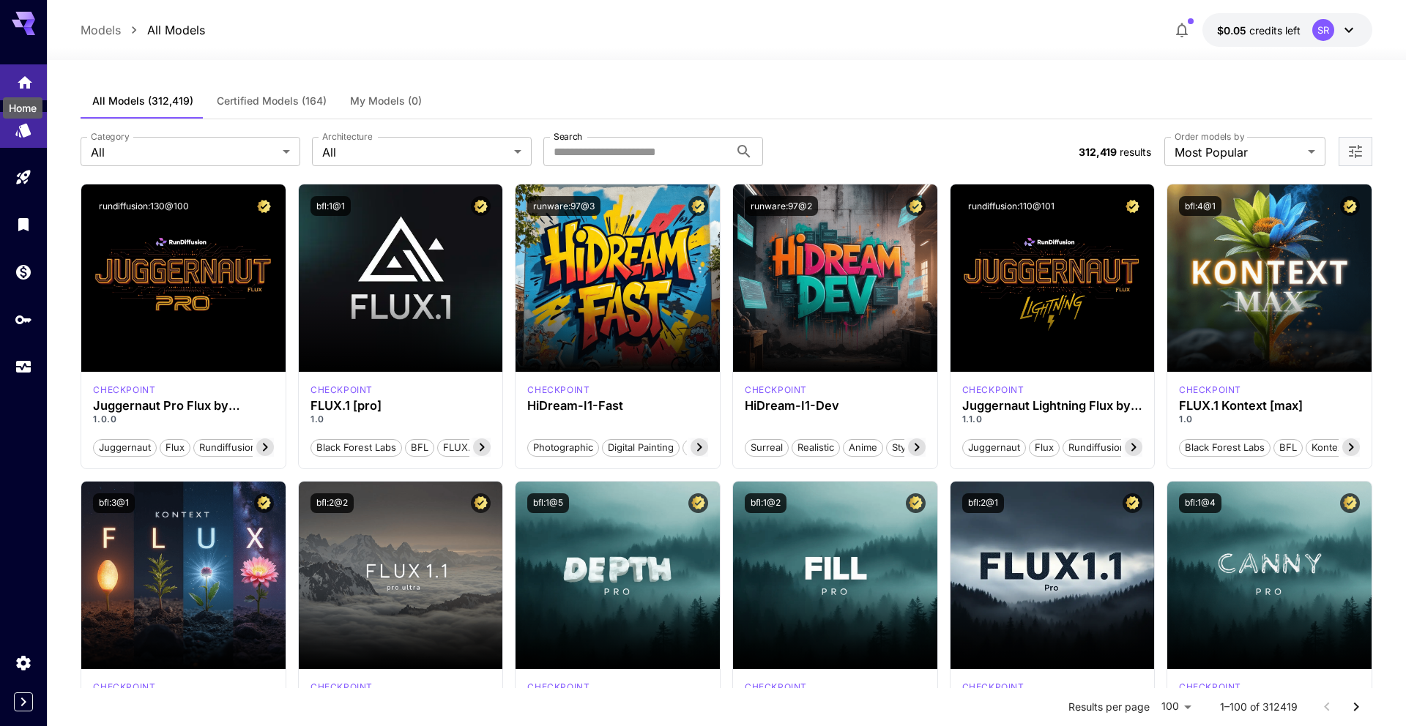
click at [23, 81] on icon "Home" at bounding box center [25, 79] width 18 height 18
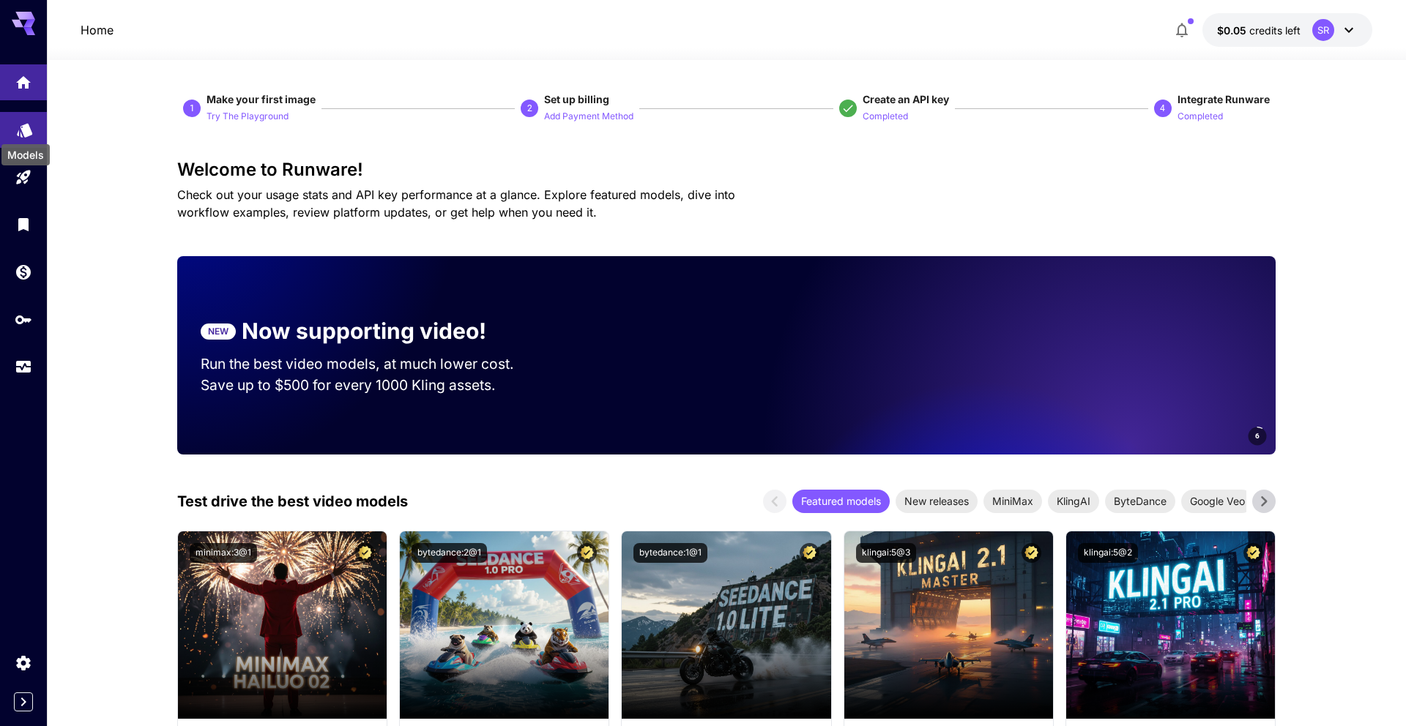
click at [18, 124] on icon "Models" at bounding box center [25, 125] width 18 height 18
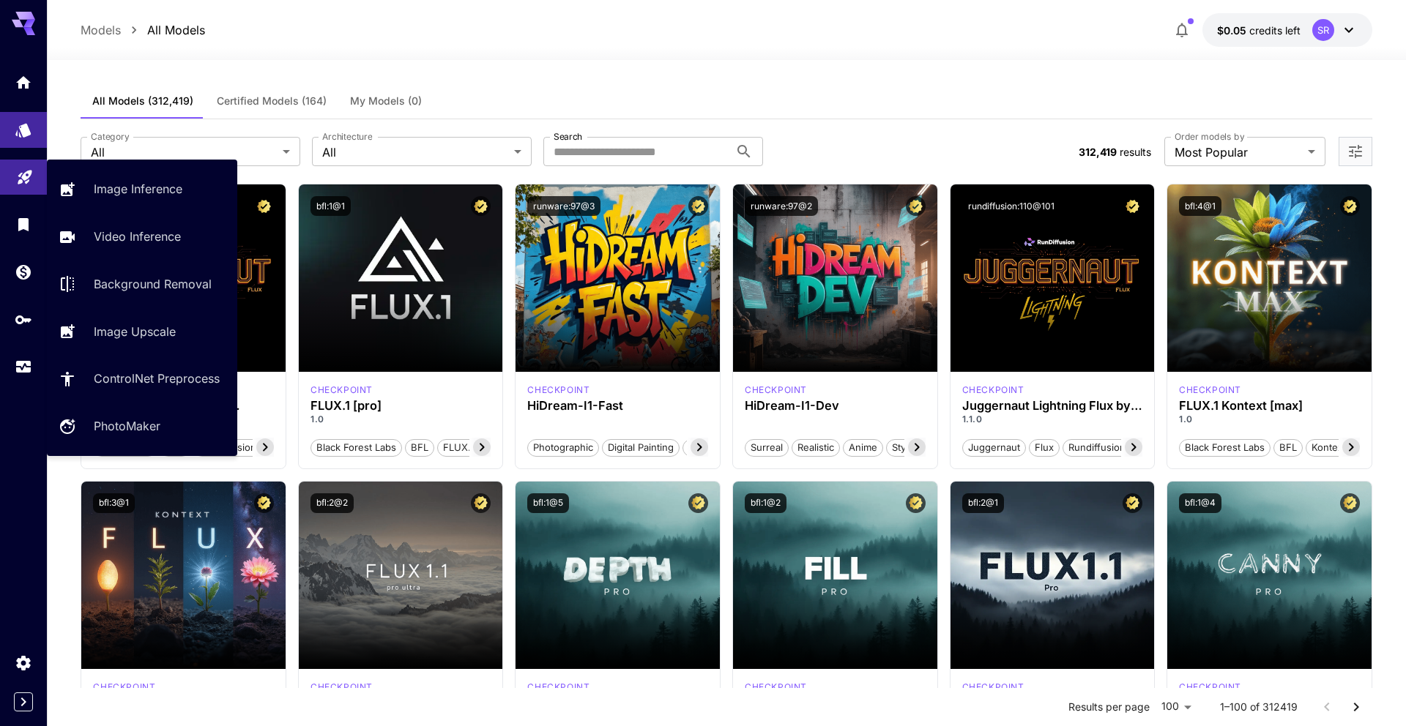
click at [20, 164] on link at bounding box center [23, 178] width 47 height 36
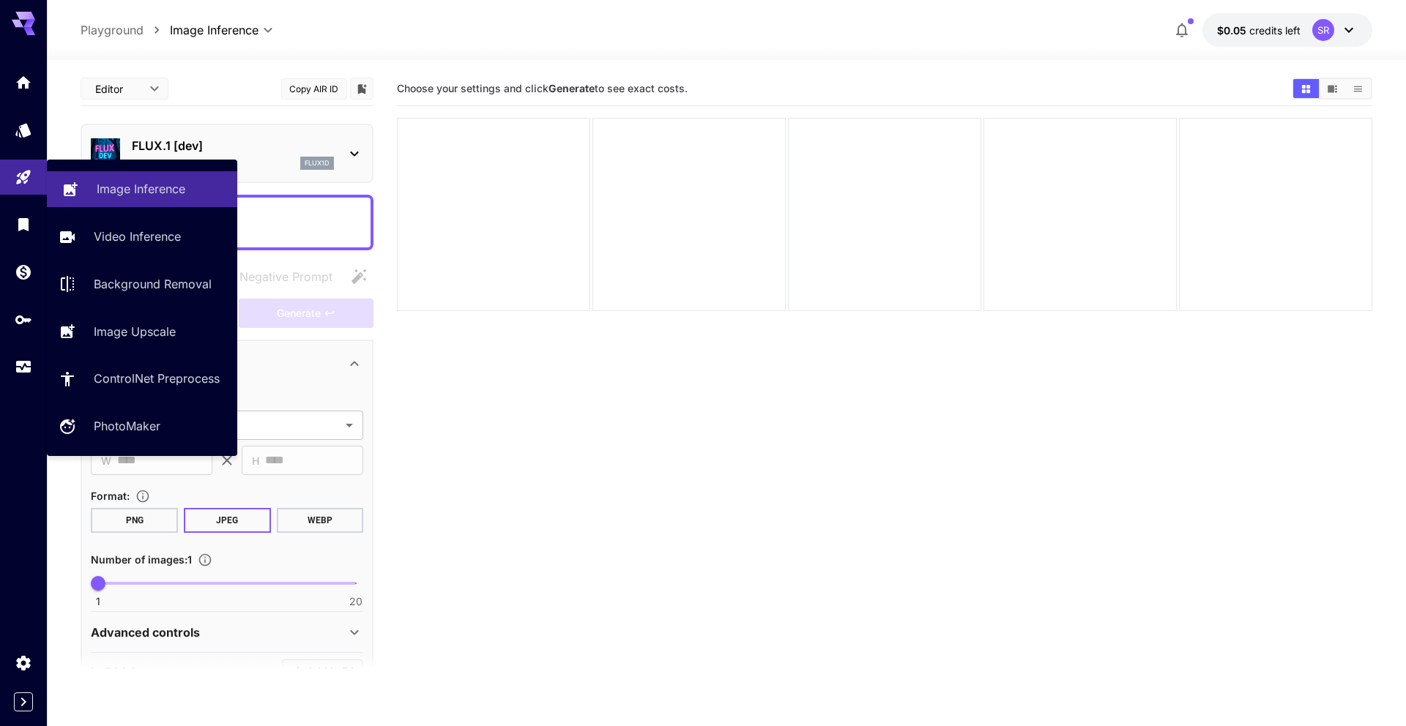
click at [197, 190] on div "Image Inference" at bounding box center [161, 189] width 129 height 18
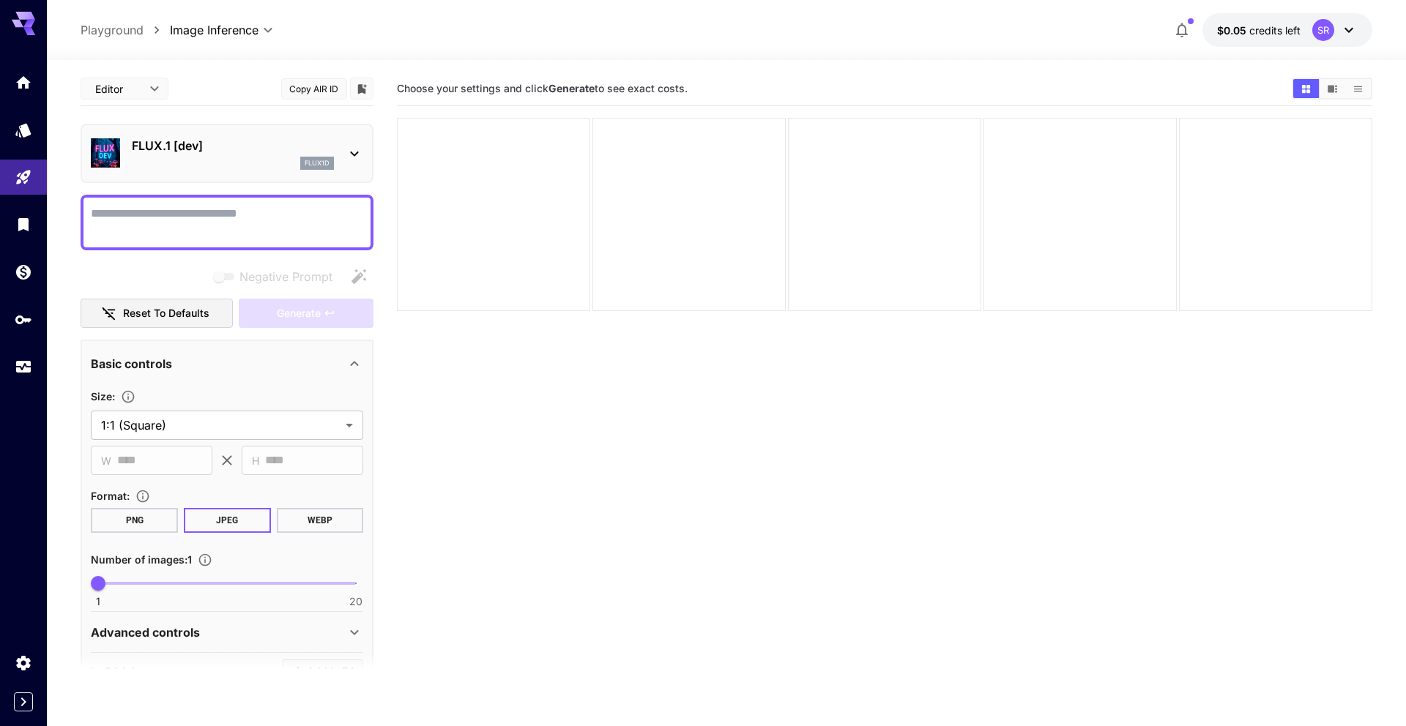
click at [358, 152] on icon at bounding box center [355, 154] width 8 height 5
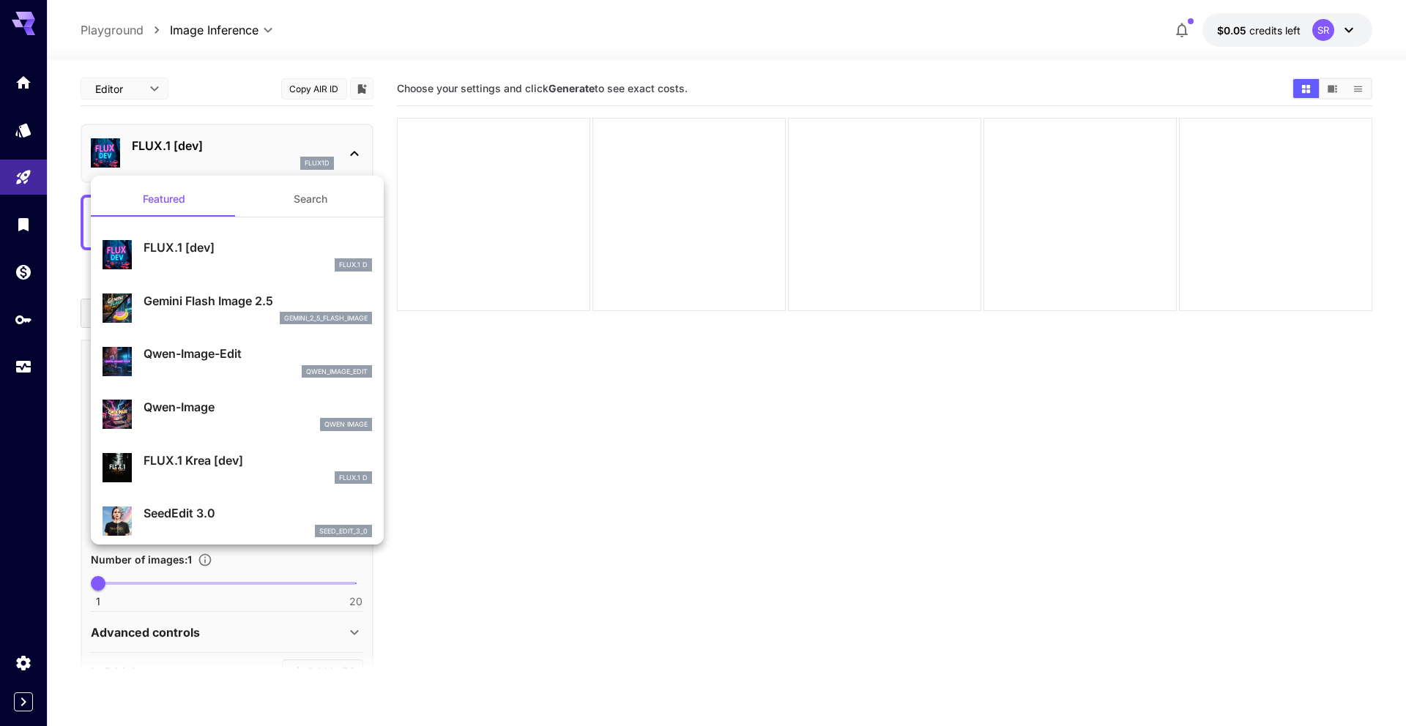
click at [531, 407] on div at bounding box center [703, 363] width 1406 height 726
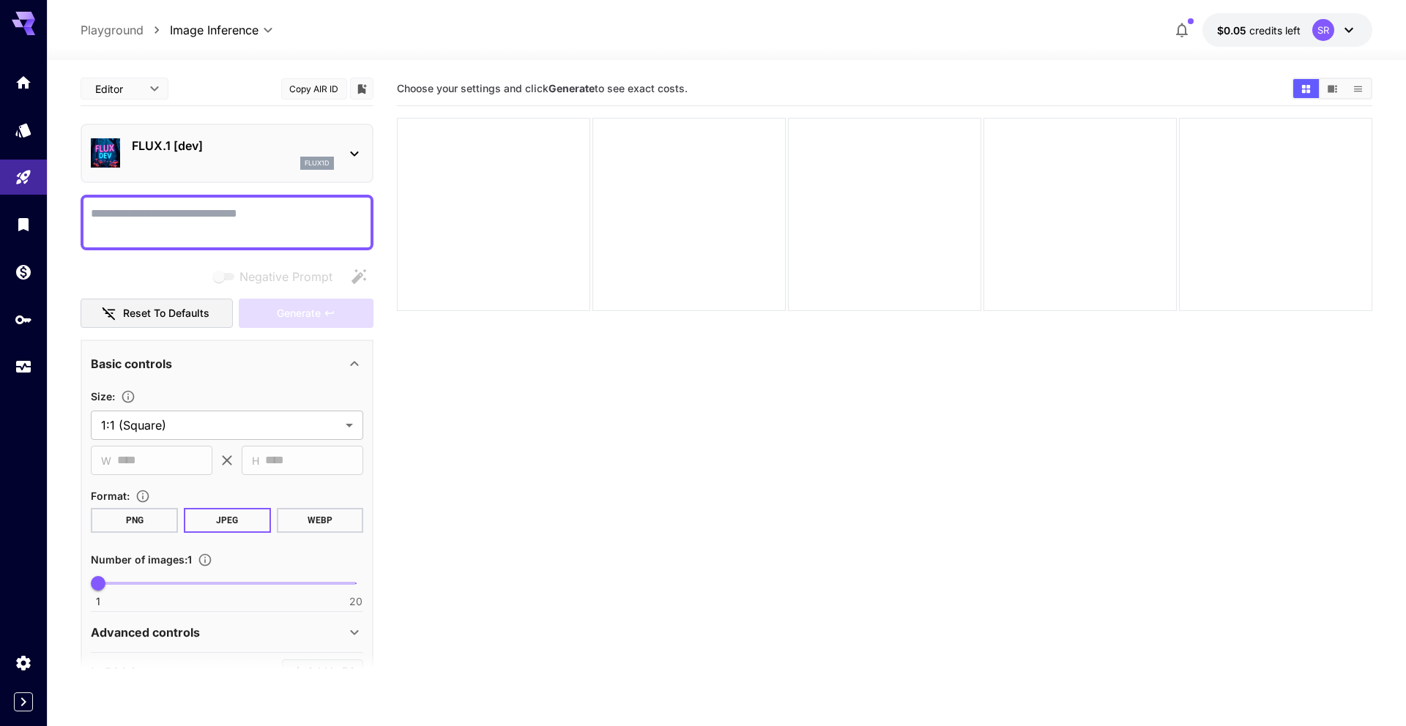
click at [348, 149] on icon at bounding box center [355, 154] width 18 height 18
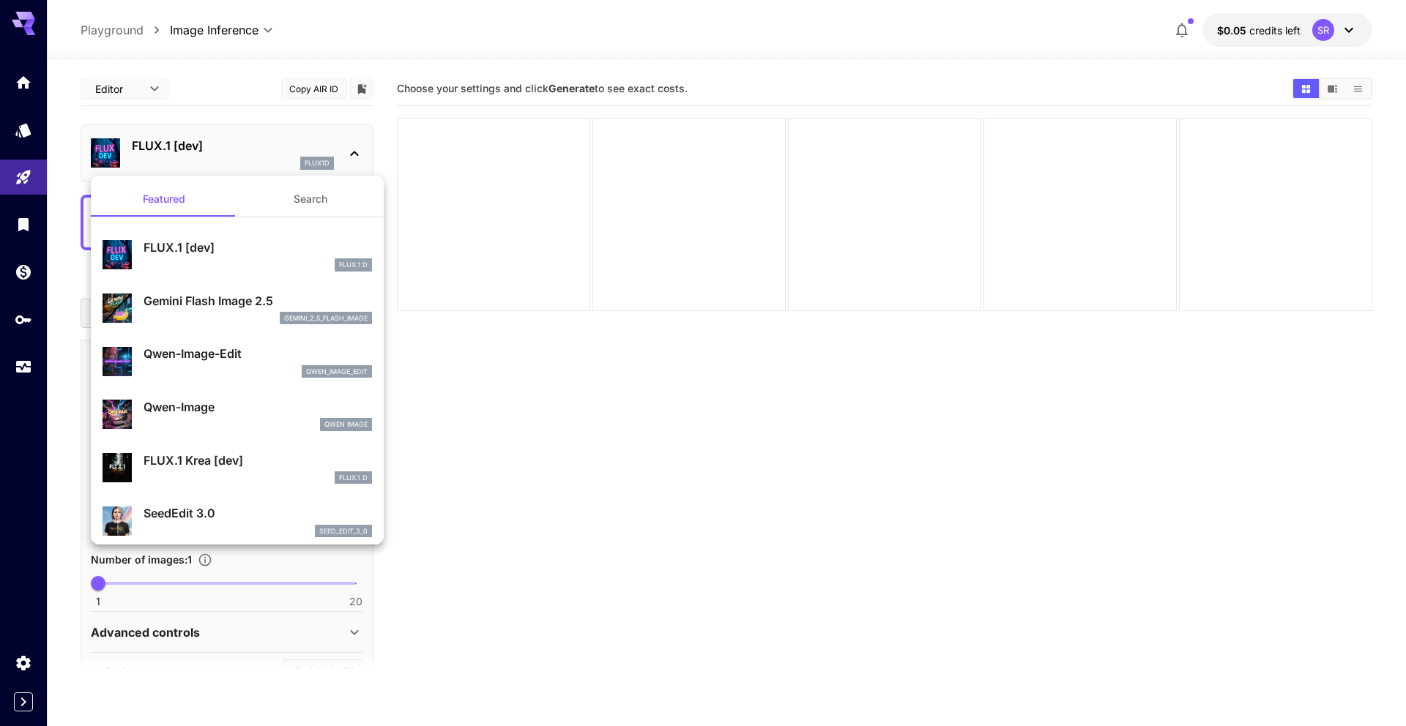
click at [317, 199] on button "Search" at bounding box center [310, 199] width 146 height 35
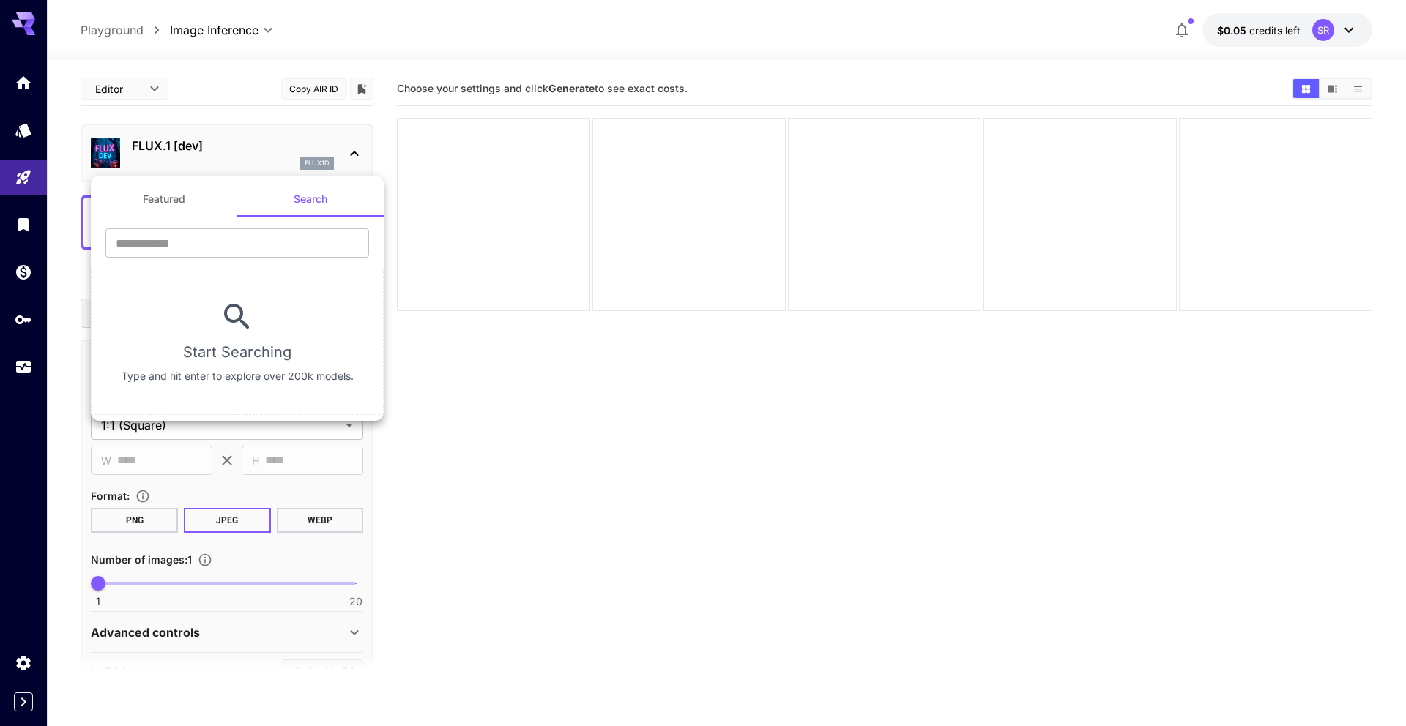
click at [176, 194] on button "Featured" at bounding box center [164, 199] width 146 height 35
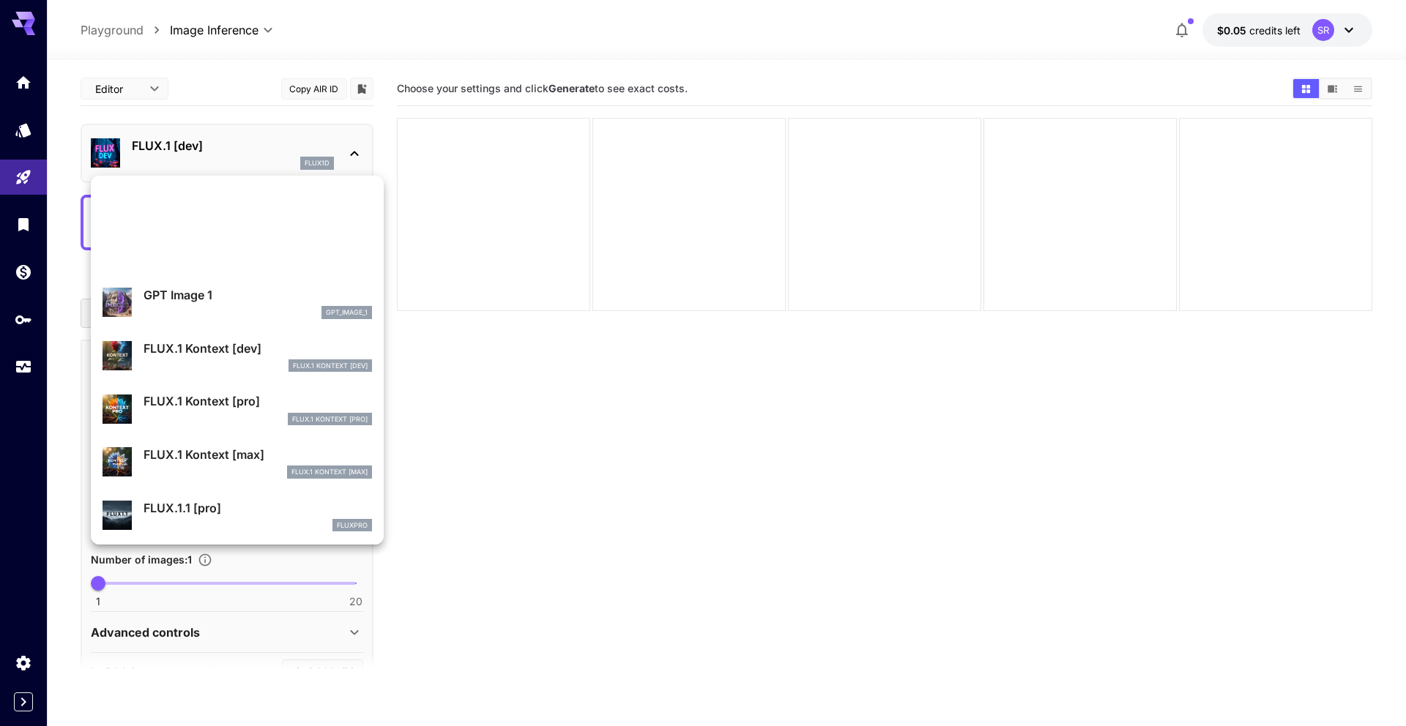
scroll to position [1131, 0]
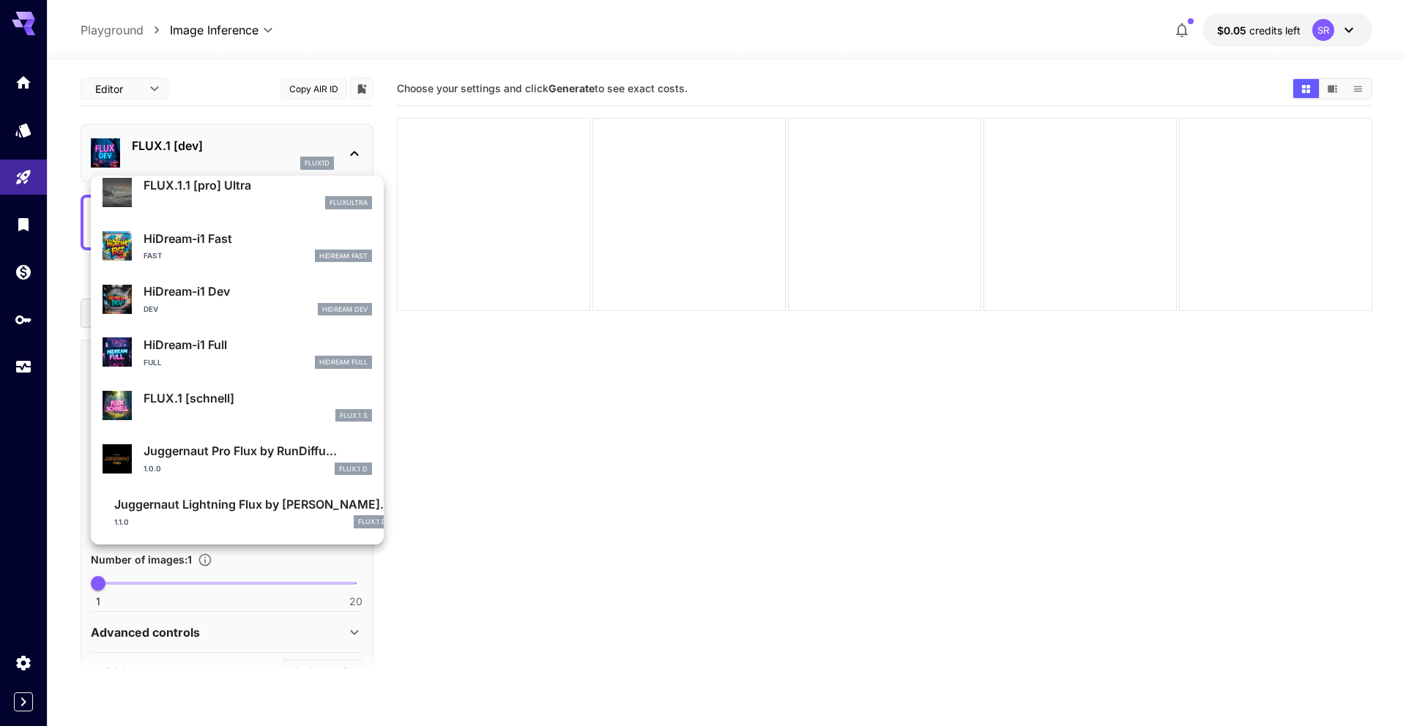
click at [705, 430] on div at bounding box center [703, 363] width 1406 height 726
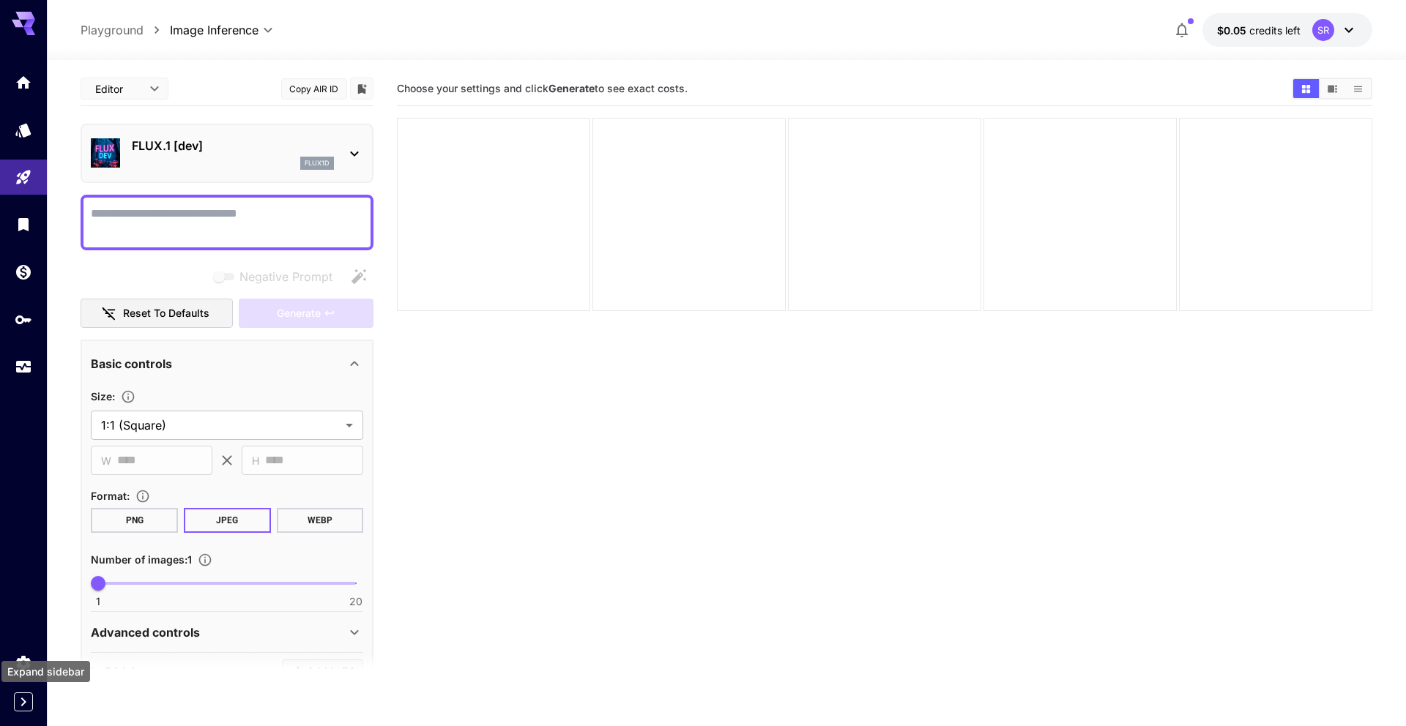
click at [25, 703] on icon "Expand sidebar" at bounding box center [24, 702] width 18 height 18
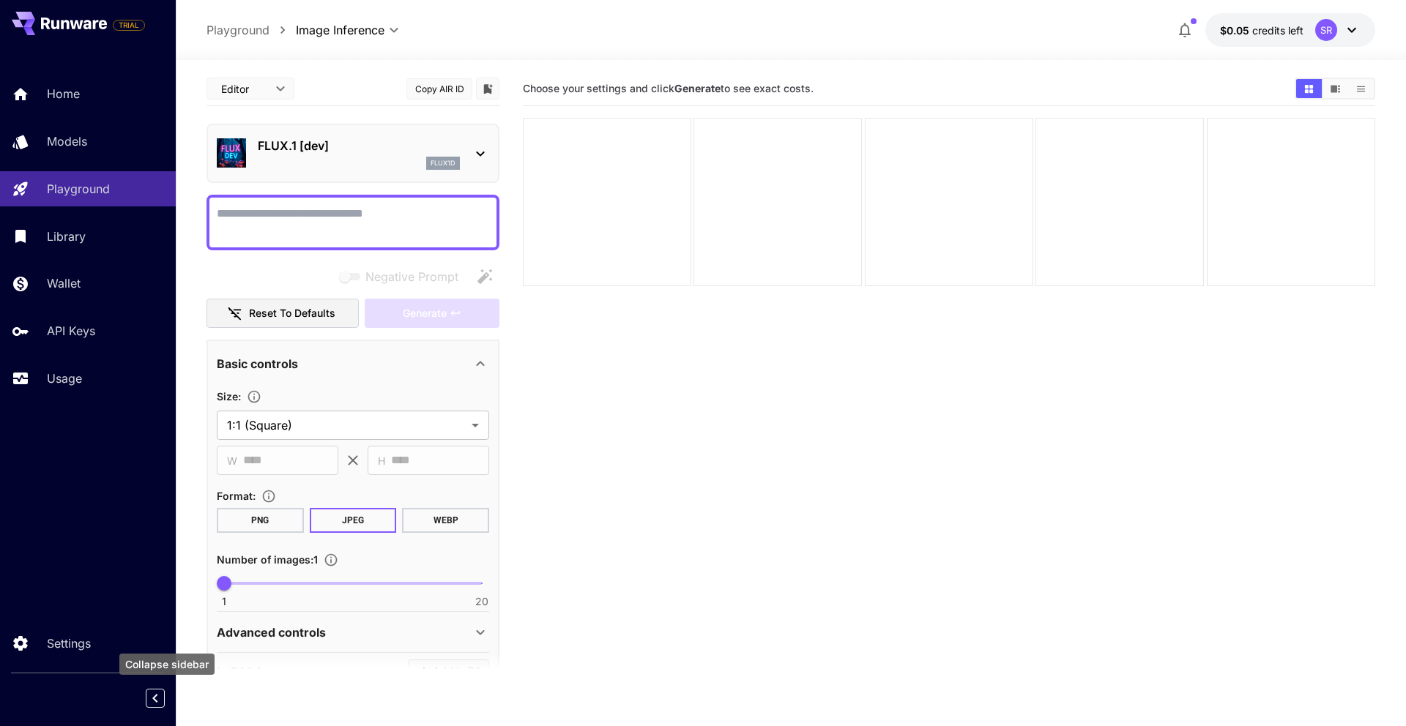
click at [162, 703] on icon "Collapse sidebar" at bounding box center [155, 699] width 18 height 18
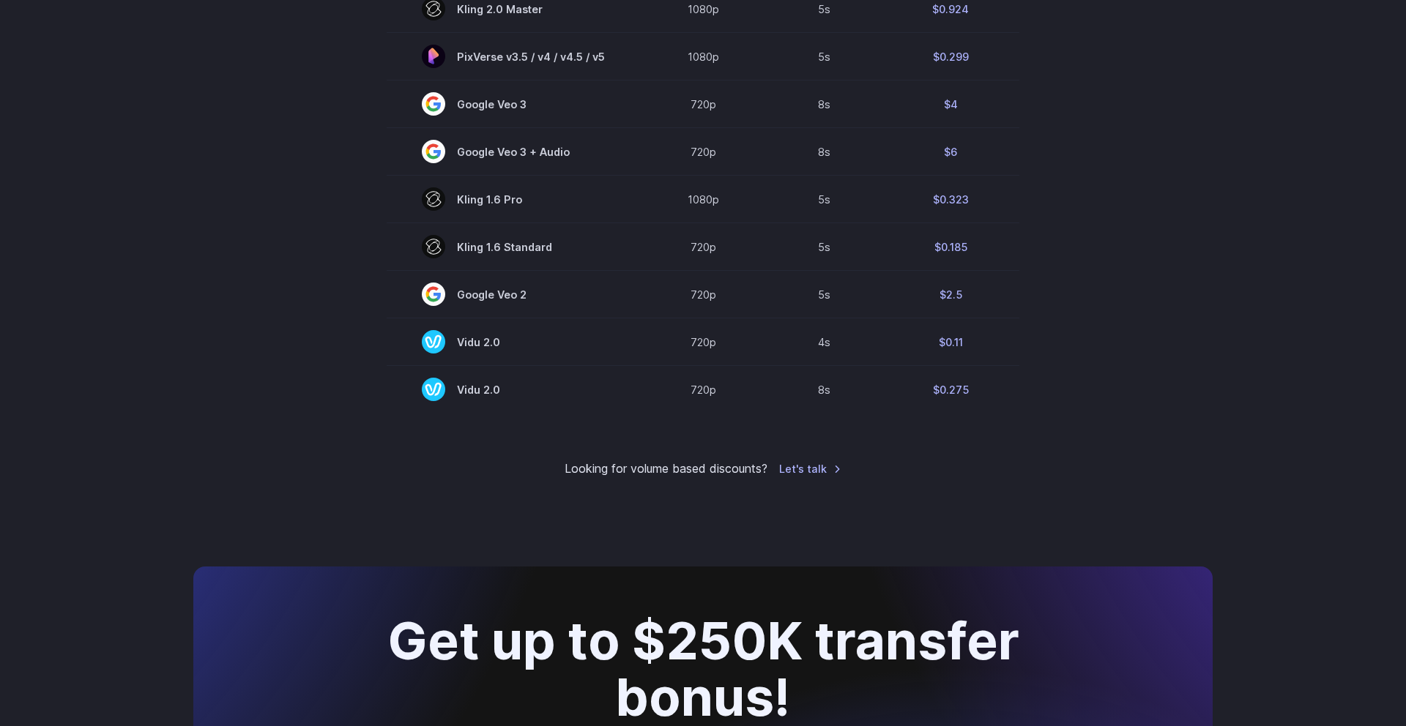
scroll to position [1073, 0]
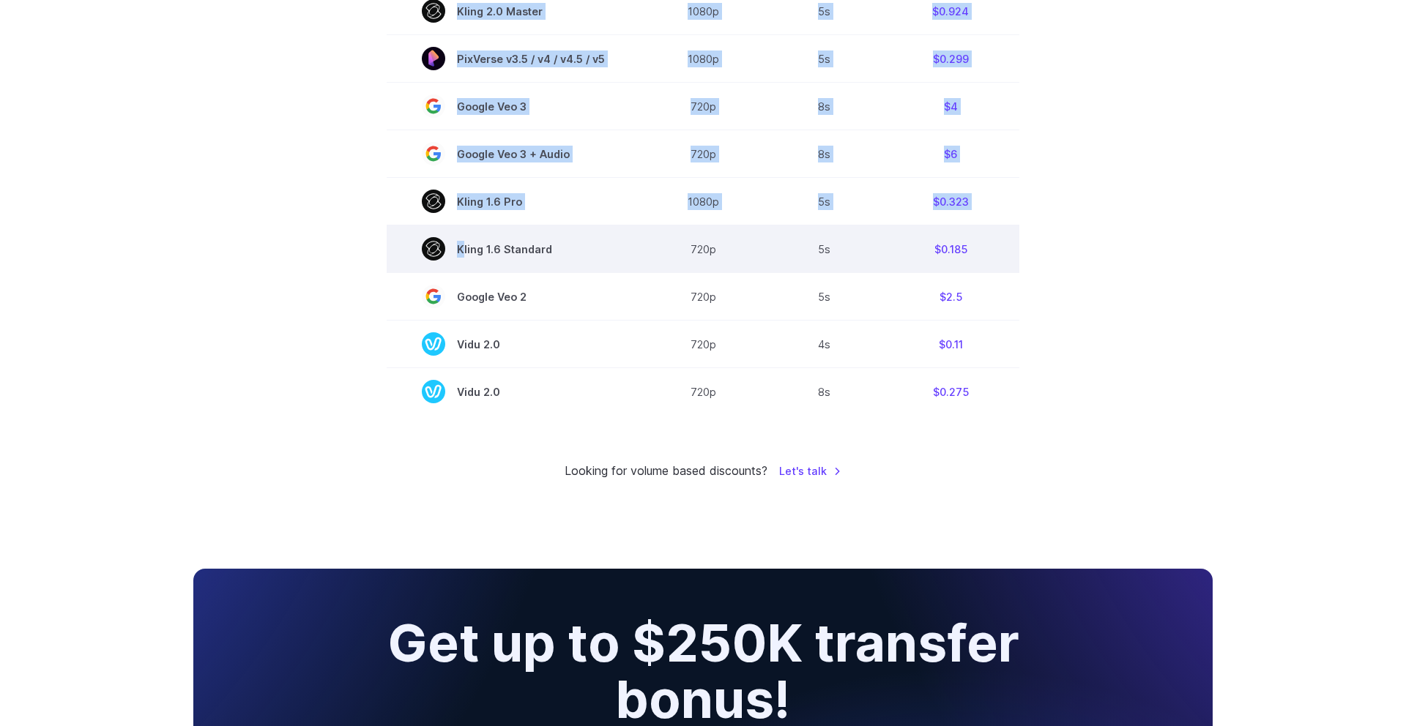
drag, startPoint x: 1015, startPoint y: 419, endPoint x: 895, endPoint y: 255, distance: 203.1
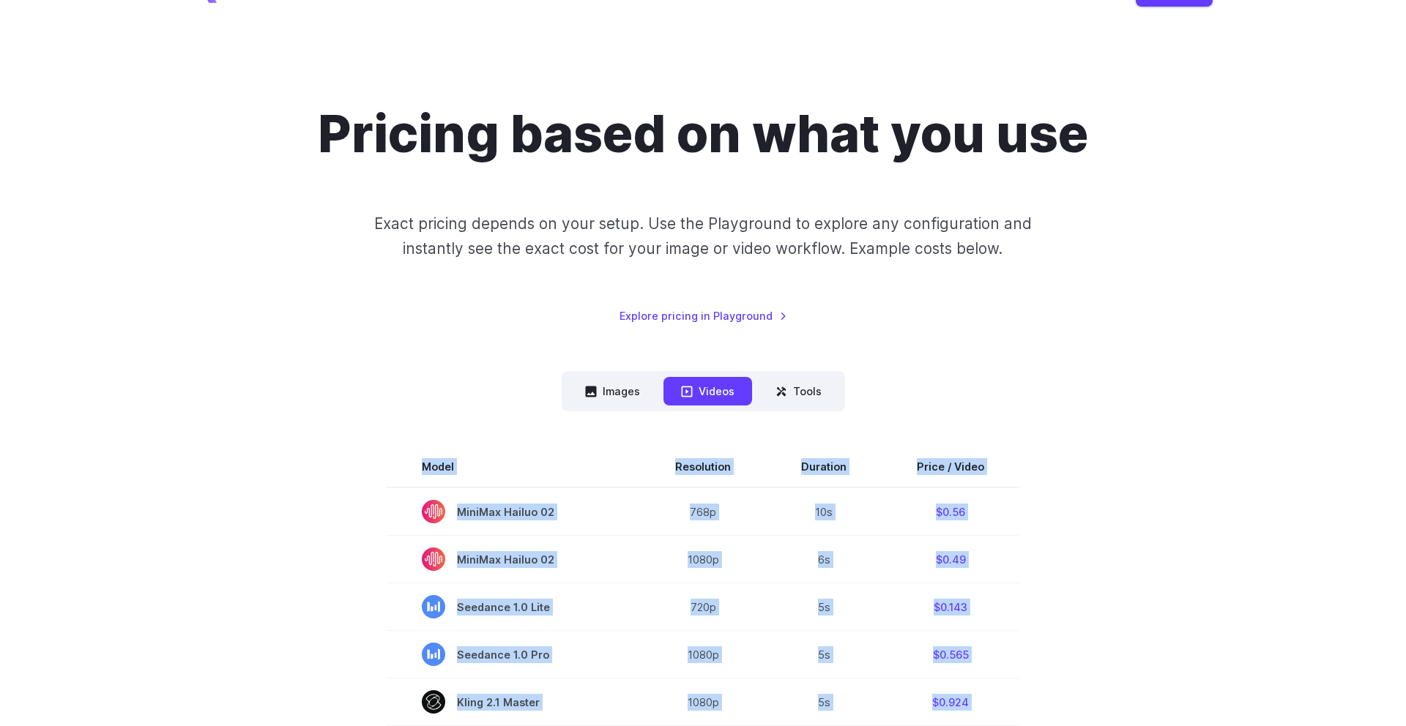
scroll to position [27, 0]
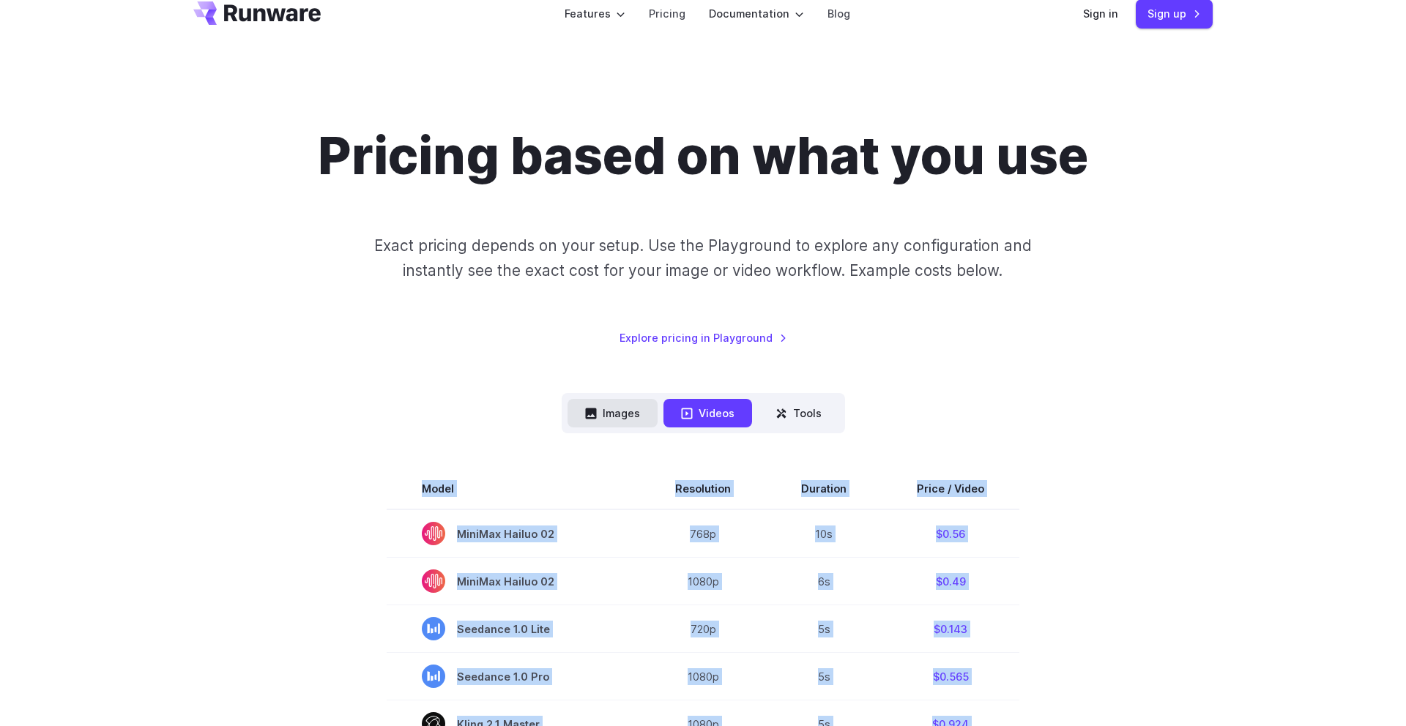
click at [611, 409] on button "Images" at bounding box center [612, 413] width 90 height 29
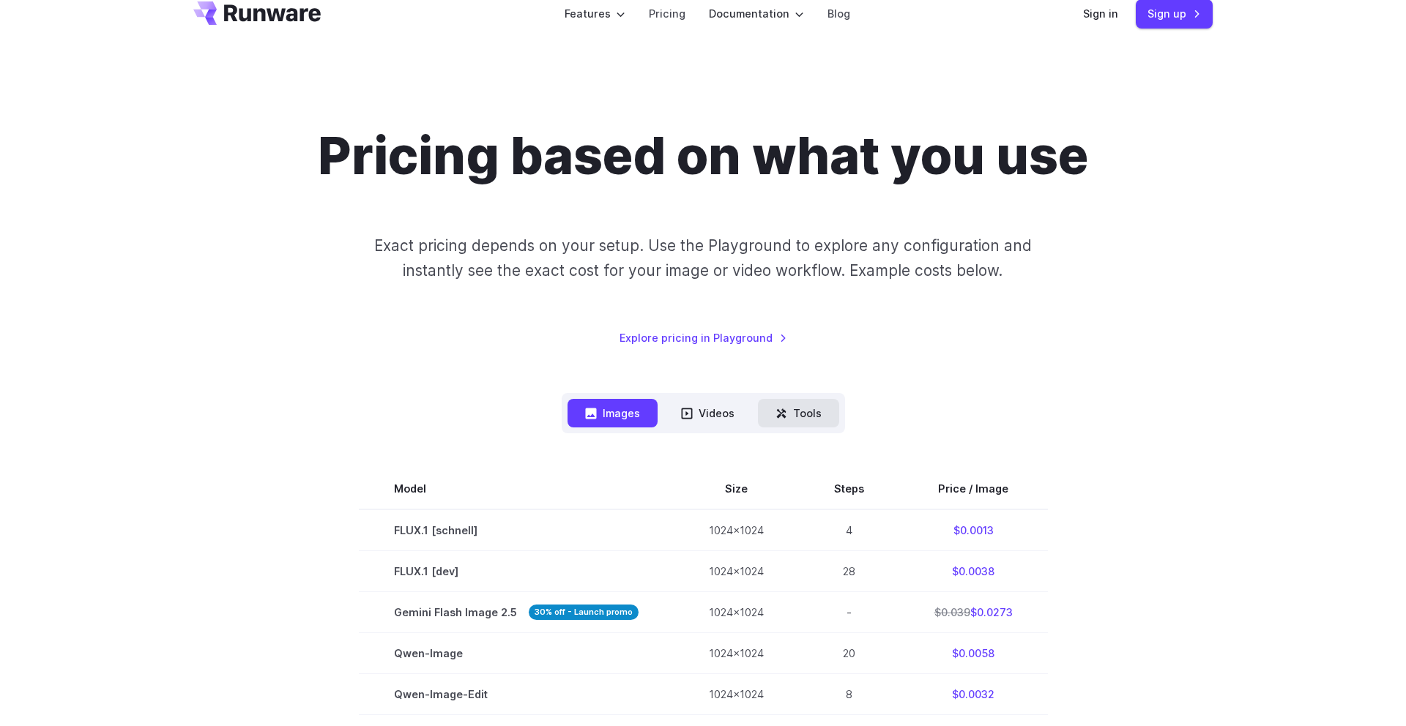
click at [812, 407] on button "Tools" at bounding box center [798, 413] width 81 height 29
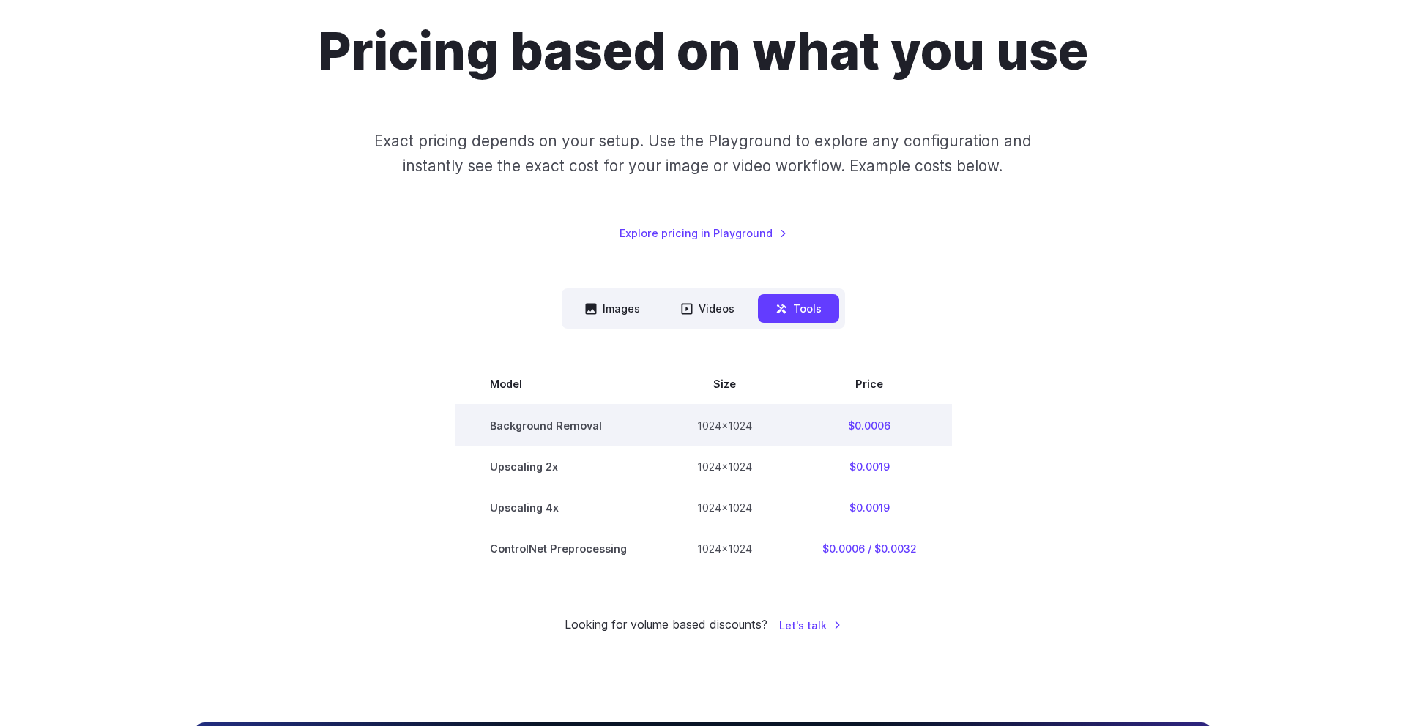
scroll to position [149, 0]
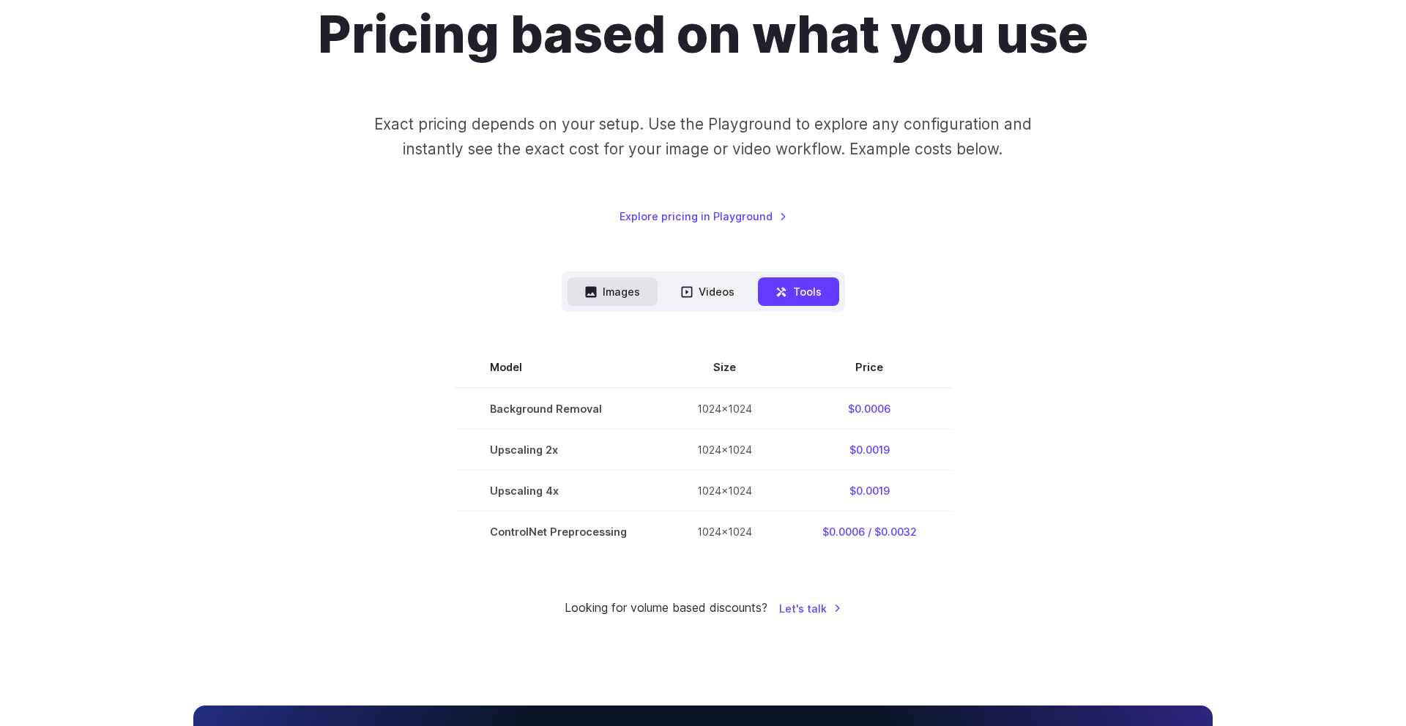
click at [602, 302] on button "Images" at bounding box center [612, 291] width 90 height 29
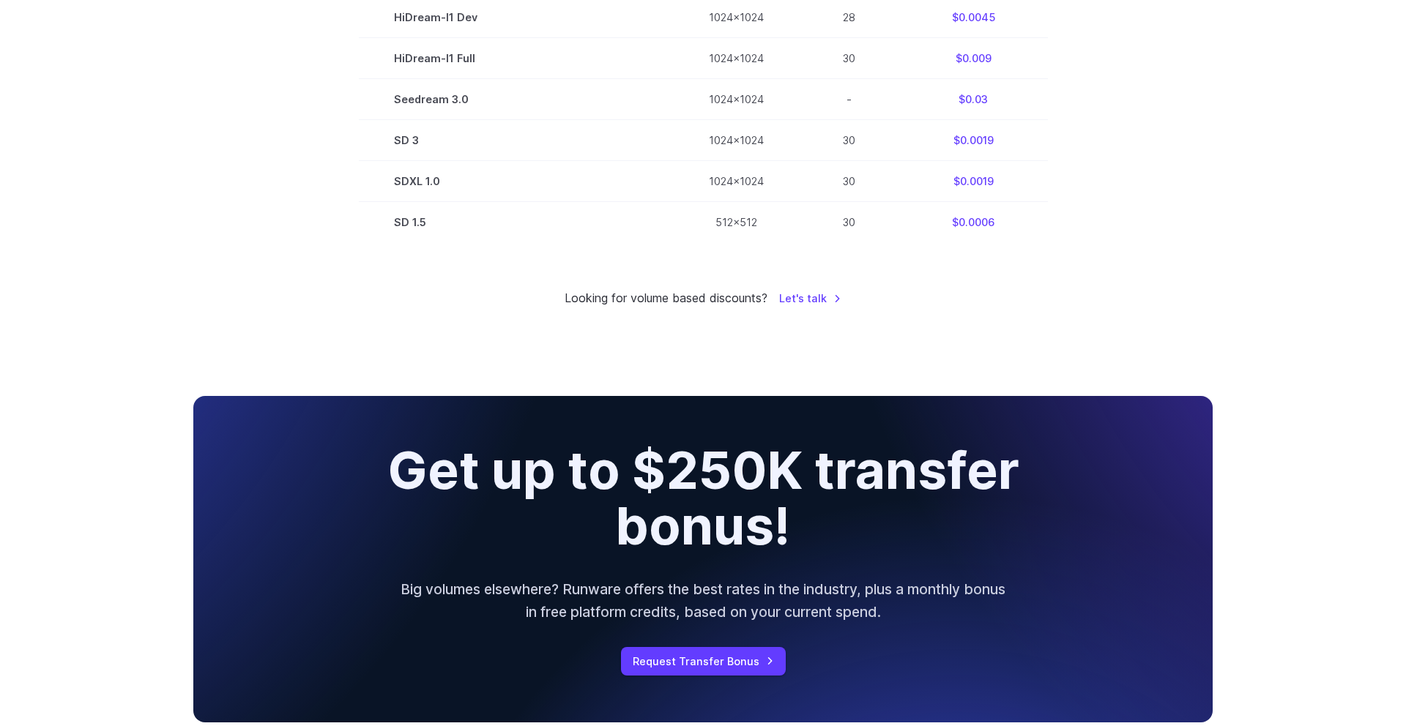
scroll to position [831, 0]
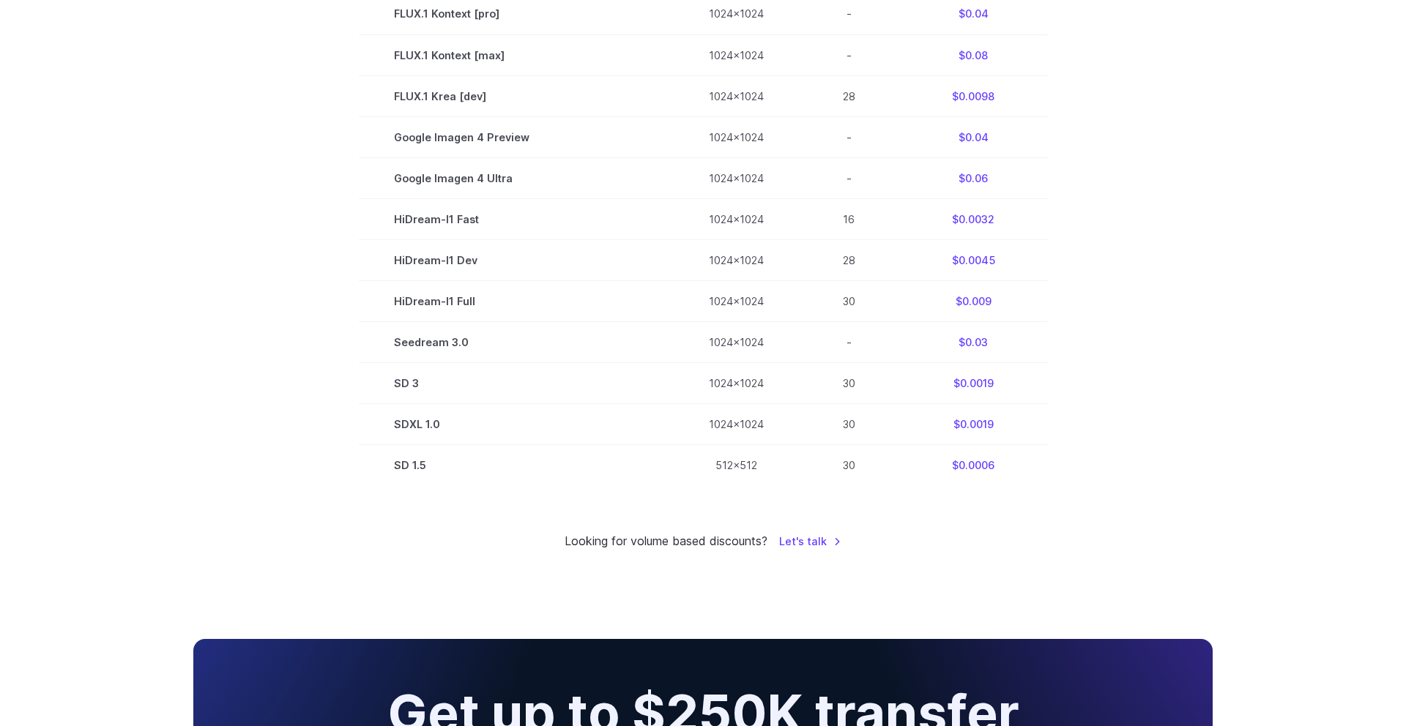
drag, startPoint x: 1048, startPoint y: 491, endPoint x: 316, endPoint y: 198, distance: 788.4
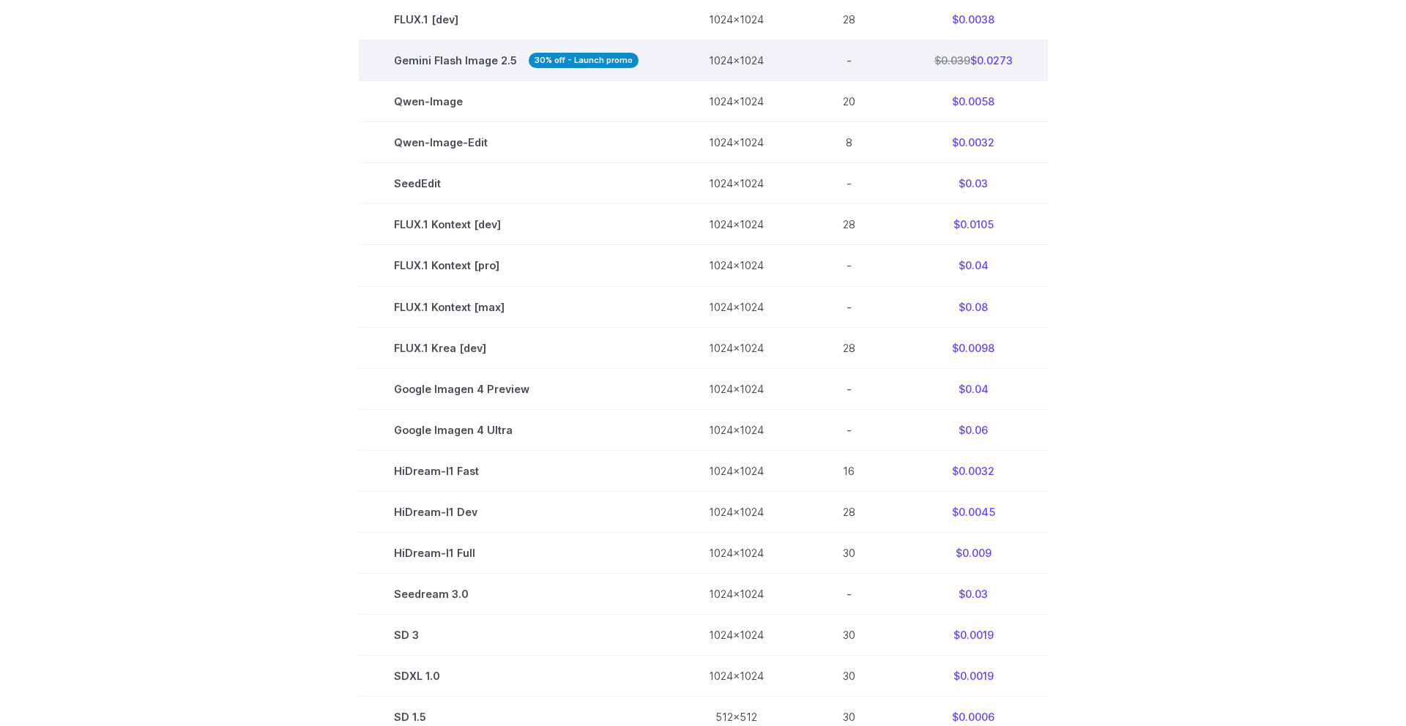
scroll to position [257, 0]
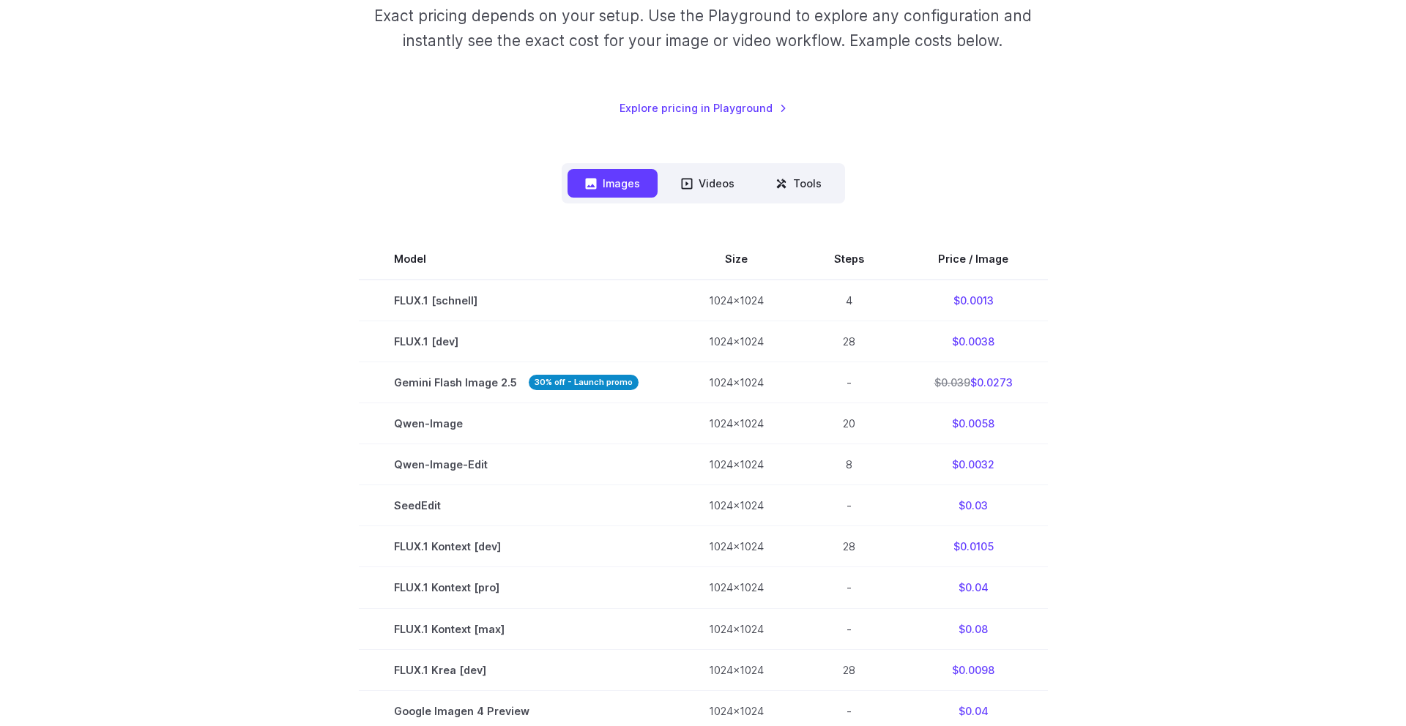
drag, startPoint x: 1258, startPoint y: 338, endPoint x: 1219, endPoint y: 335, distance: 38.9
click at [1252, 338] on div "Pricing based on what you use Exact pricing depends on your setup. Use the Play…" at bounding box center [703, 510] width 1406 height 1370
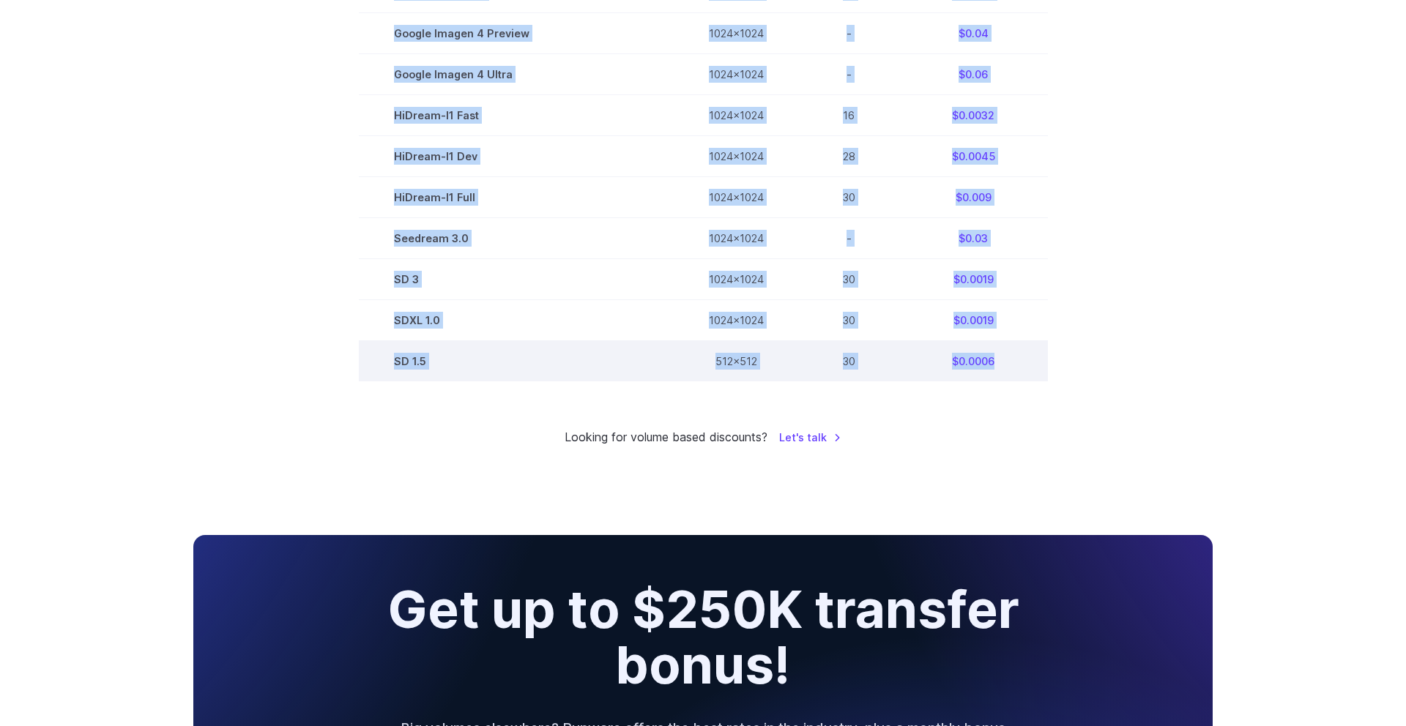
scroll to position [936, 0]
drag, startPoint x: 340, startPoint y: 243, endPoint x: 1022, endPoint y: 362, distance: 692.5
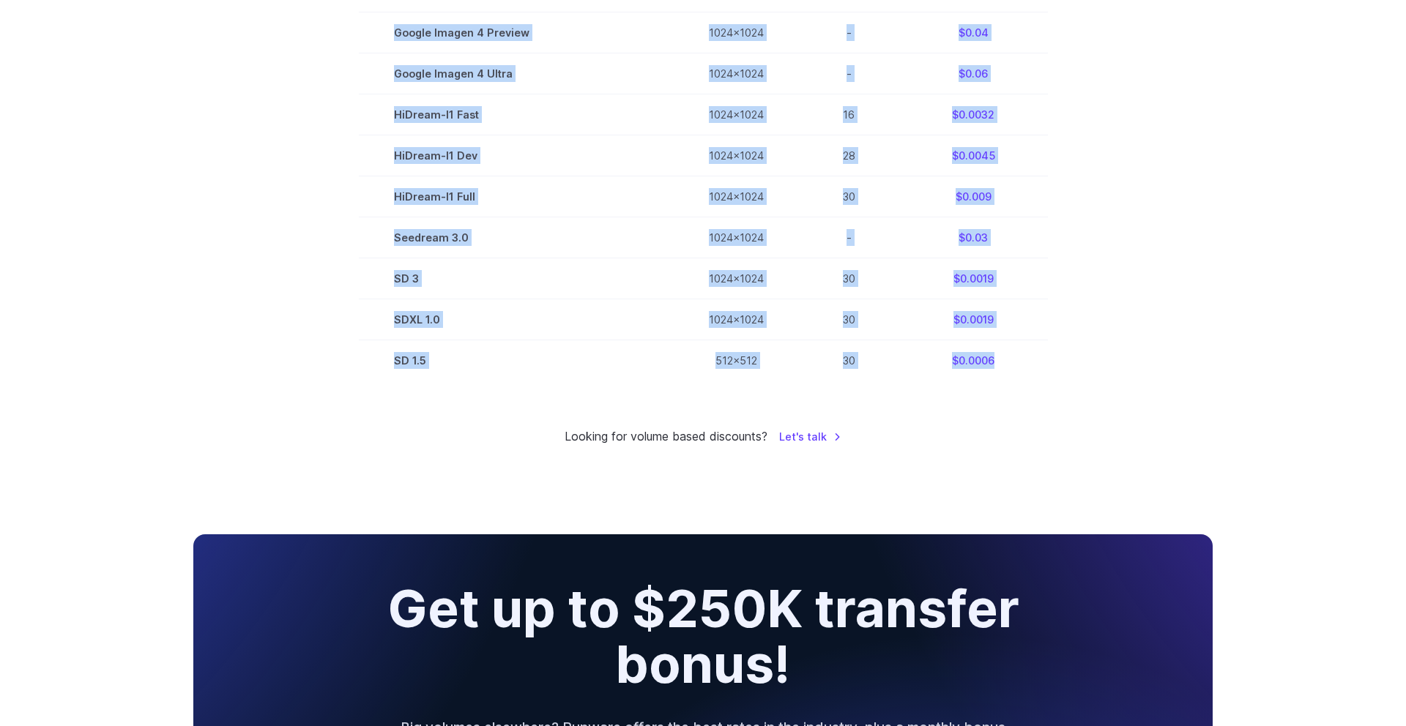
copy div "Model Size Steps Price / Image FLUX.1 [[PERSON_NAME]] 1024x1024 4 $0.0013 FLUX.…"
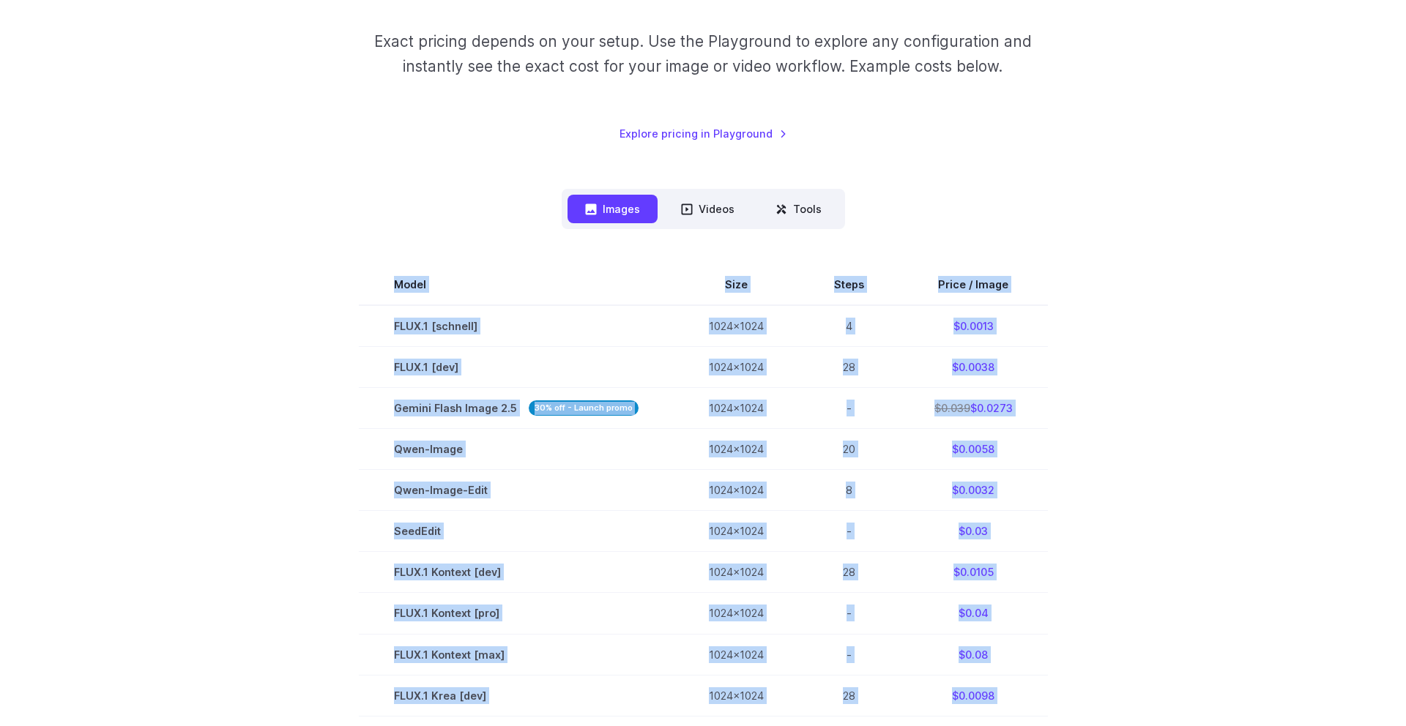
scroll to position [215, 0]
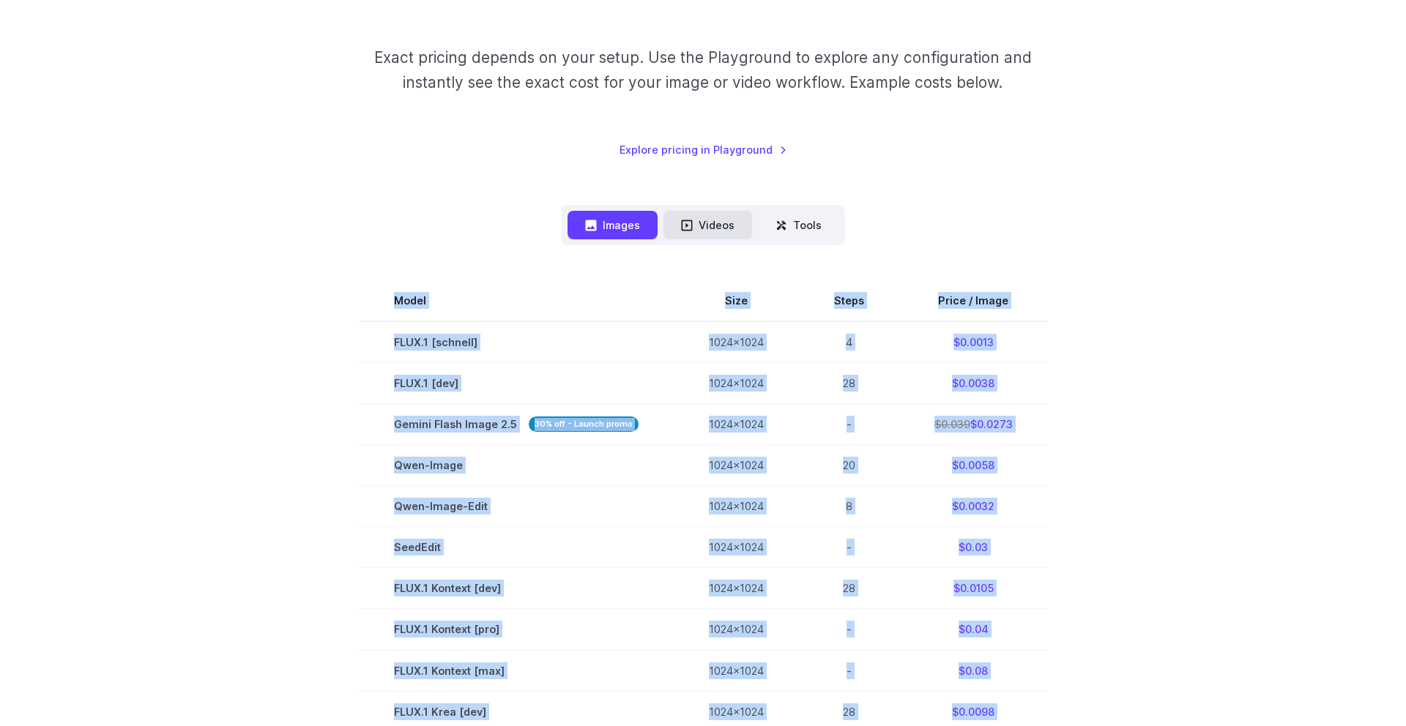
click at [715, 235] on button "Videos" at bounding box center [707, 225] width 89 height 29
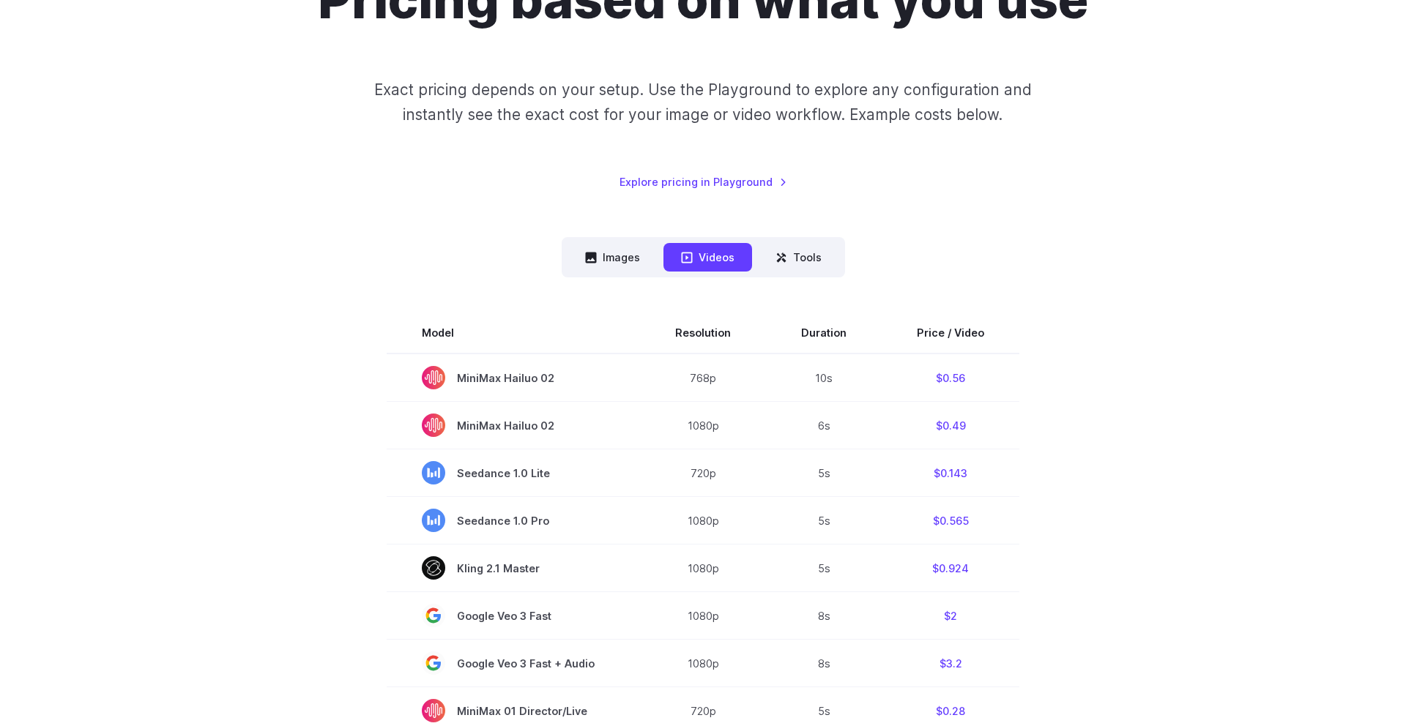
scroll to position [193, 0]
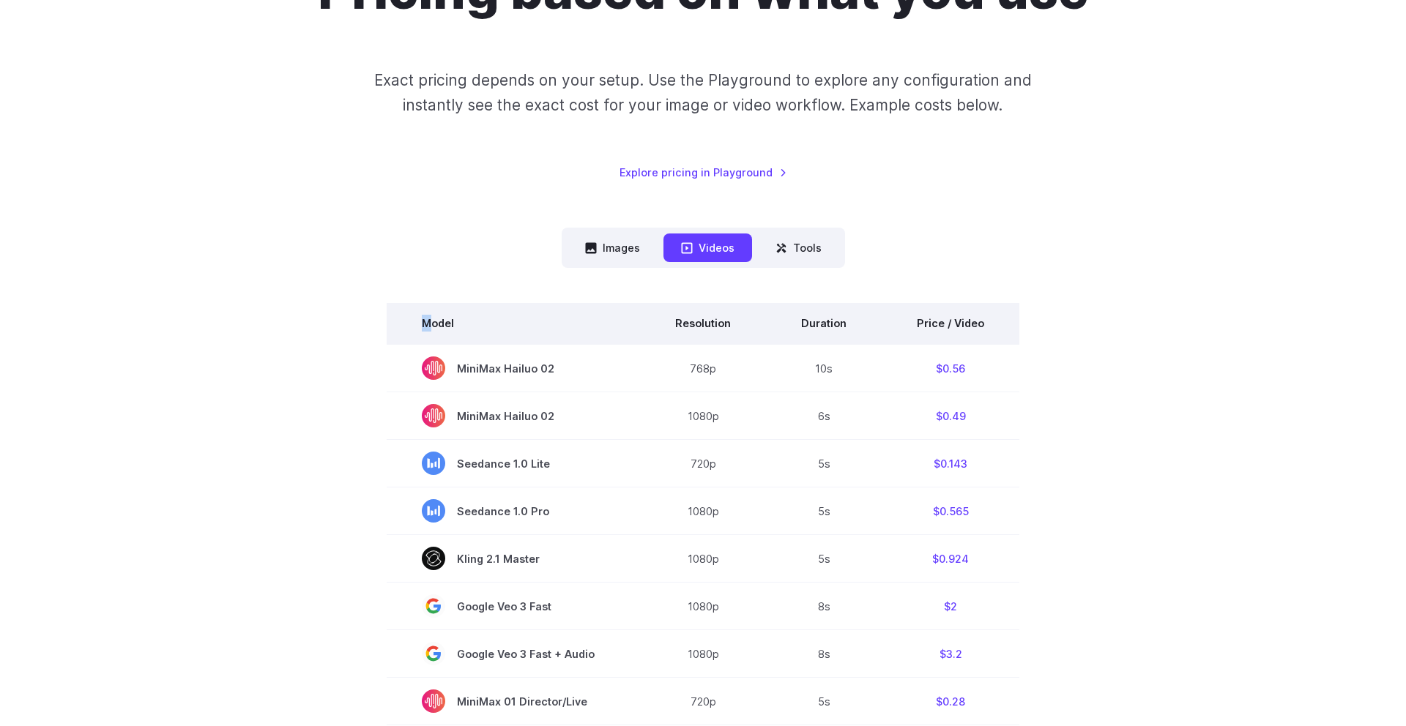
drag, startPoint x: 1007, startPoint y: 556, endPoint x: 430, endPoint y: 327, distance: 620.4
click at [430, 327] on div "Pricing based on what you use Exact pricing depends on your setup. Use the Play…" at bounding box center [702, 661] width 1019 height 1402
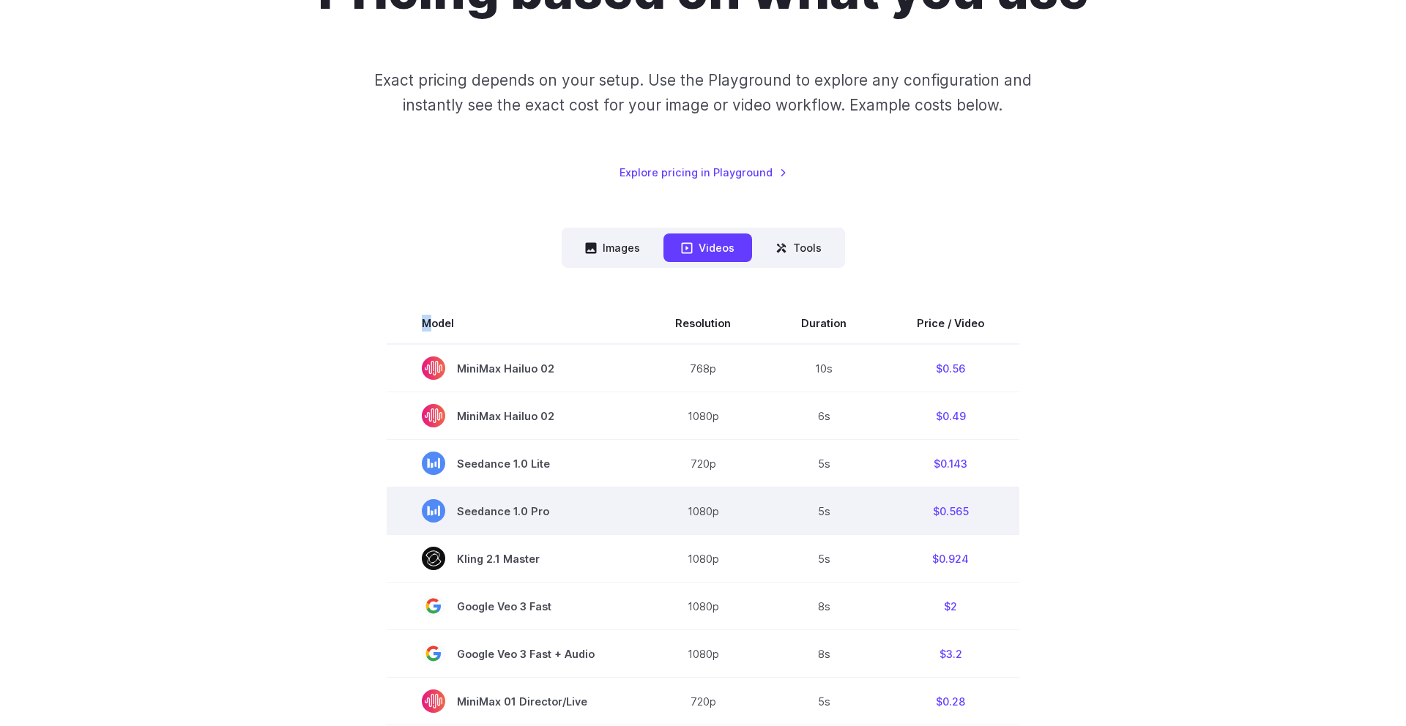
copy table "M"
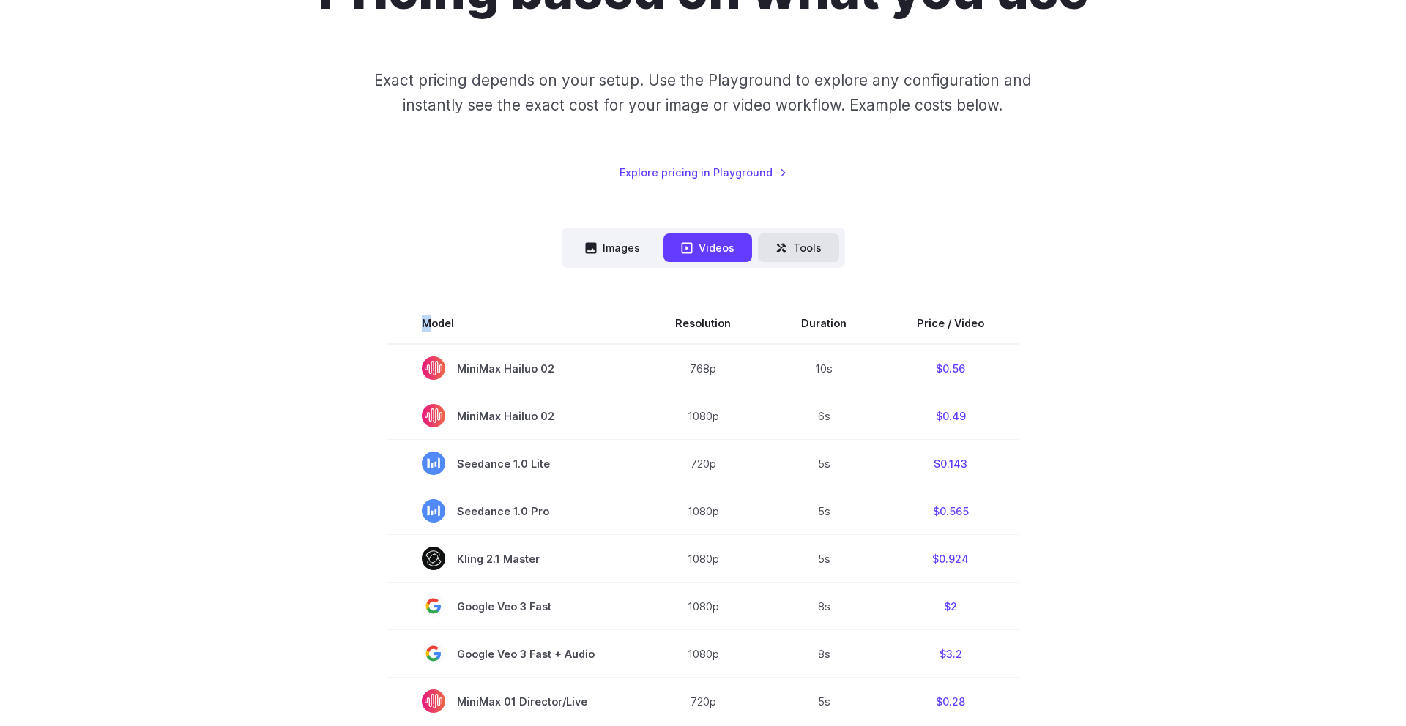
click at [804, 252] on button "Tools" at bounding box center [798, 248] width 81 height 29
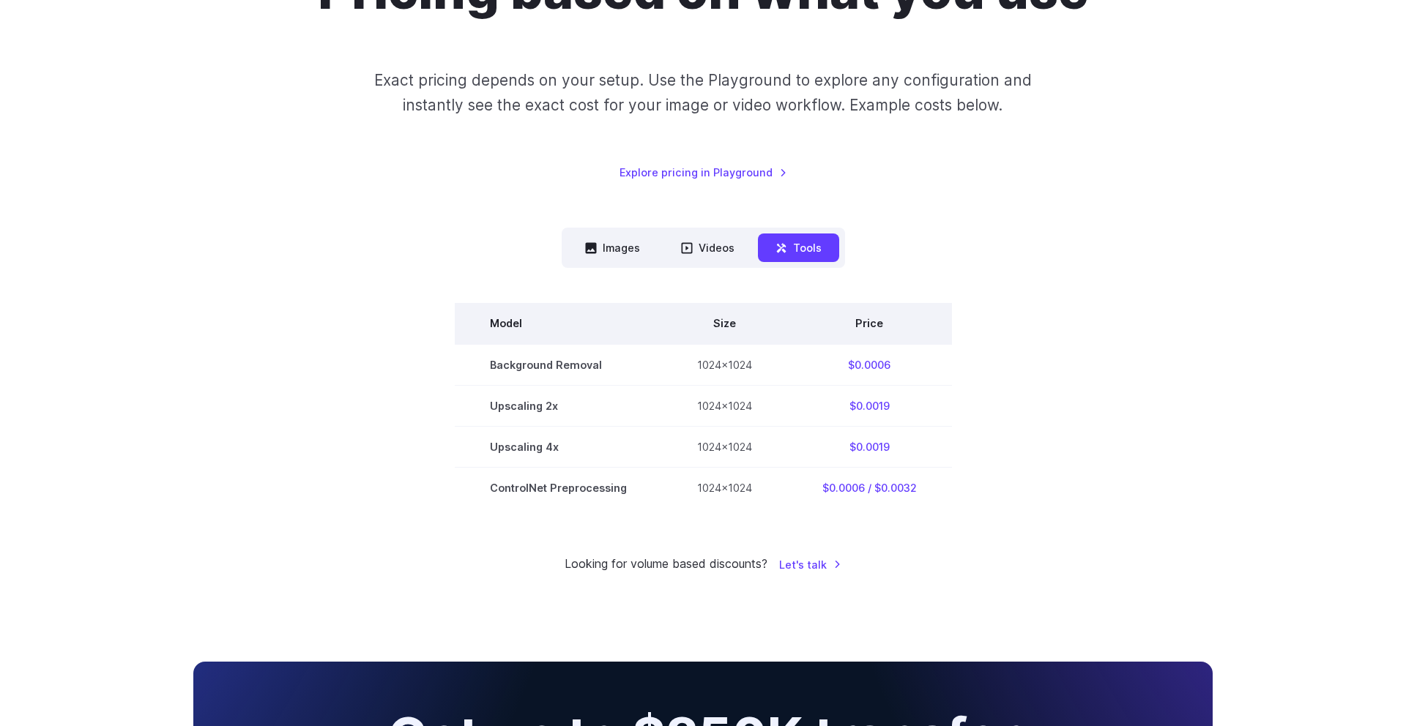
drag, startPoint x: 979, startPoint y: 499, endPoint x: 519, endPoint y: 333, distance: 489.3
click at [480, 324] on section "Model Size Price Background Removal 1024x1024 $0.0006 Upscaling 2x 1024x1024 $0…" at bounding box center [702, 405] width 1019 height 205
copy table
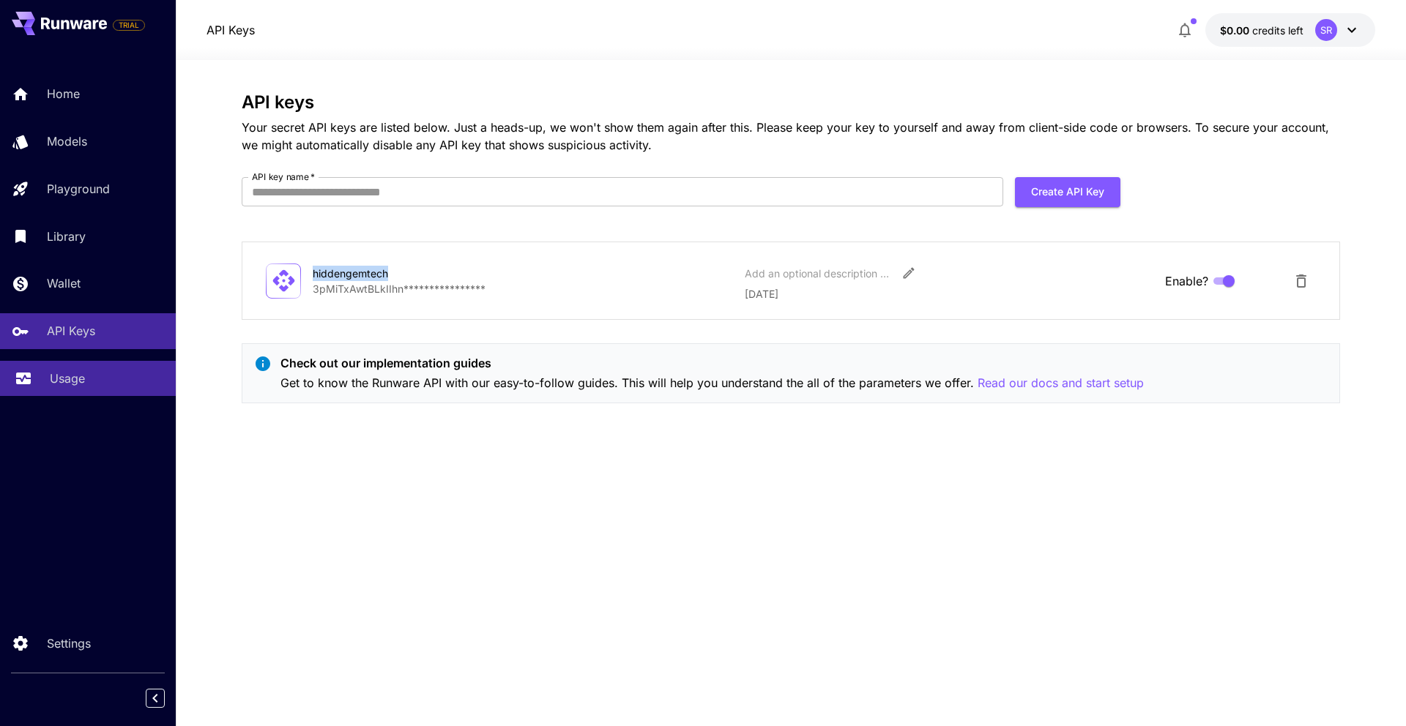
click at [78, 381] on p "Usage" at bounding box center [67, 379] width 35 height 18
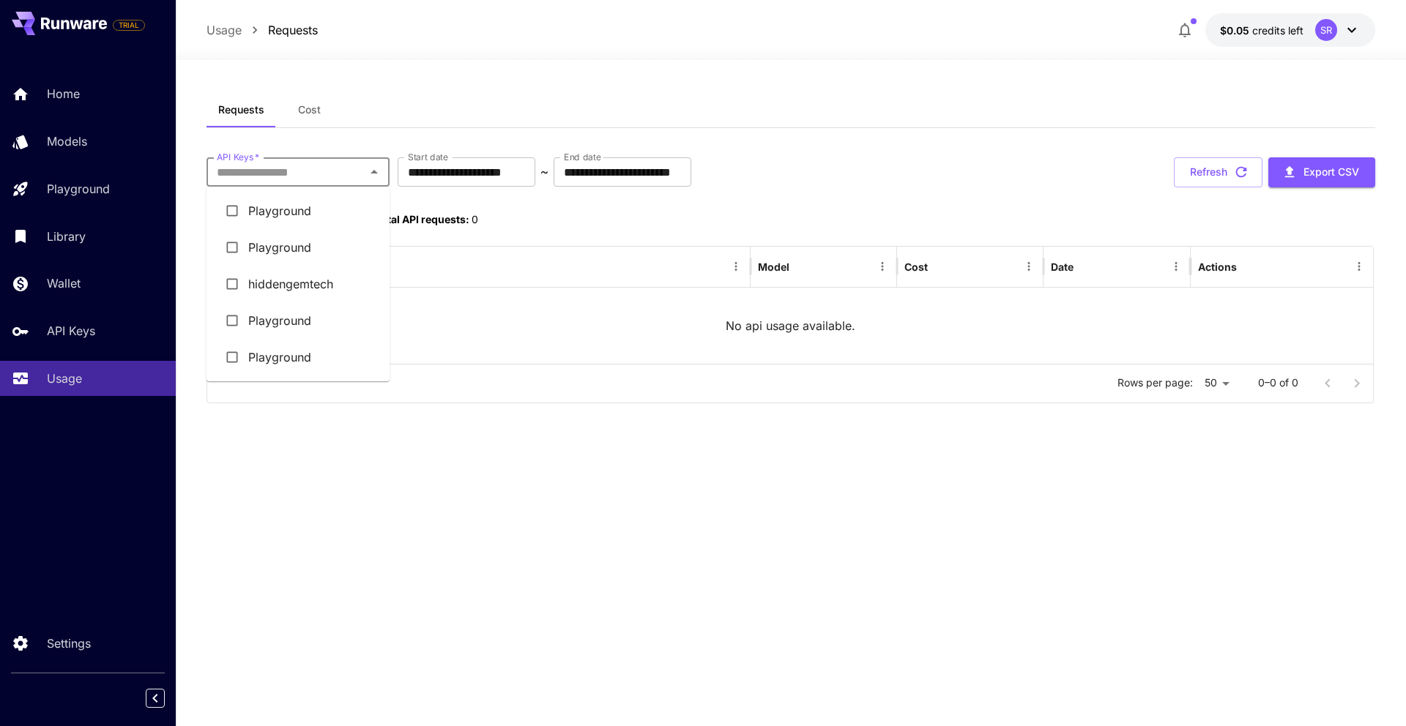
click at [303, 172] on input "API Keys   *" at bounding box center [286, 172] width 150 height 20
click at [294, 280] on li "hiddengemtech" at bounding box center [297, 284] width 183 height 37
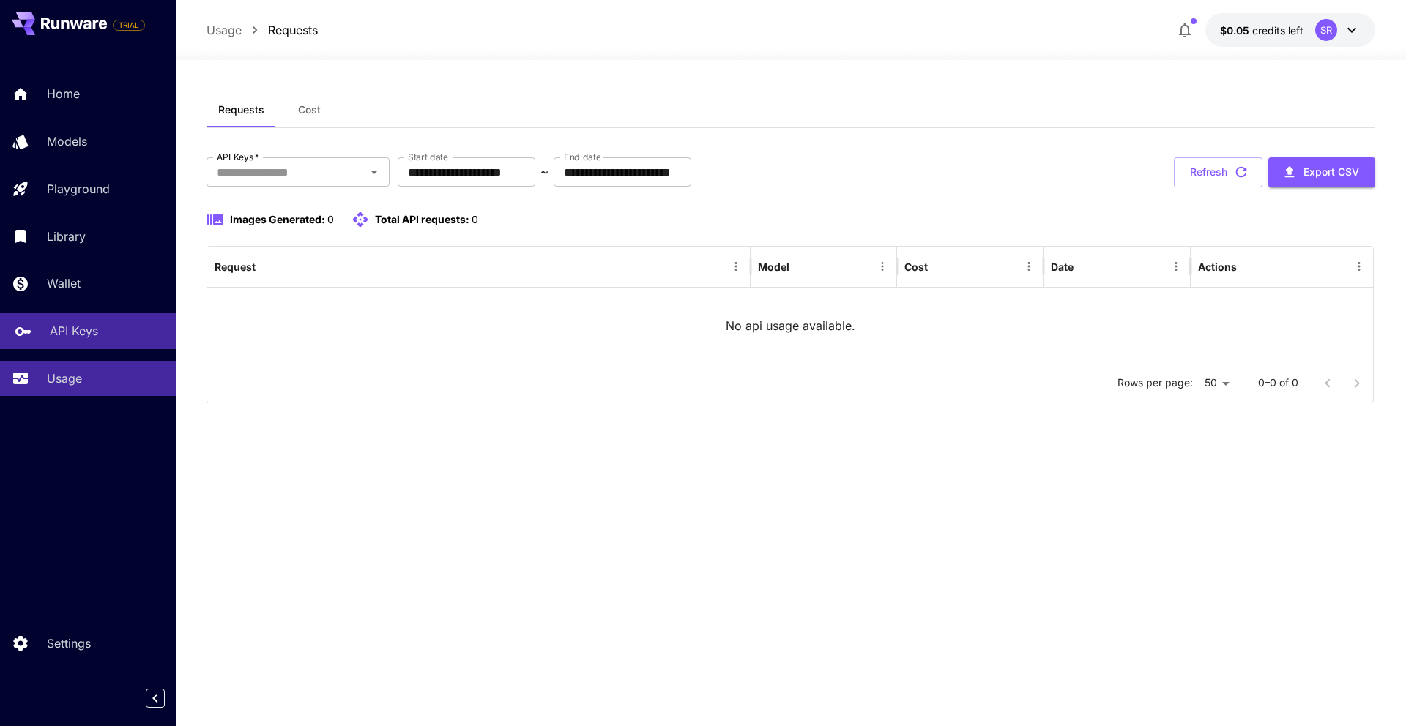
click at [97, 322] on div "API Keys" at bounding box center [107, 331] width 114 height 18
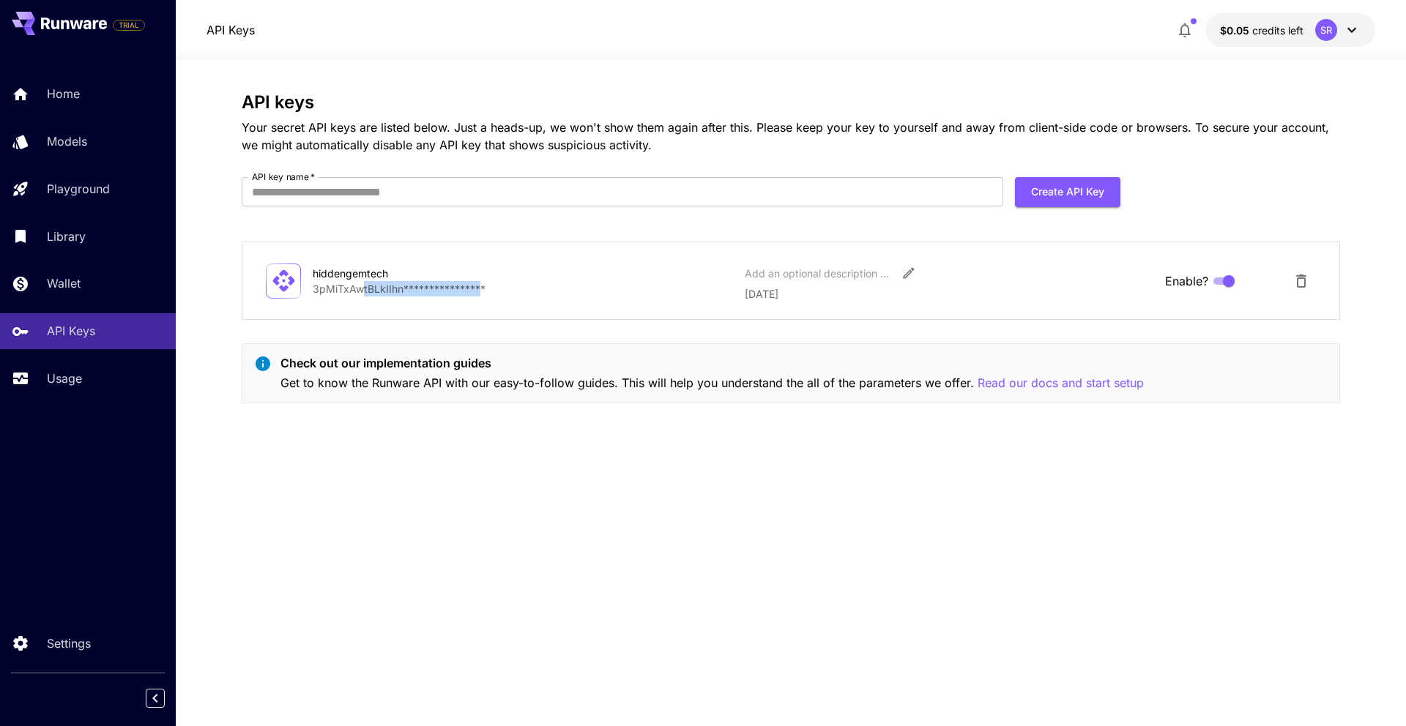
drag, startPoint x: 376, startPoint y: 290, endPoint x: 486, endPoint y: 286, distance: 109.9
click at [480, 288] on p "**********" at bounding box center [523, 288] width 420 height 15
click at [537, 273] on p "hiddengemtech" at bounding box center [523, 273] width 420 height 15
drag, startPoint x: 1327, startPoint y: 179, endPoint x: 1319, endPoint y: 189, distance: 12.5
click at [1321, 188] on div "**********" at bounding box center [791, 253] width 1098 height 323
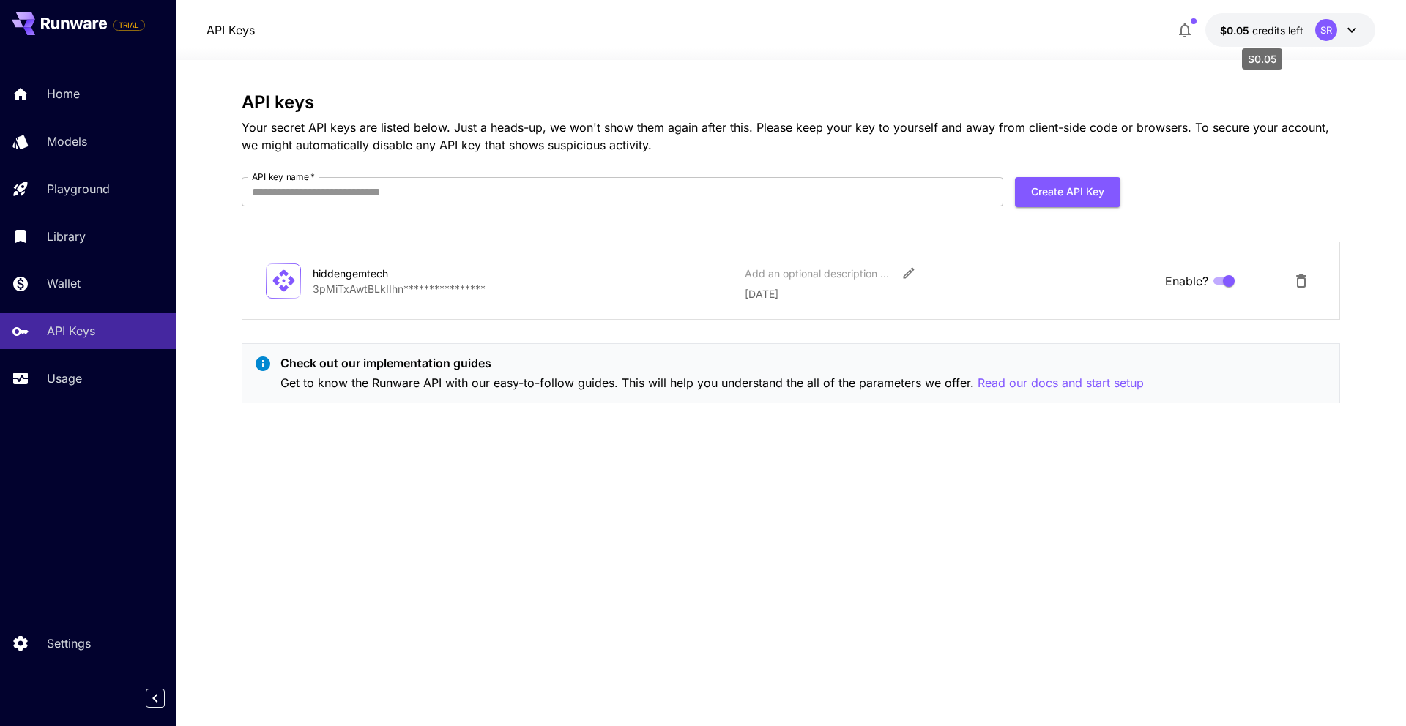
click at [1267, 34] on span "credits left" at bounding box center [1277, 30] width 51 height 12
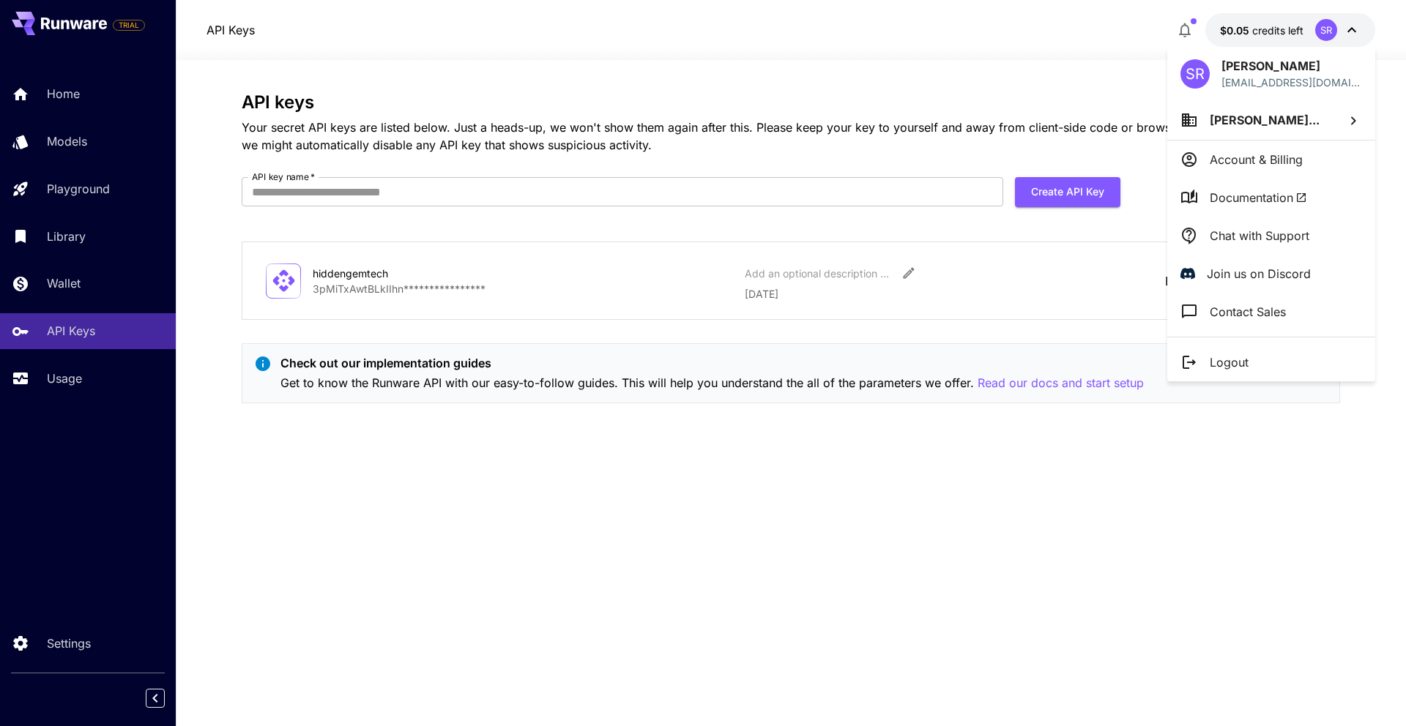
click at [62, 389] on div at bounding box center [703, 363] width 1406 height 726
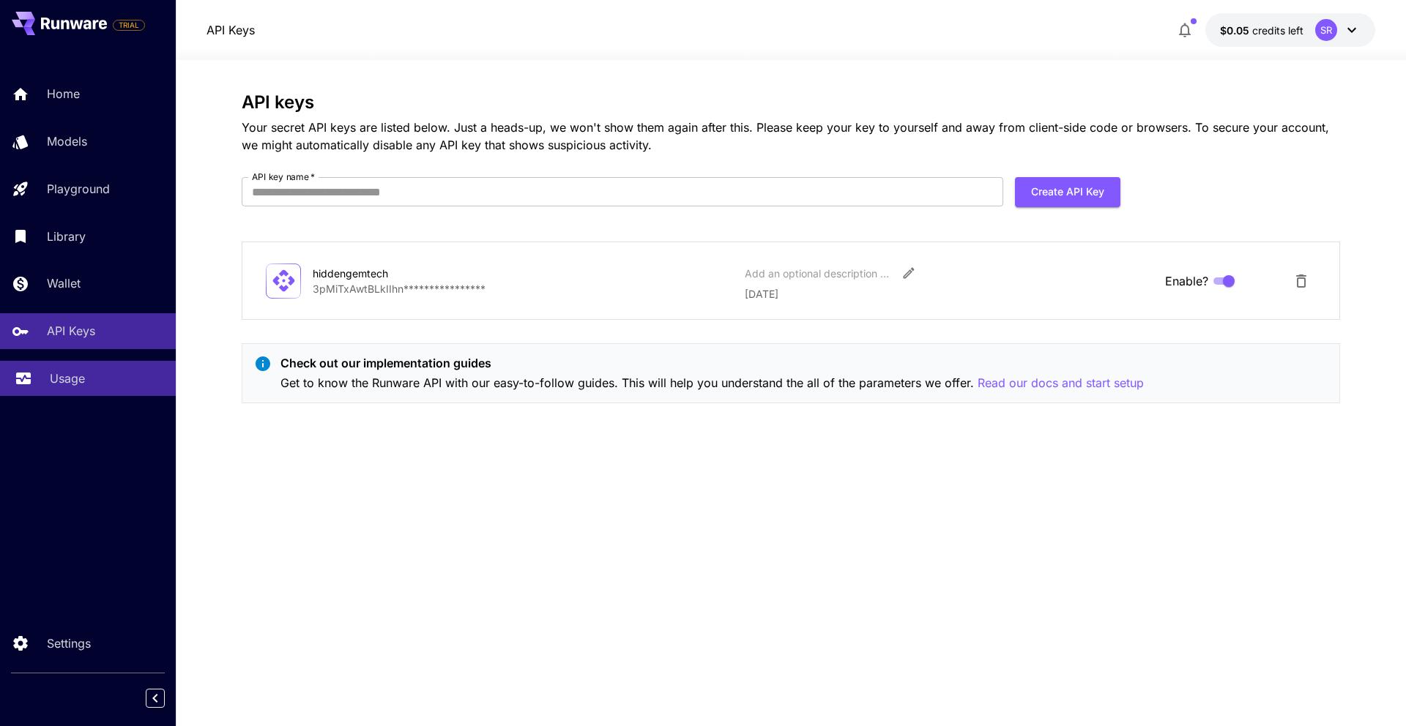
click at [78, 382] on p "Usage" at bounding box center [67, 379] width 35 height 18
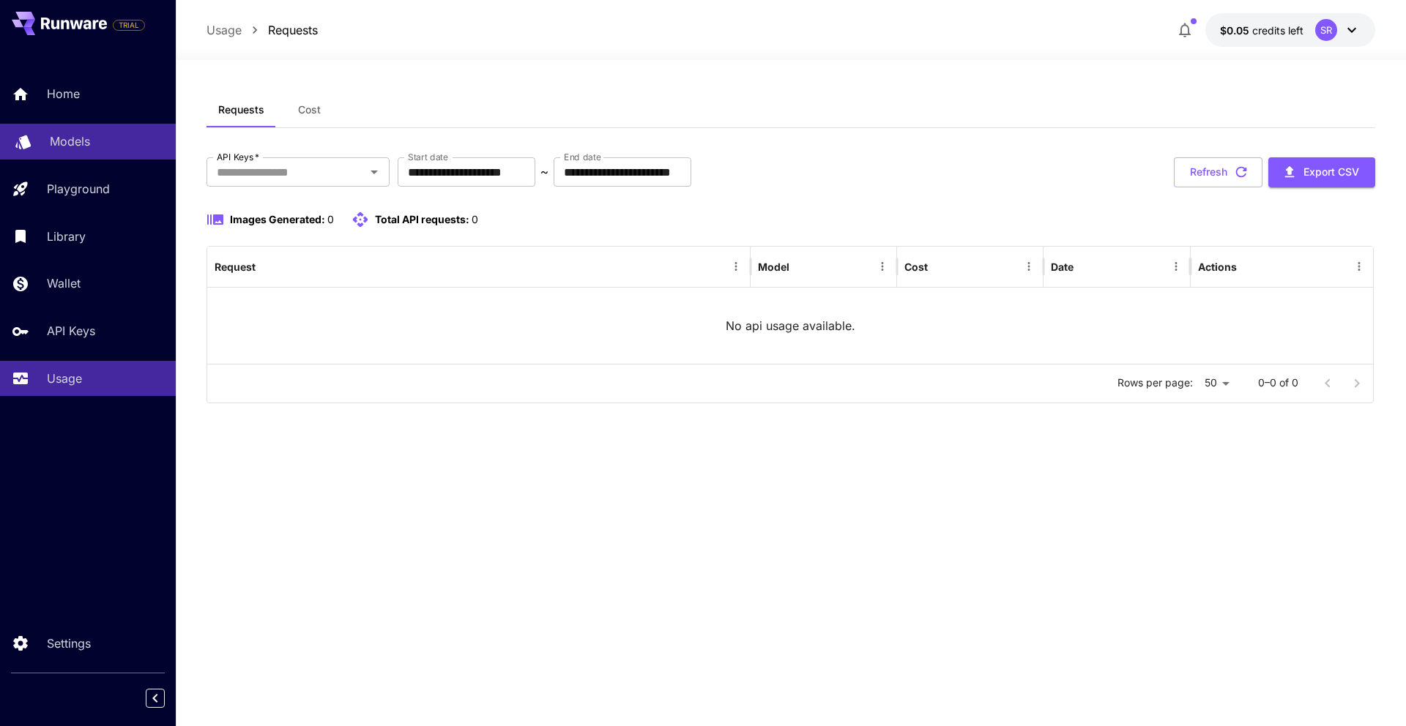
click at [102, 142] on div "Models" at bounding box center [107, 142] width 114 height 18
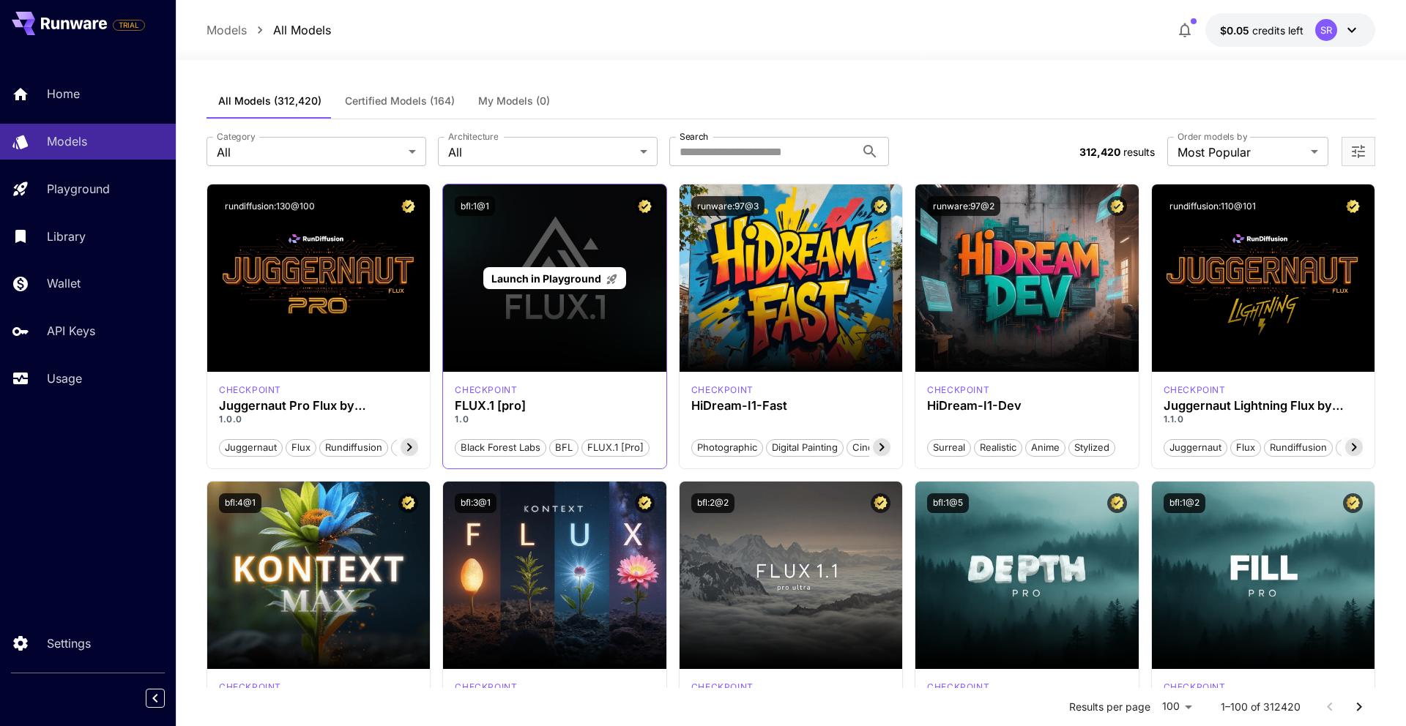
click at [513, 313] on div "Launch in Playground" at bounding box center [554, 277] width 223 height 187
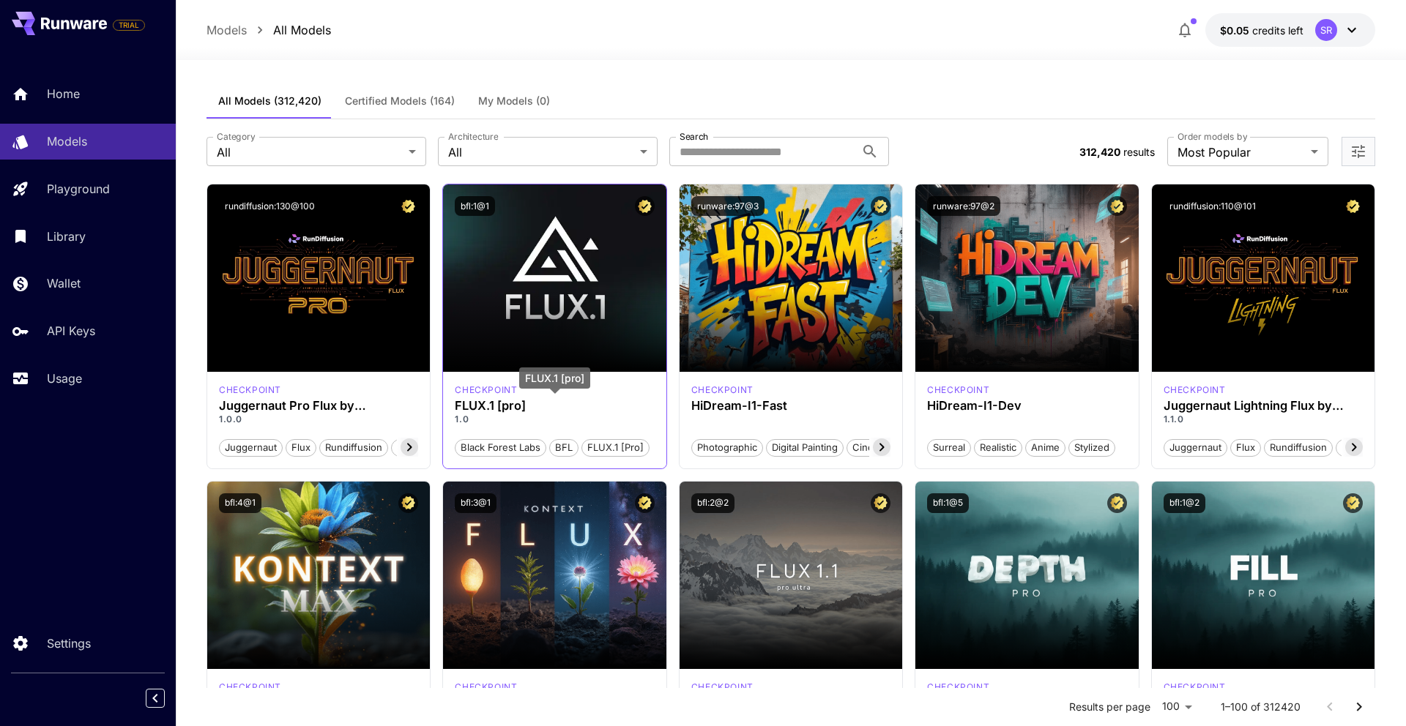
click at [500, 403] on h3 "FLUX.1 [pro]" at bounding box center [554, 406] width 199 height 14
click at [105, 94] on div "Home" at bounding box center [107, 94] width 114 height 18
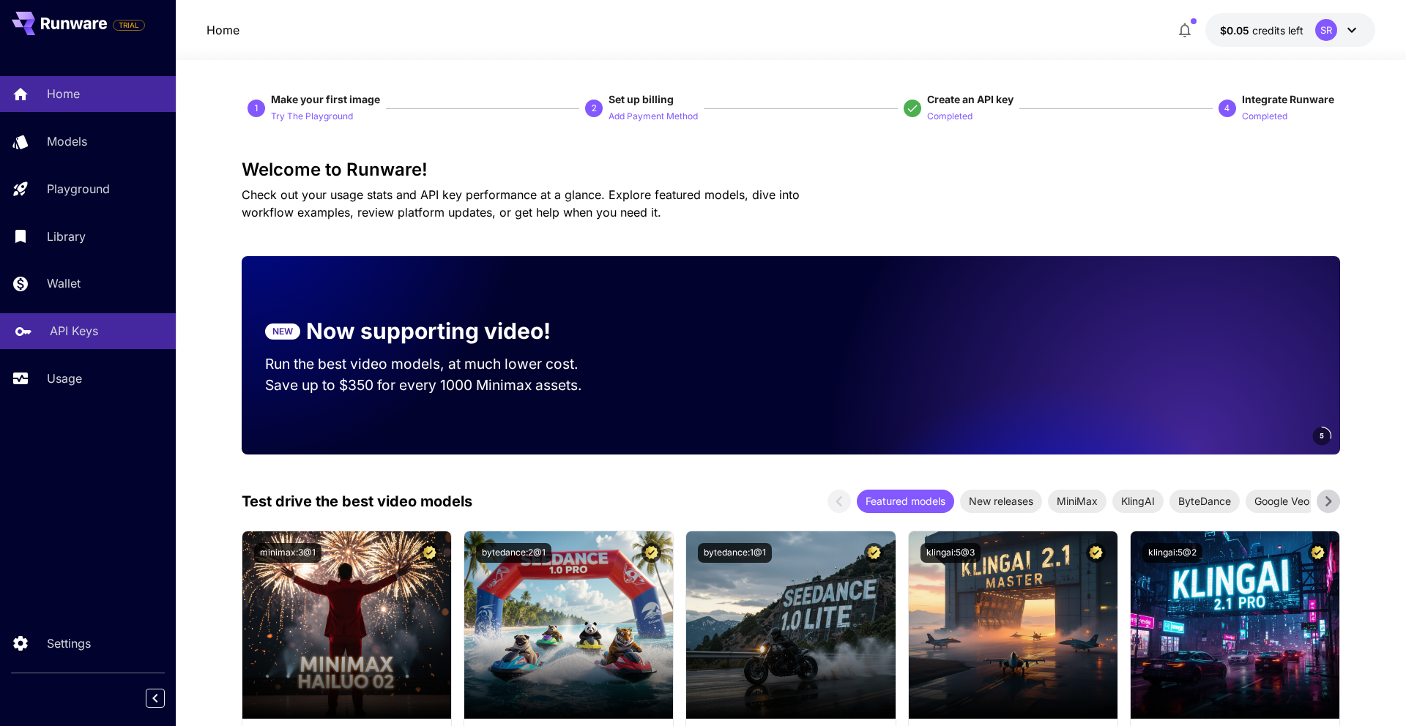
click at [105, 335] on div "API Keys" at bounding box center [107, 331] width 114 height 18
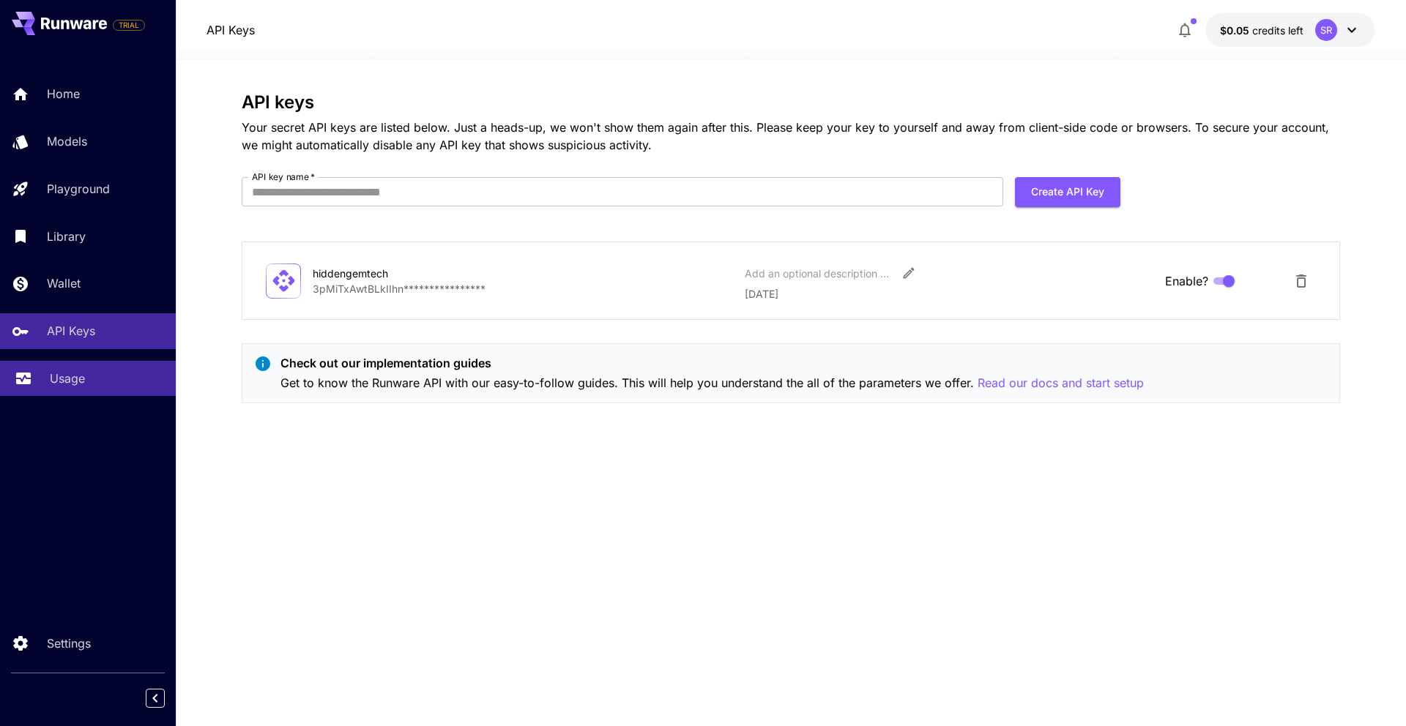
click at [71, 364] on link "Usage" at bounding box center [88, 379] width 176 height 36
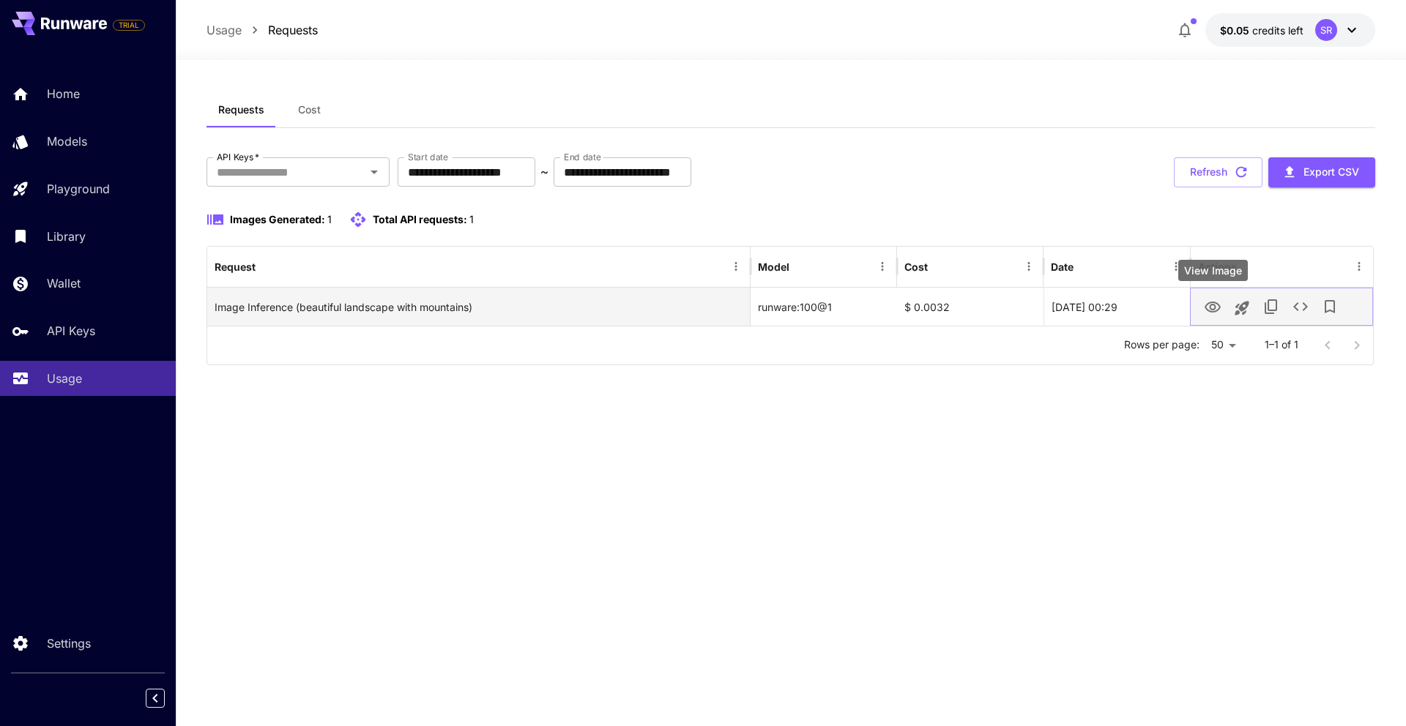
click at [1217, 305] on icon "View Image" at bounding box center [1212, 308] width 18 height 18
click at [960, 315] on div "$ 0.0032" at bounding box center [970, 307] width 146 height 38
drag, startPoint x: 959, startPoint y: 308, endPoint x: 904, endPoint y: 310, distance: 54.9
click at [904, 310] on div "$ 0.0032" at bounding box center [970, 307] width 146 height 38
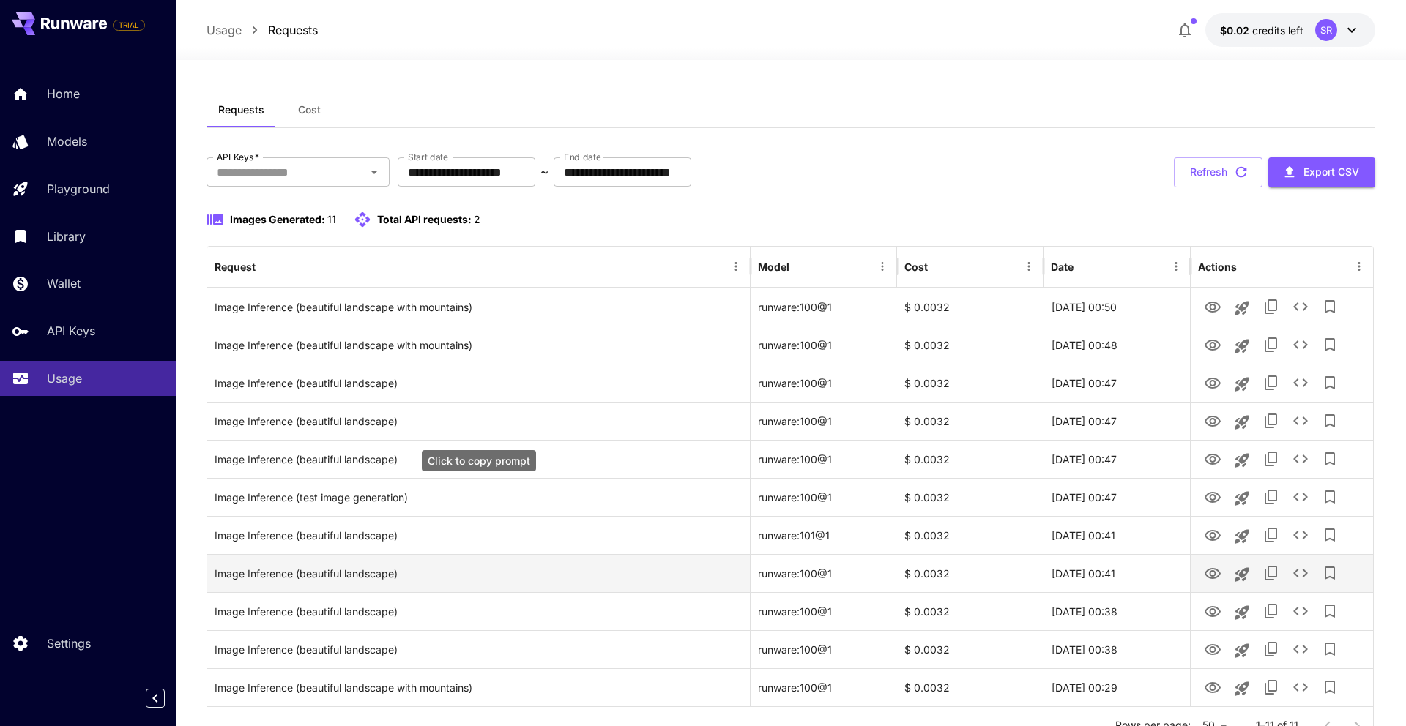
scroll to position [64, 0]
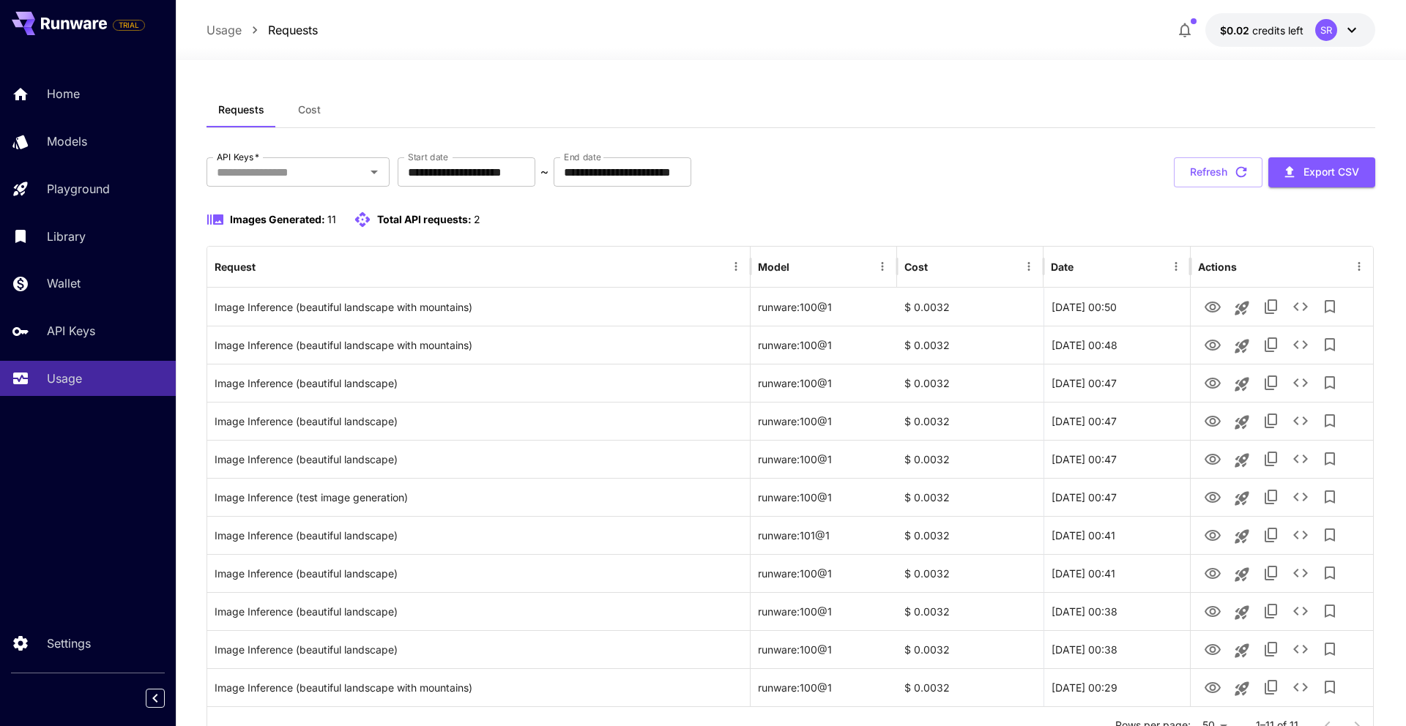
scroll to position [64, 0]
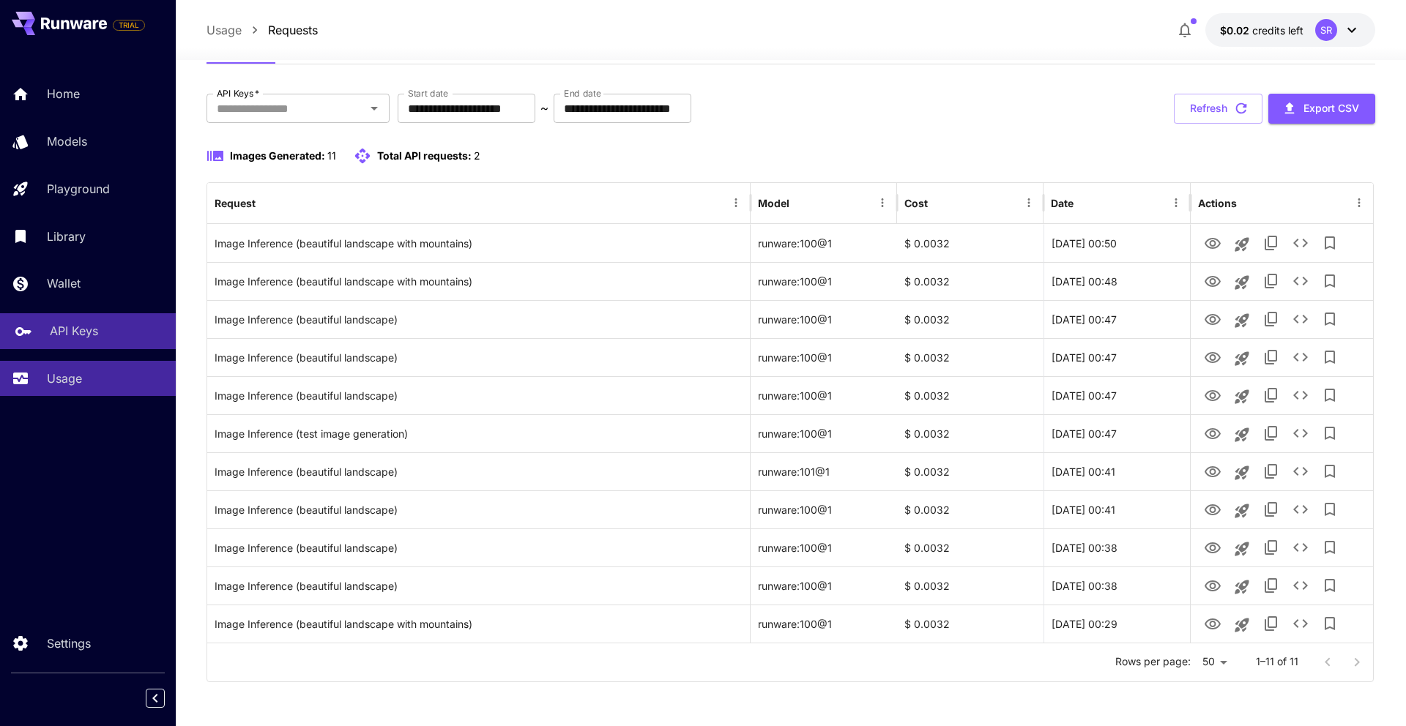
click at [81, 326] on p "API Keys" at bounding box center [74, 331] width 48 height 18
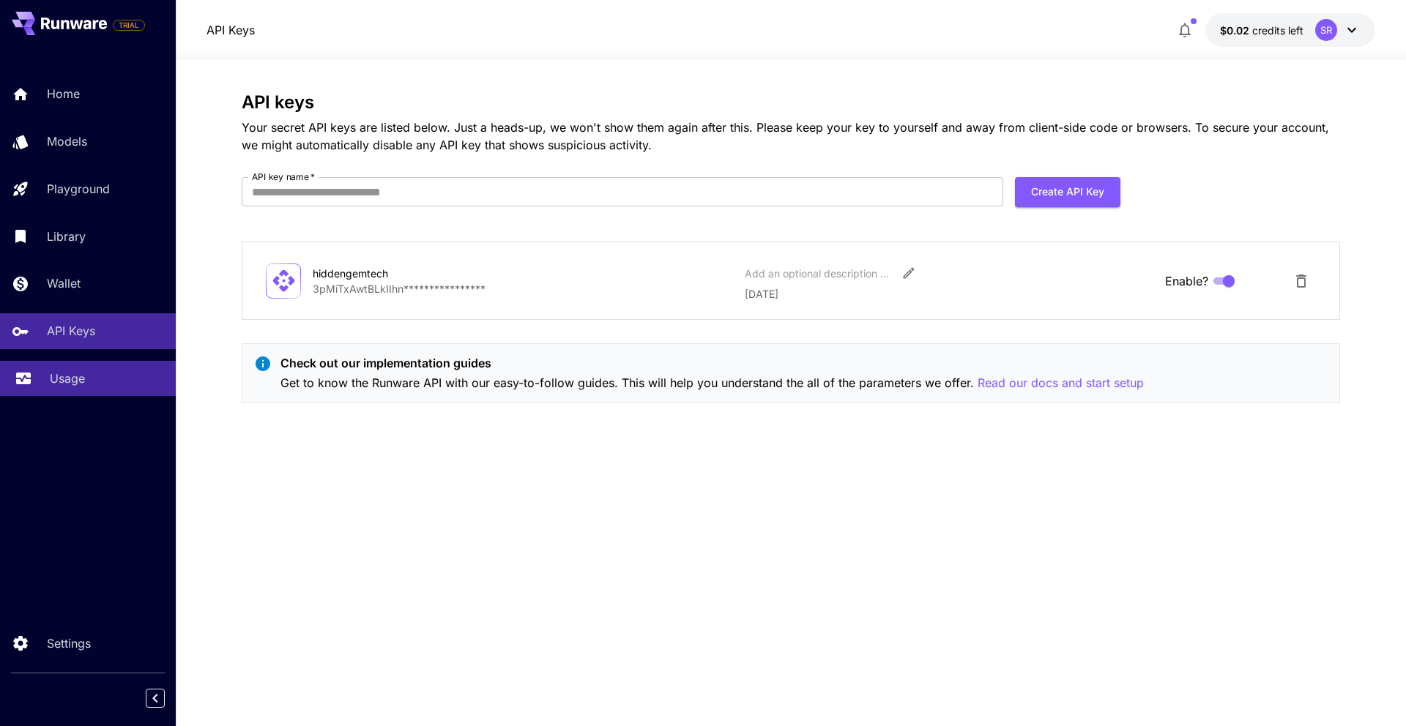
click at [72, 381] on p "Usage" at bounding box center [67, 379] width 35 height 18
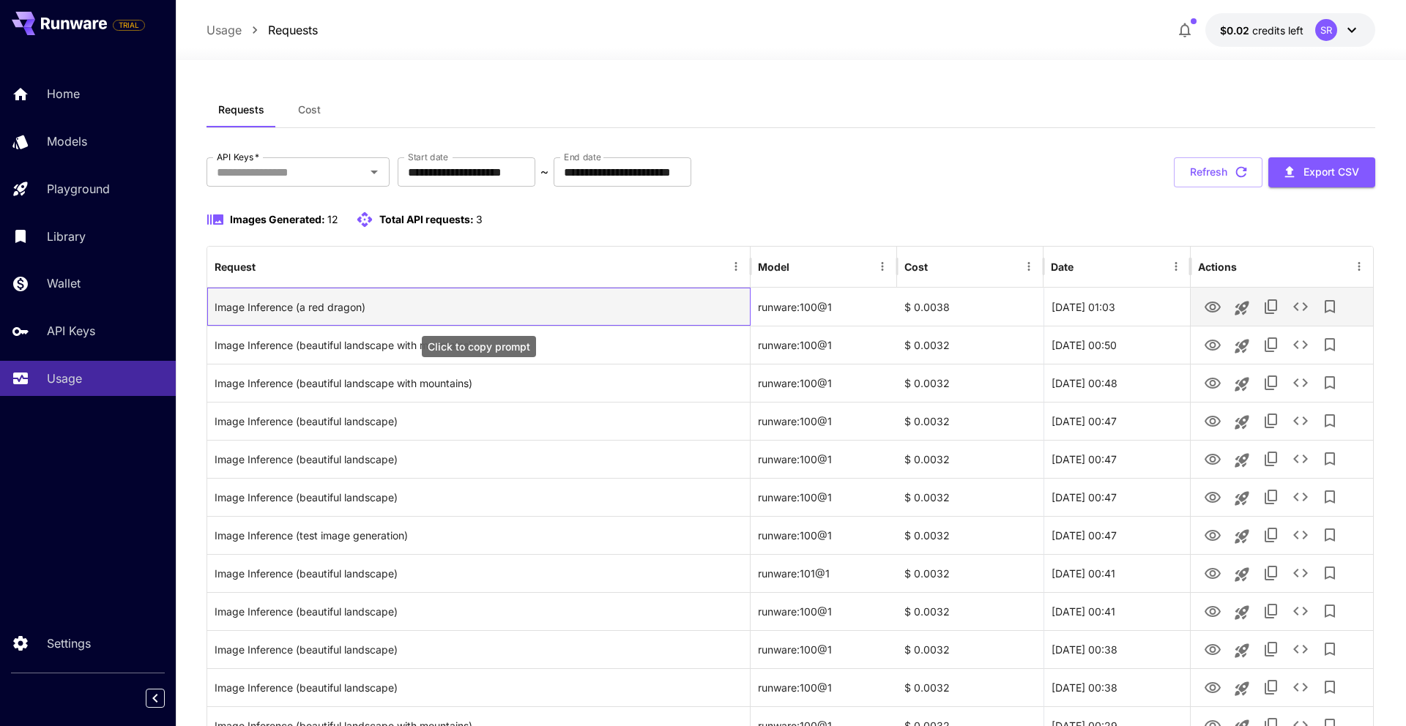
click at [511, 309] on div "Image Inference (a red dragon)" at bounding box center [478, 306] width 528 height 37
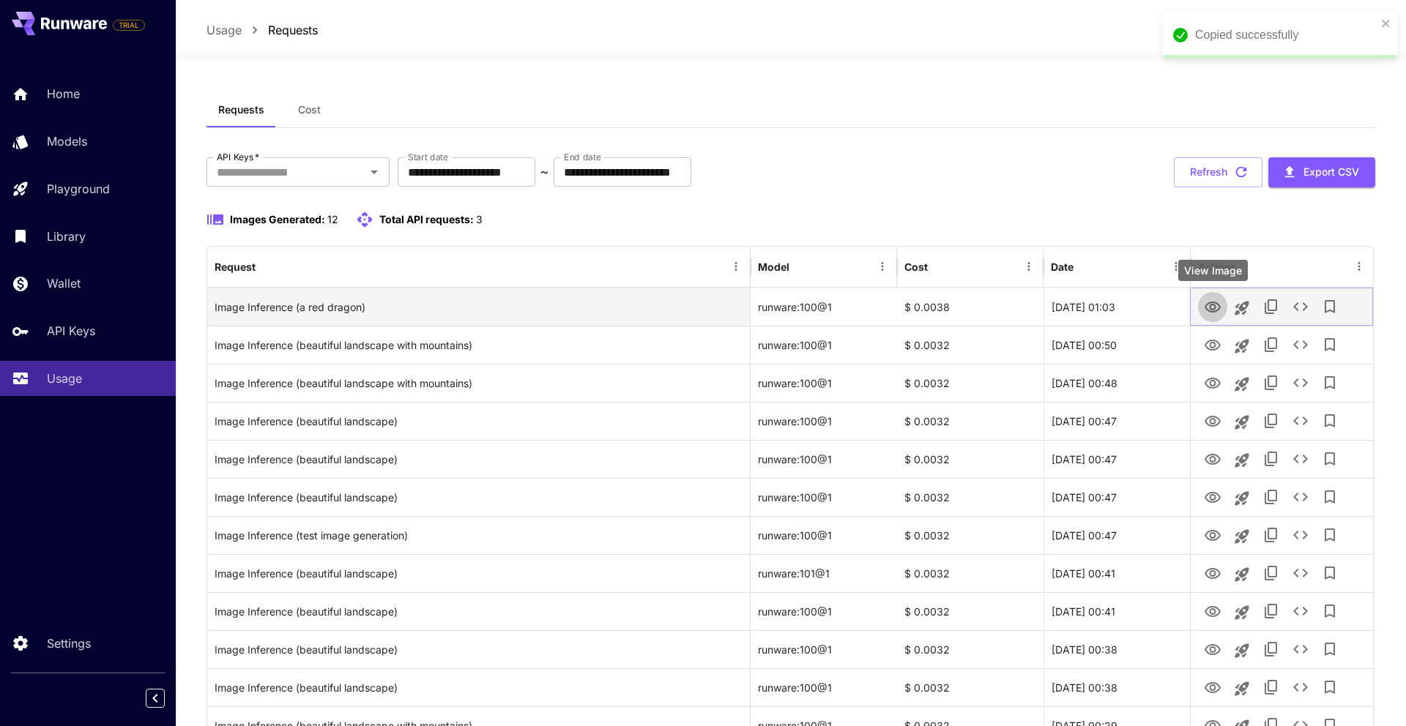
click at [1208, 305] on icon "View Image" at bounding box center [1212, 308] width 18 height 18
